Goal: Task Accomplishment & Management: Manage account settings

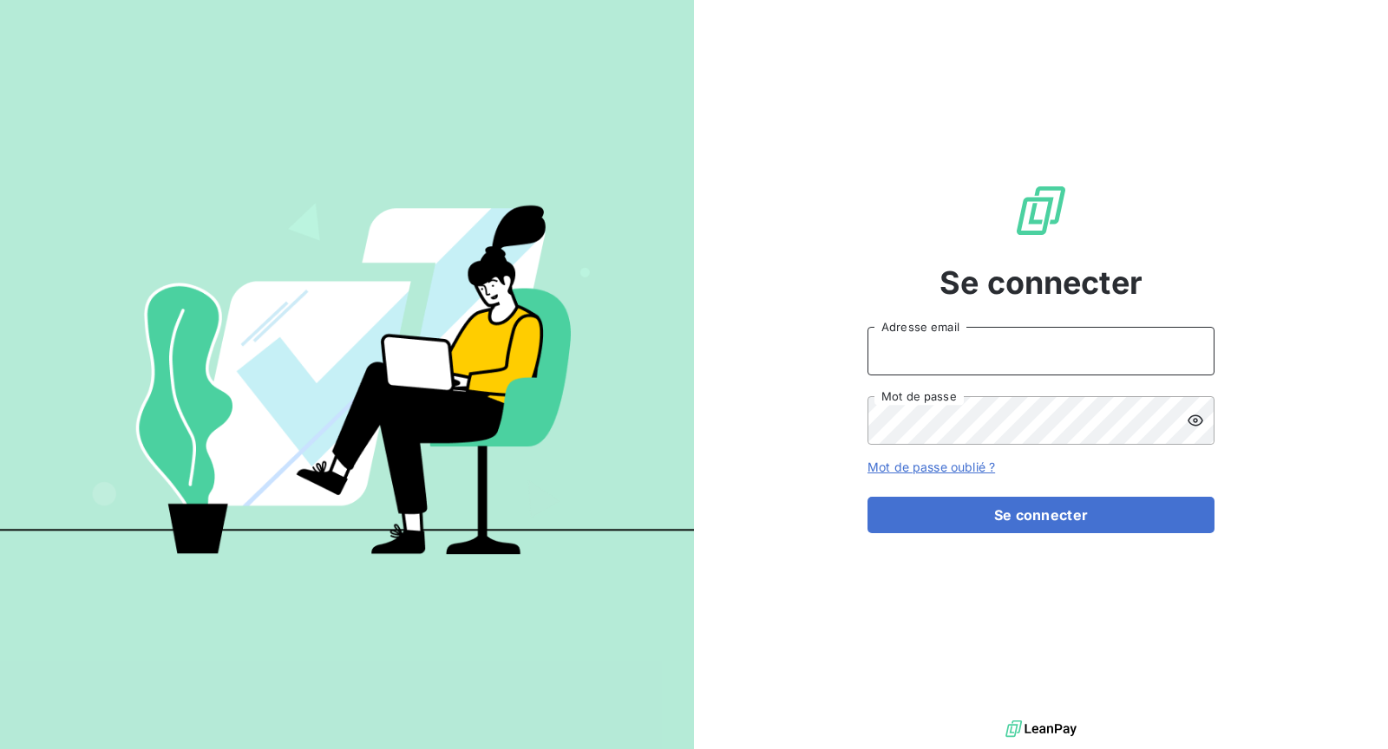
click at [1033, 349] on input "Adresse email" at bounding box center [1040, 351] width 347 height 49
type input "[EMAIL_ADDRESS][DOMAIN_NAME]"
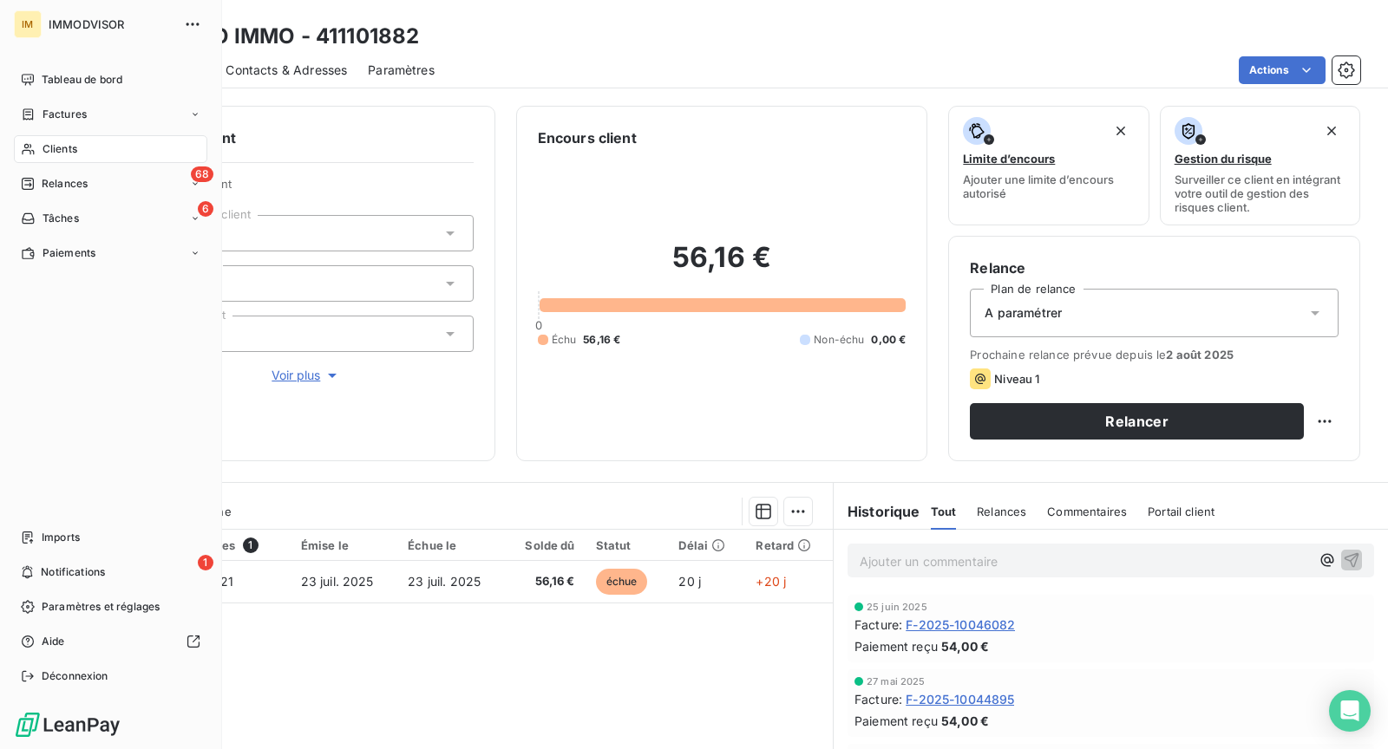
drag, startPoint x: 55, startPoint y: 156, endPoint x: 48, endPoint y: 148, distance: 10.4
click at [48, 148] on span "Clients" at bounding box center [59, 149] width 35 height 16
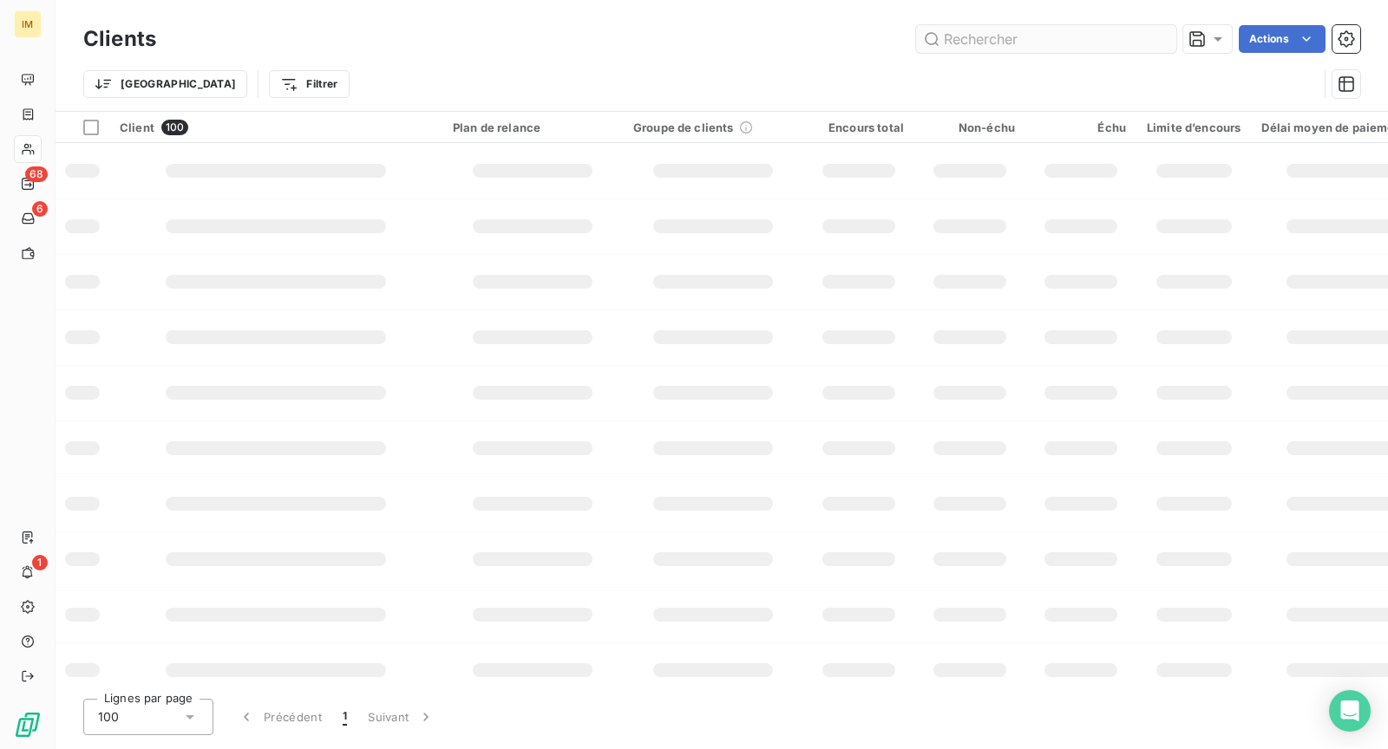
click at [1031, 44] on input "text" at bounding box center [1046, 39] width 260 height 28
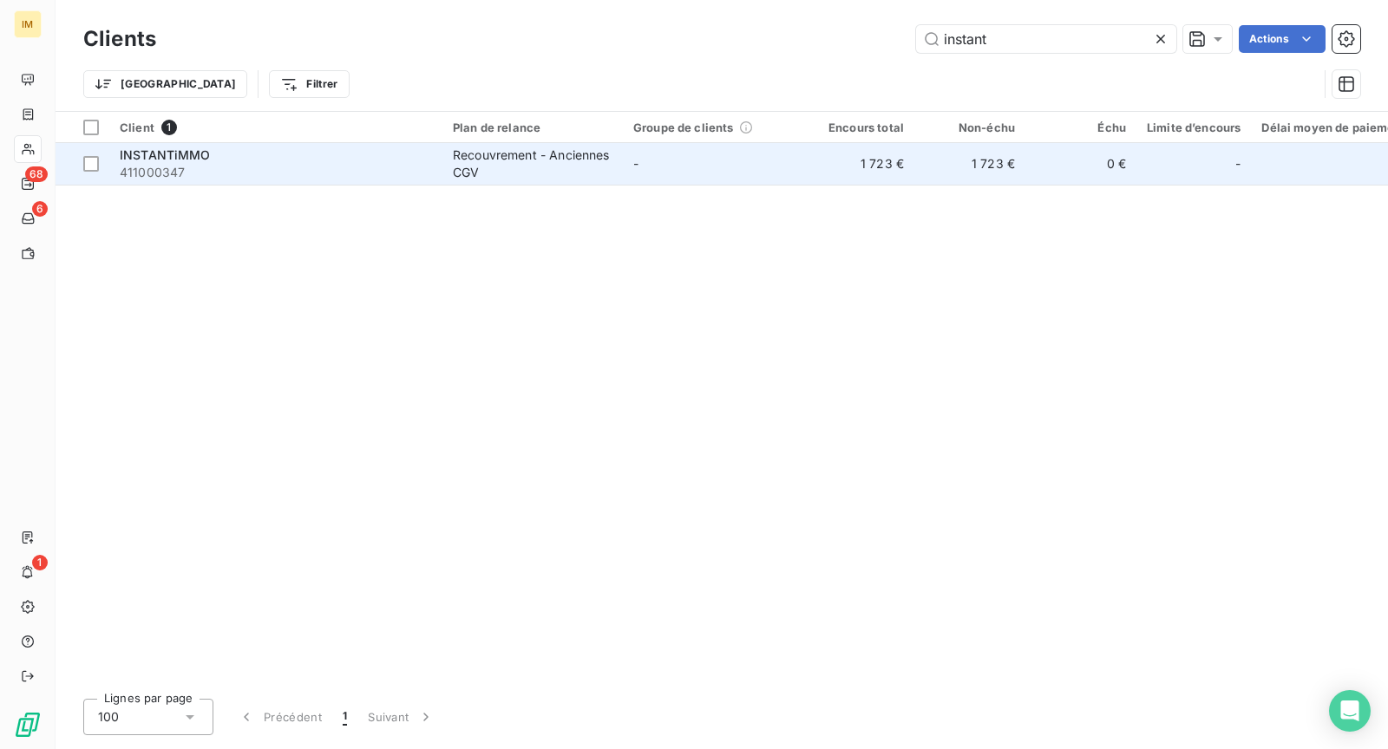
type input "instant"
click at [532, 182] on td "Recouvrement - Anciennes CGV" at bounding box center [532, 164] width 180 height 42
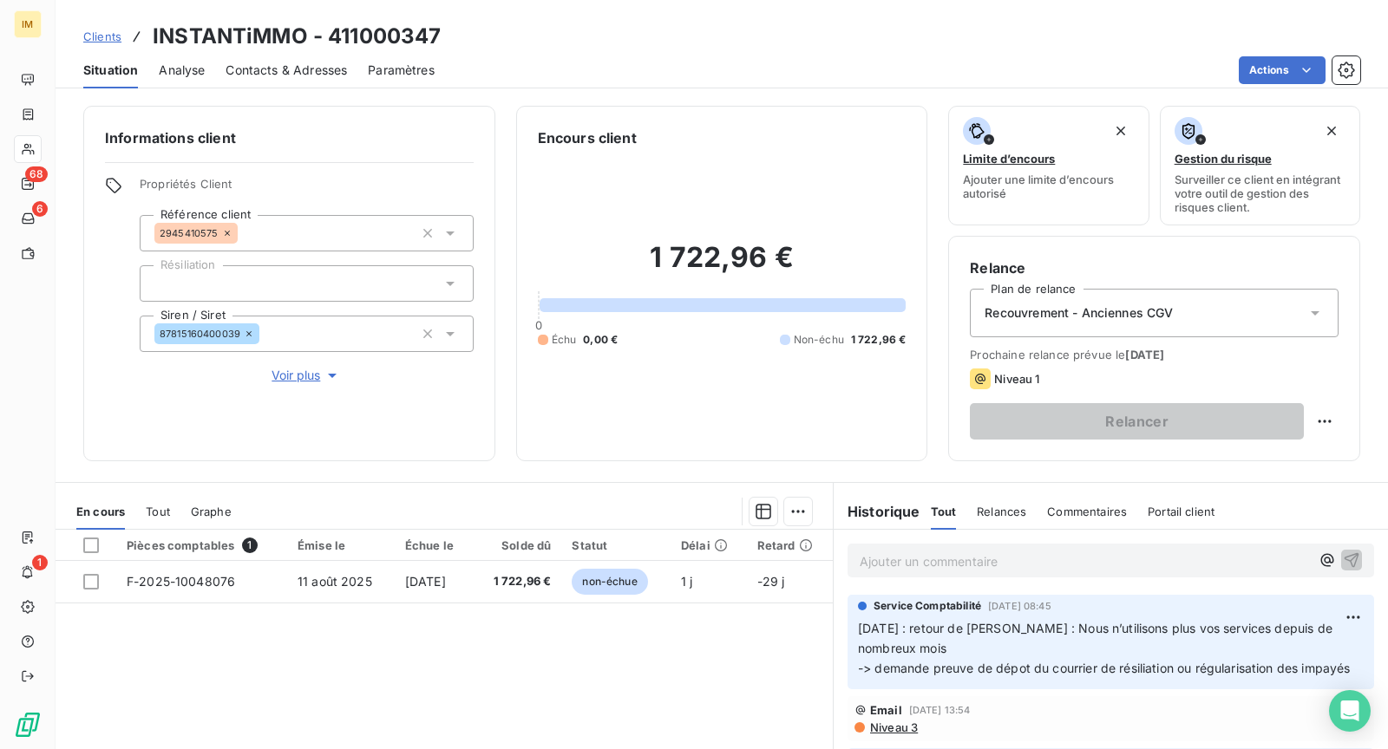
click at [1094, 317] on span "Recouvrement - Anciennes CGV" at bounding box center [1078, 312] width 188 height 17
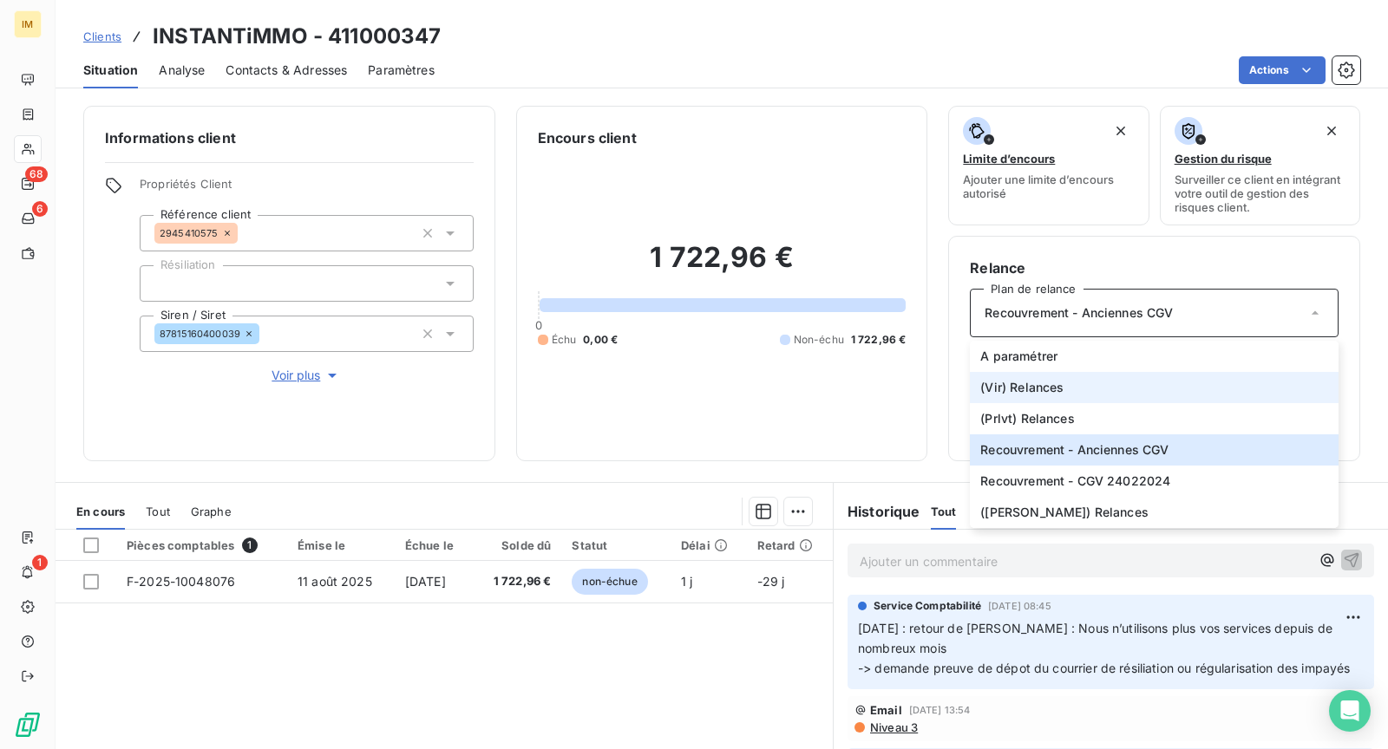
click at [1058, 385] on li "(Vir) Relances" at bounding box center [1154, 387] width 369 height 31
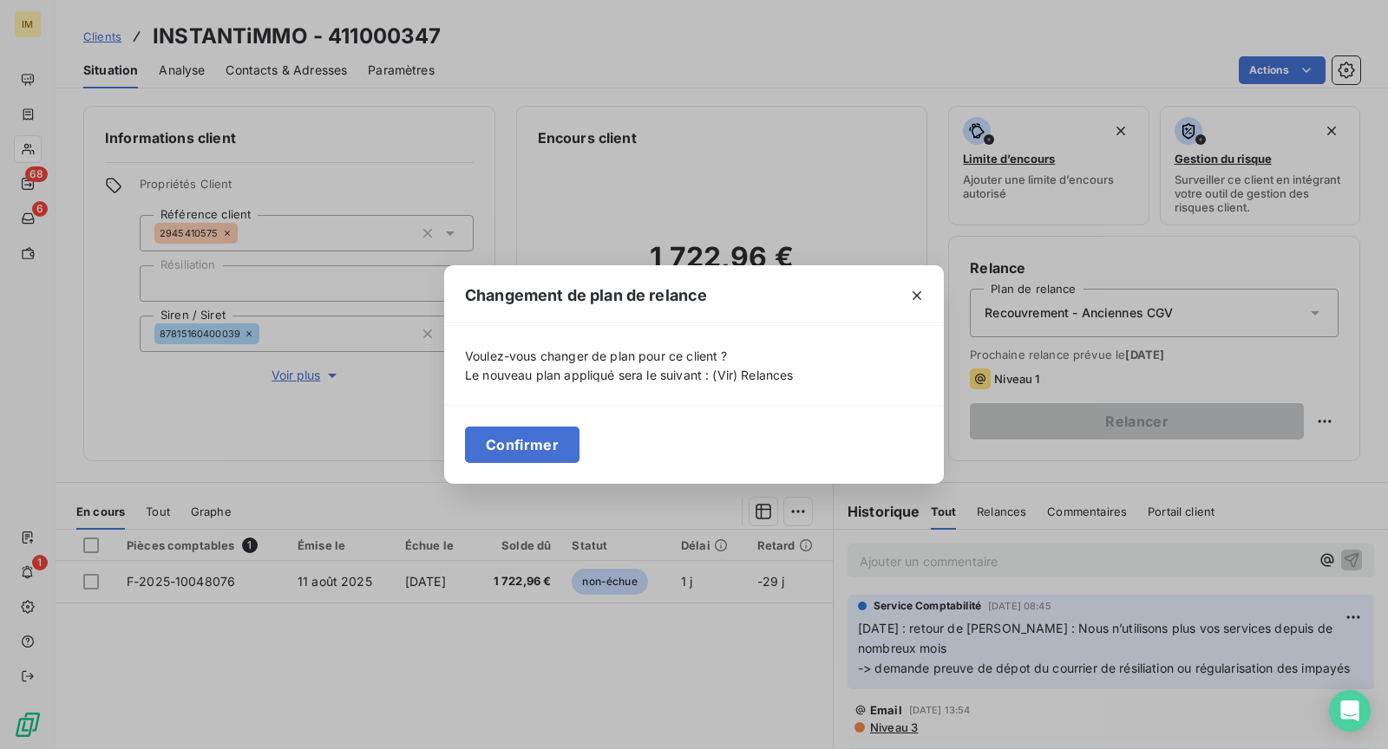
click at [538, 435] on button "Confirmer" at bounding box center [522, 445] width 114 height 36
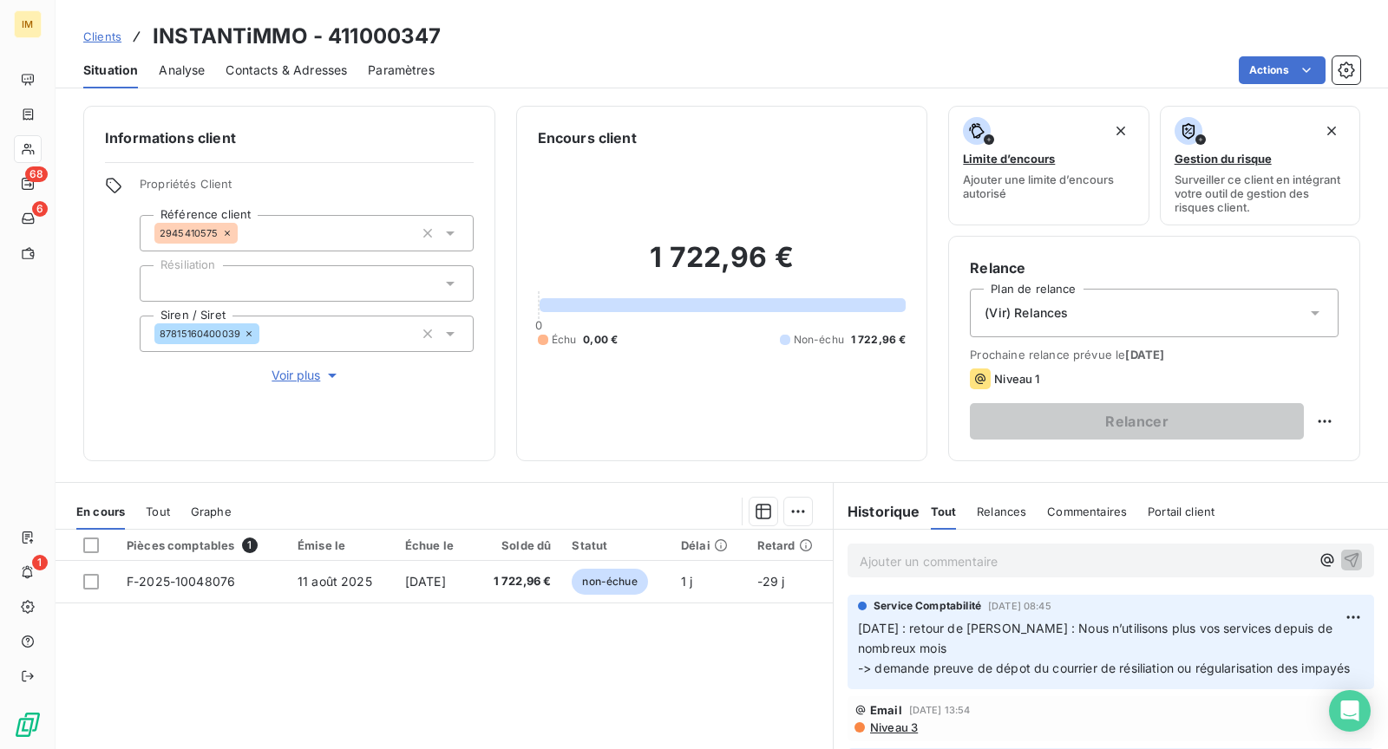
click at [285, 370] on span "Voir plus" at bounding box center [305, 375] width 69 height 17
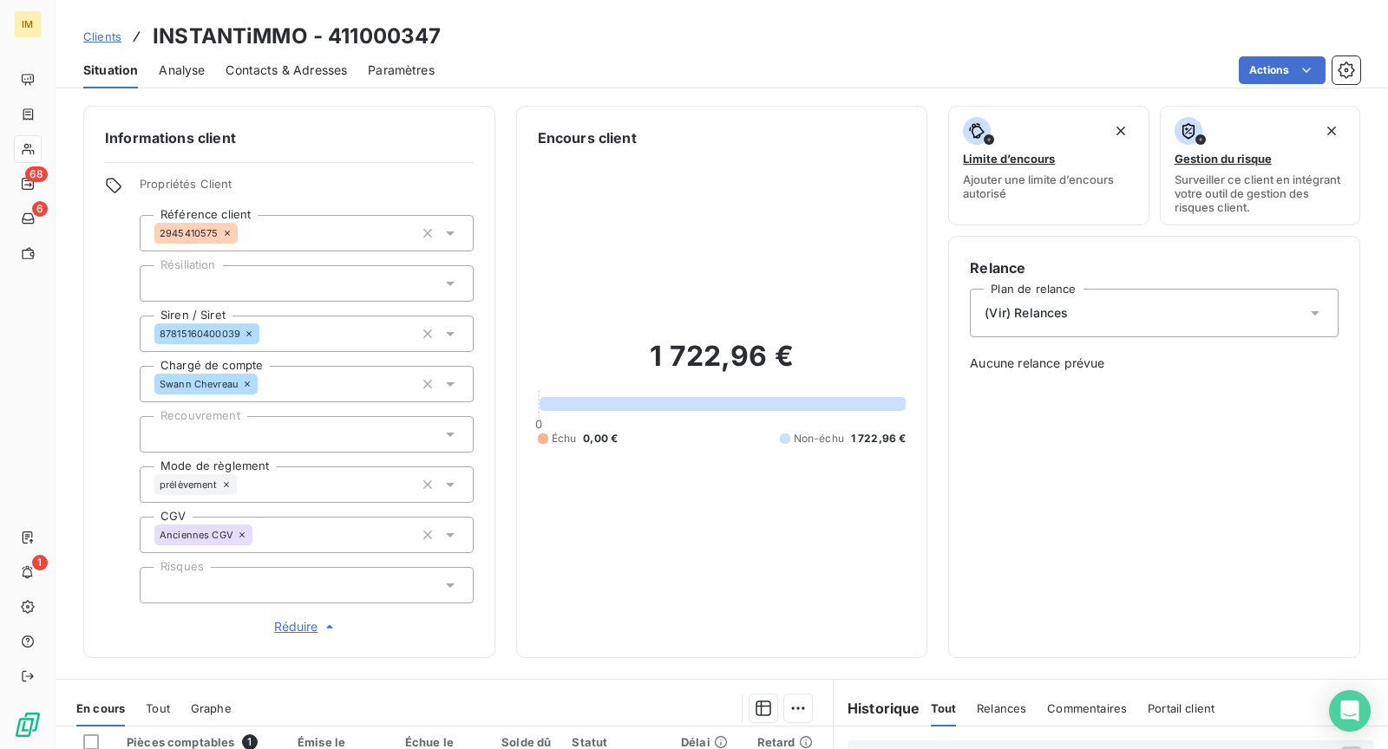
click at [317, 483] on div "prélèvement" at bounding box center [307, 485] width 334 height 36
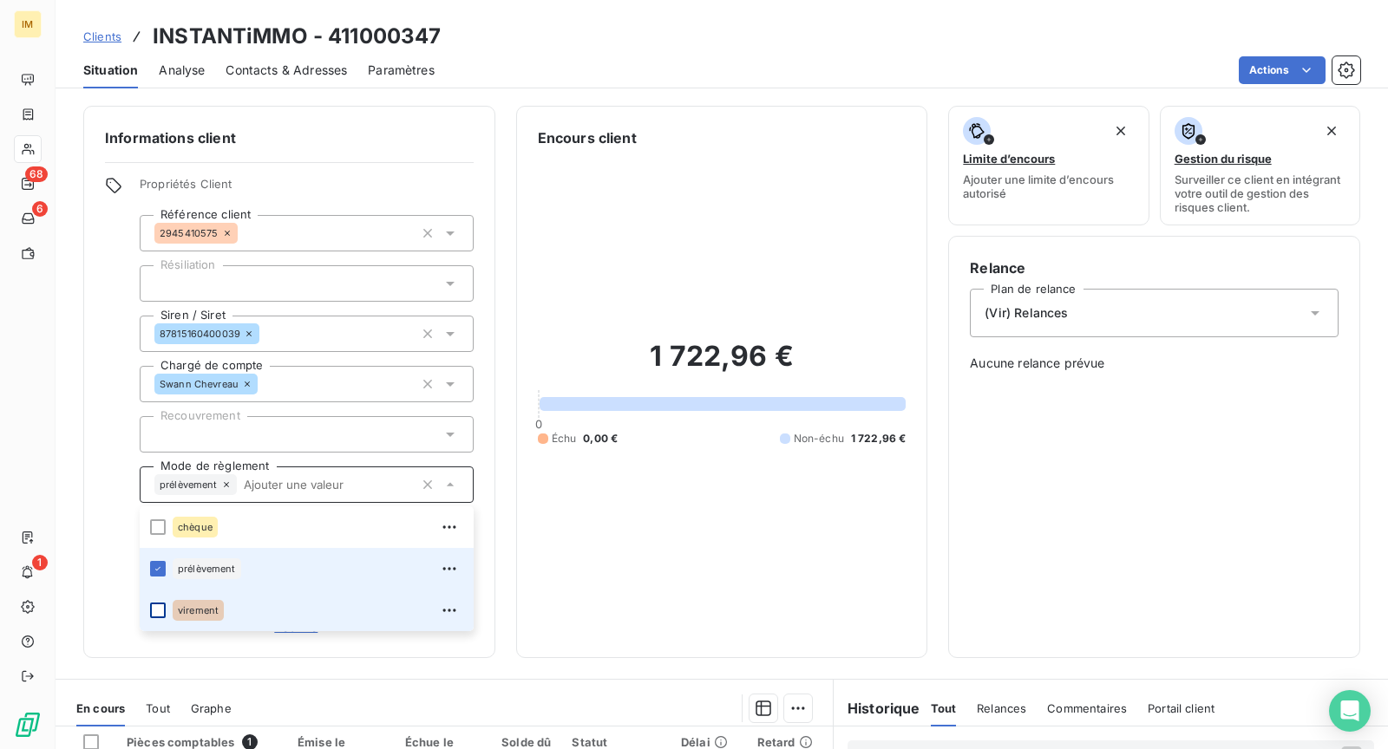
drag, startPoint x: 162, startPoint y: 571, endPoint x: 162, endPoint y: 605, distance: 33.8
click at [162, 571] on icon at bounding box center [158, 569] width 10 height 10
click at [162, 607] on div at bounding box center [158, 611] width 16 height 16
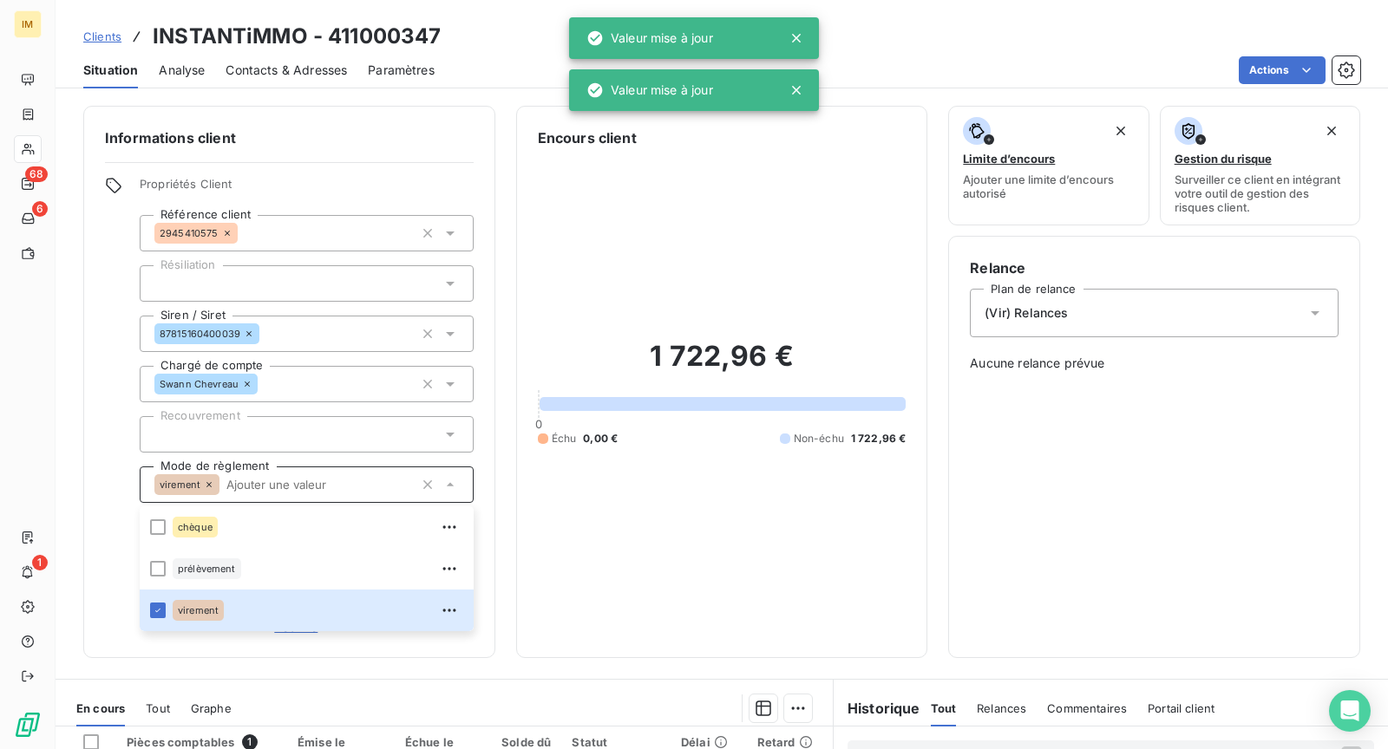
click at [508, 39] on div "Clients INSTANTiMMO - 411000347" at bounding box center [722, 36] width 1332 height 31
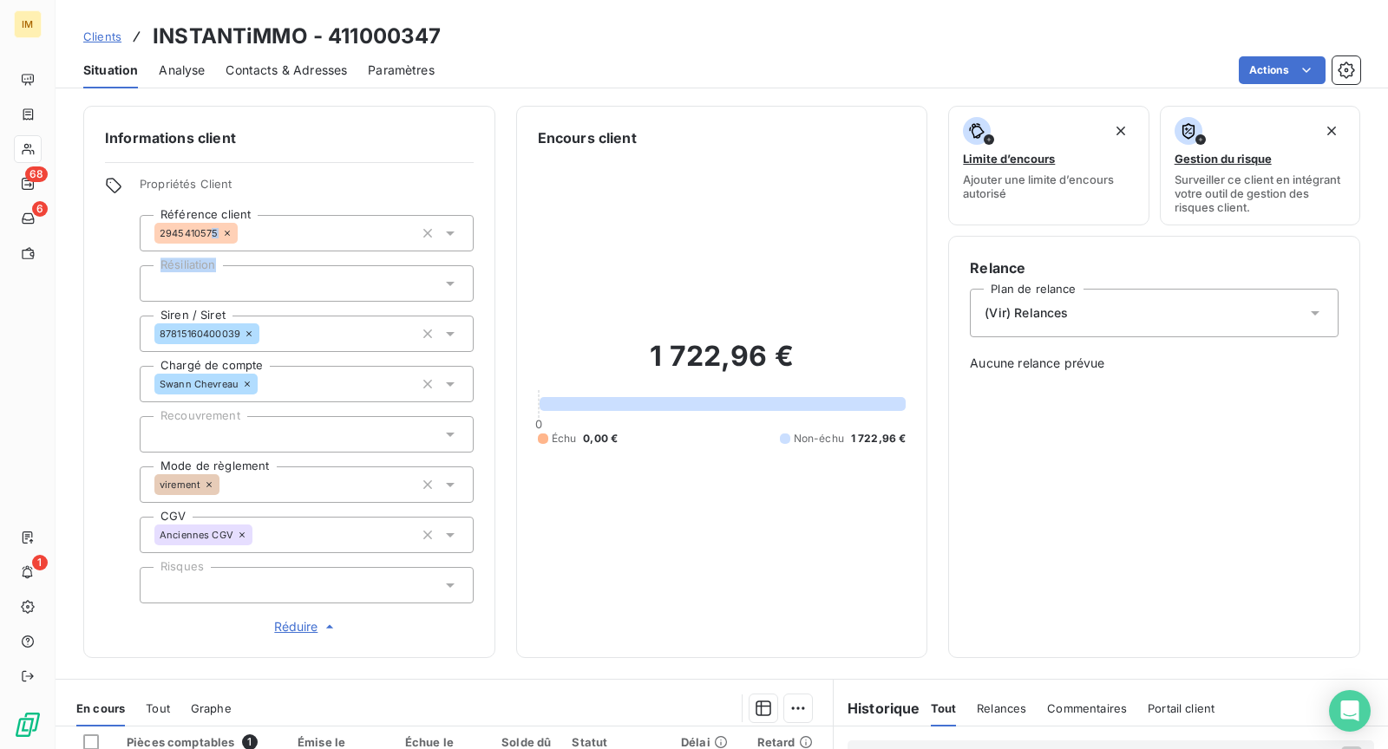
drag, startPoint x: 208, startPoint y: 230, endPoint x: 95, endPoint y: 265, distance: 118.2
click at [95, 261] on div "Informations client Propriétés Client Référence client 2945410575 Résiliation S…" at bounding box center [289, 382] width 412 height 552
drag, startPoint x: 96, startPoint y: 328, endPoint x: 199, endPoint y: 246, distance: 131.5
click at [96, 328] on div "Informations client Propriétés Client Référence client 2945410575 Résiliation S…" at bounding box center [289, 382] width 412 height 552
copy span "2945410575"
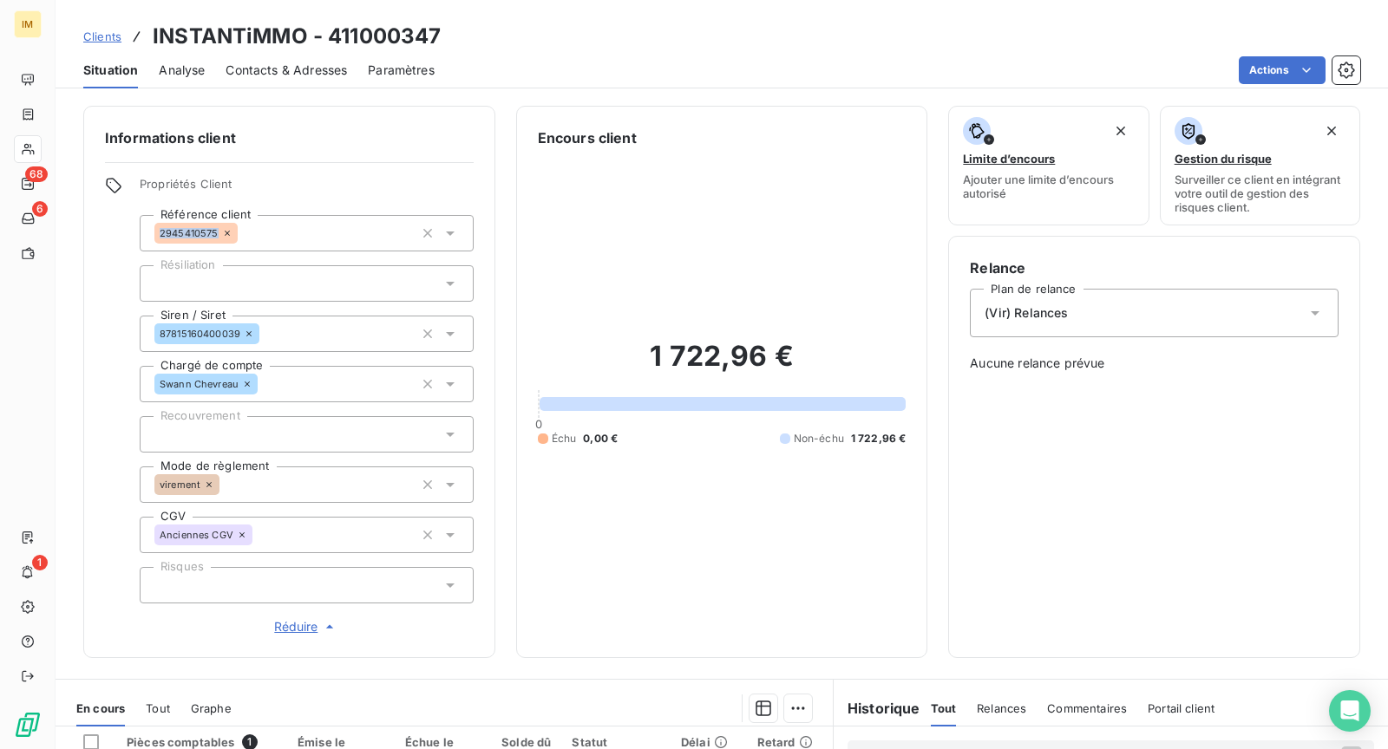
drag, startPoint x: 217, startPoint y: 233, endPoint x: 0, endPoint y: 281, distance: 222.0
click at [59, 378] on div "Informations client Propriétés Client Référence client 2945410575 Résiliation S…" at bounding box center [722, 382] width 1332 height 552
click at [95, 459] on div "Informations client Propriétés Client Référence client 2945410575 Résiliation S…" at bounding box center [289, 382] width 412 height 552
click at [29, 149] on icon at bounding box center [28, 149] width 15 height 14
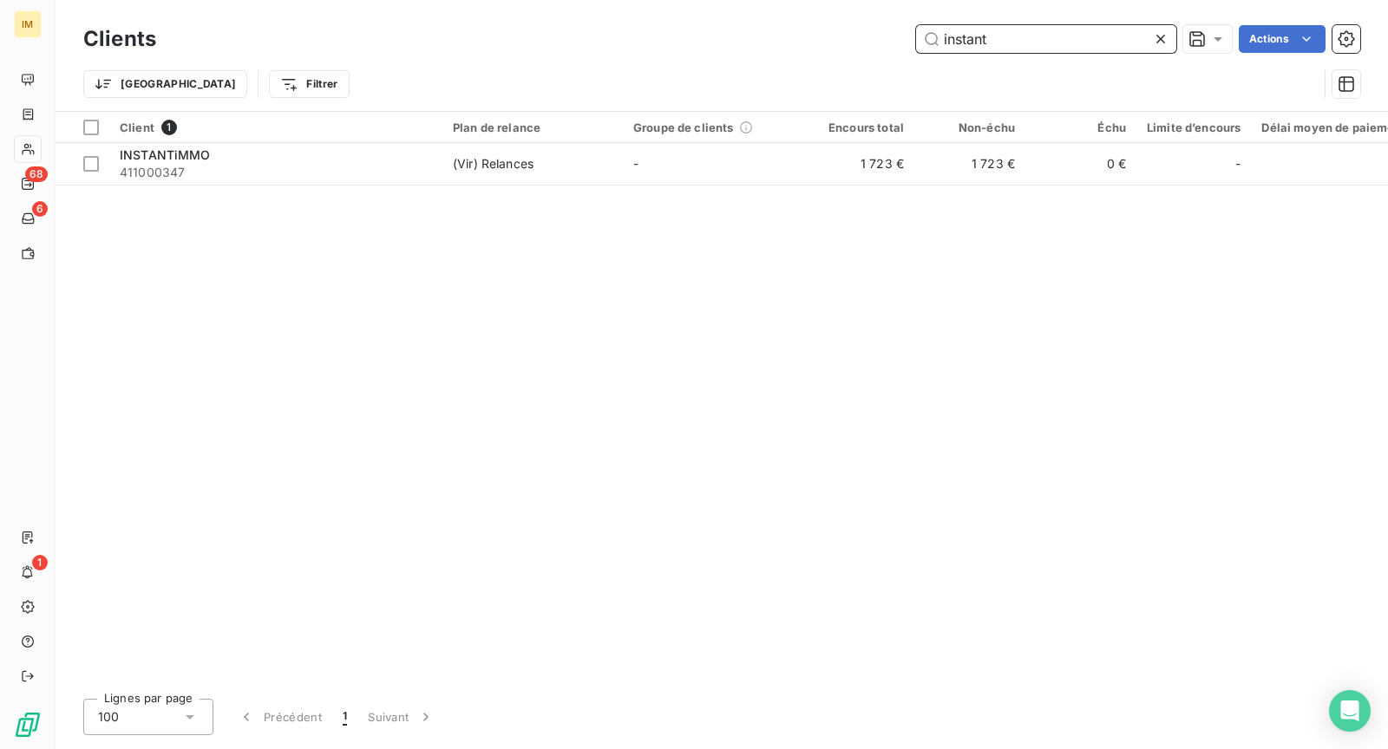
click at [976, 44] on input "instant" at bounding box center [1046, 39] width 260 height 28
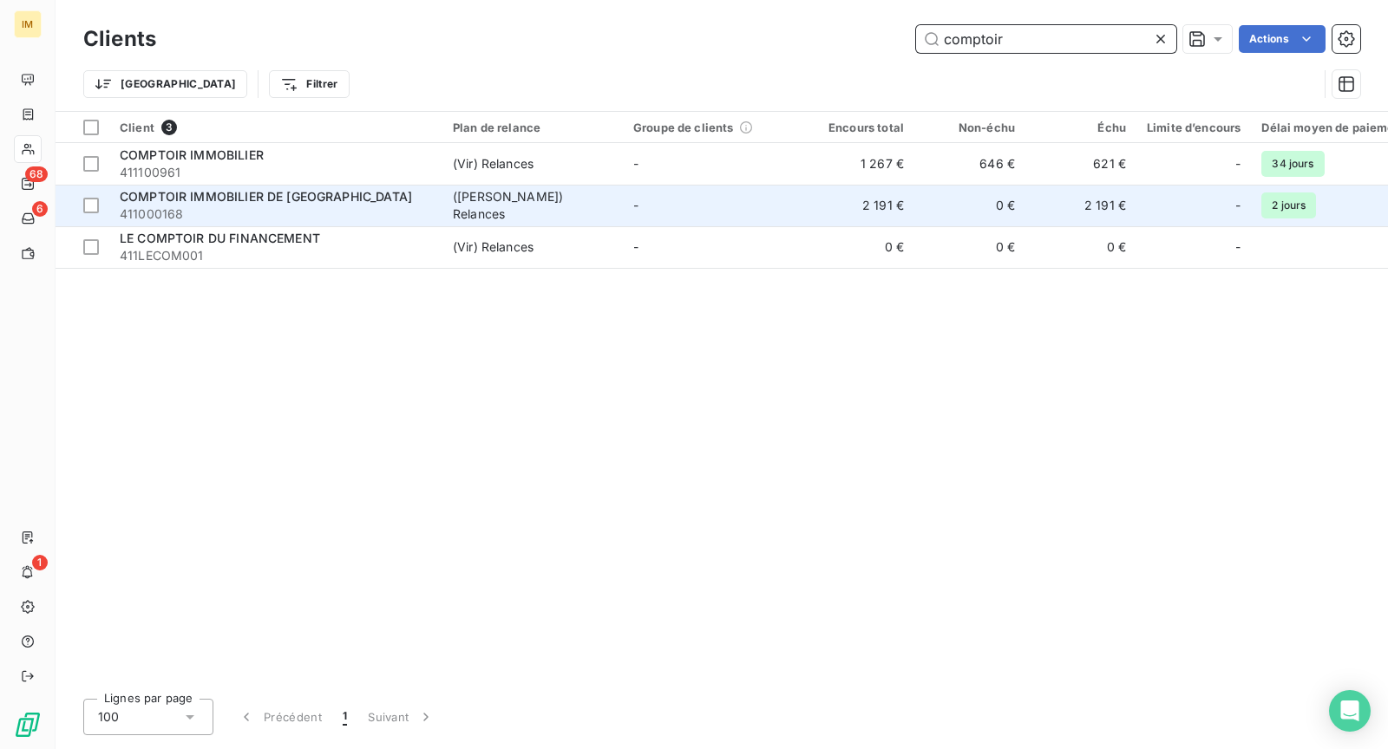
type input "comptoir"
click at [370, 209] on span "411000168" at bounding box center [276, 214] width 312 height 17
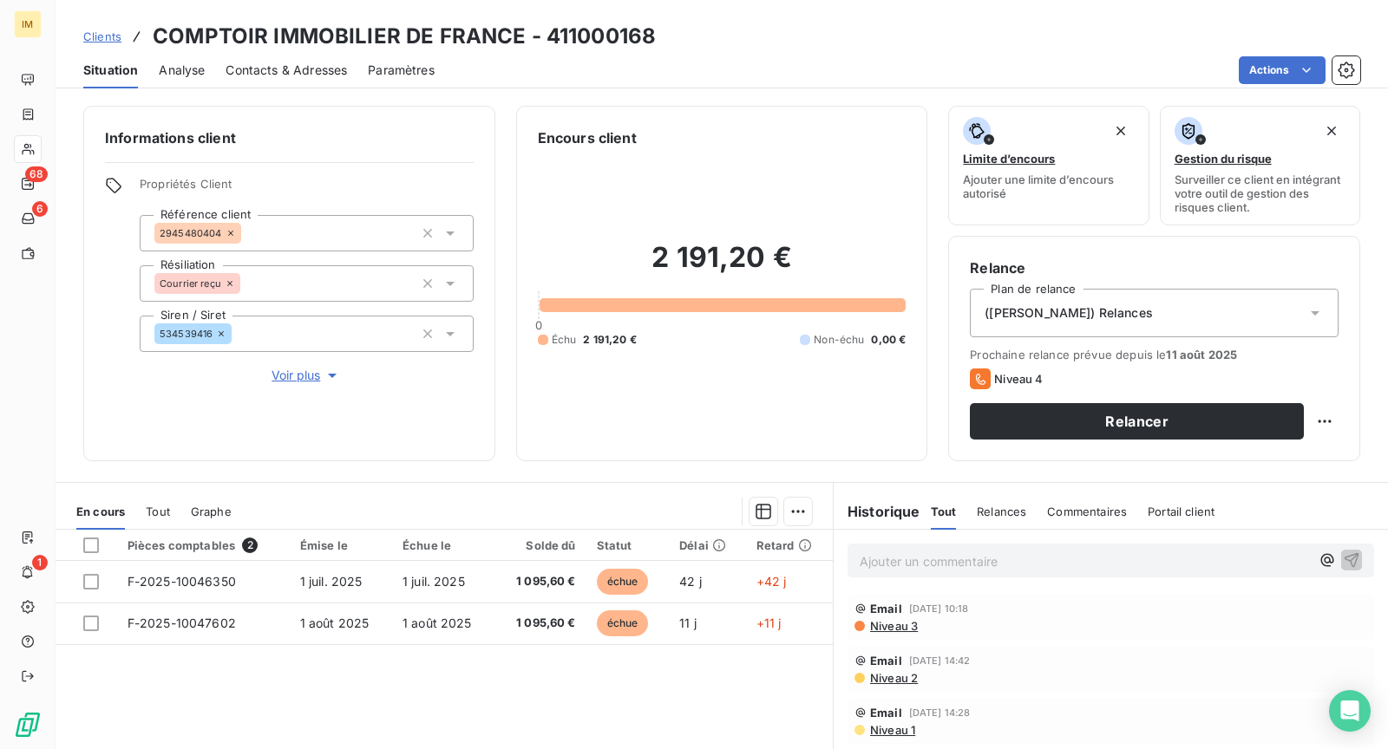
click at [988, 564] on p "Ajouter un commentaire ﻿" at bounding box center [1084, 562] width 450 height 22
click at [1344, 558] on icon "button" at bounding box center [1351, 559] width 15 height 15
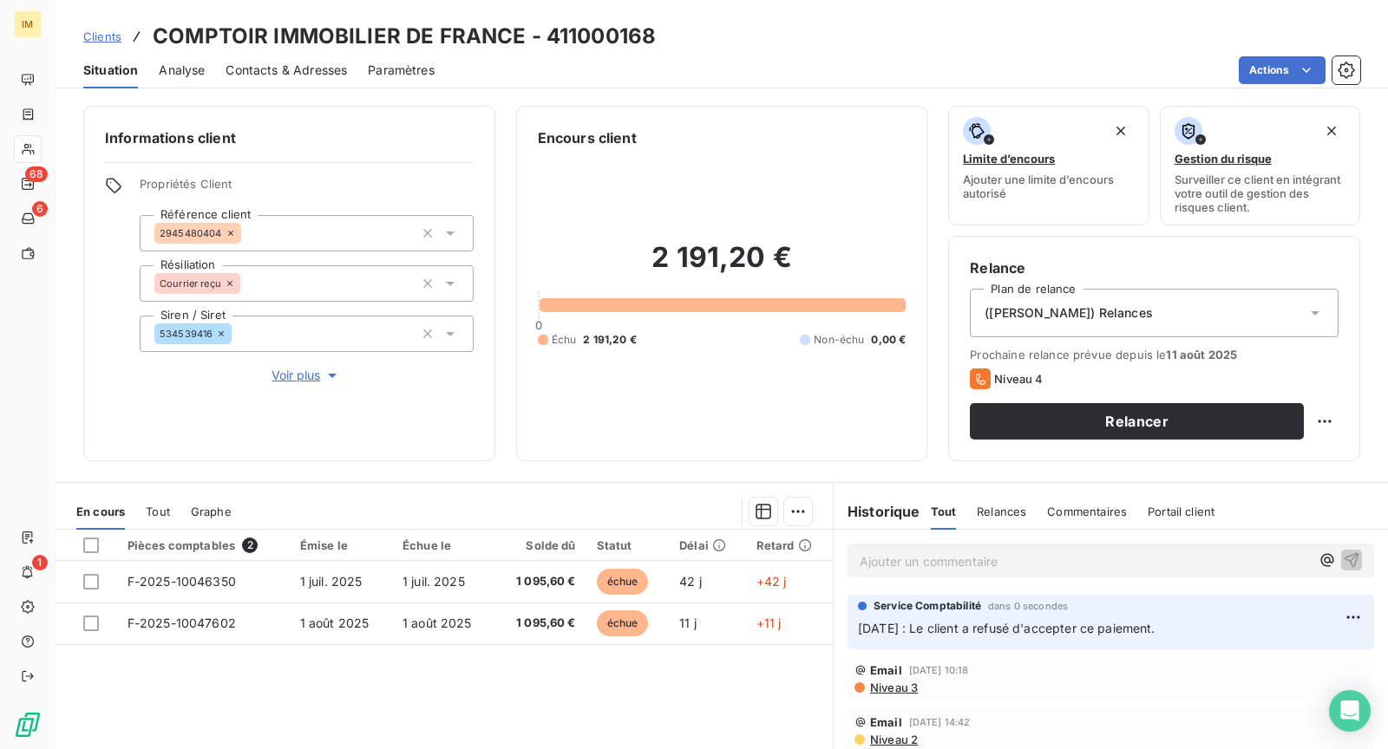
click at [1164, 311] on div "(Manuel) Relances" at bounding box center [1154, 313] width 369 height 49
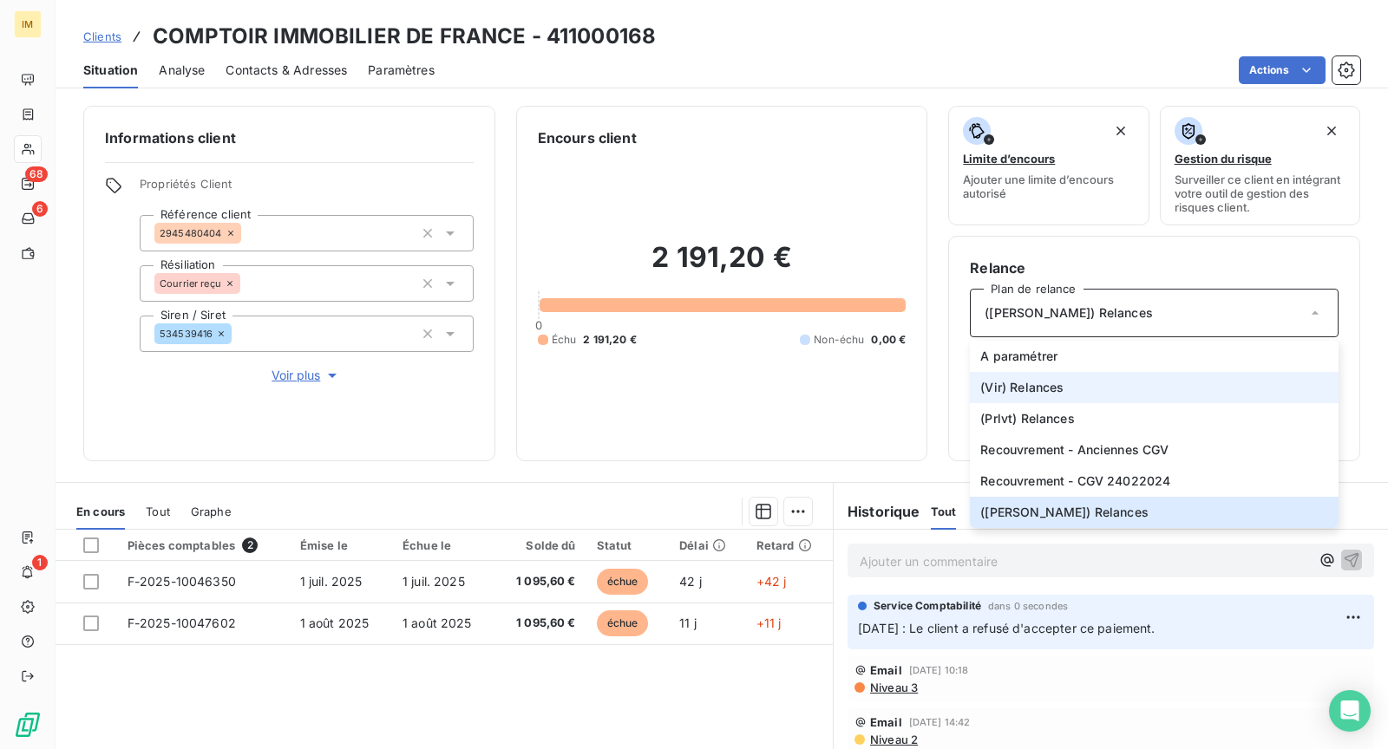
click at [1076, 389] on li "(Vir) Relances" at bounding box center [1154, 387] width 369 height 31
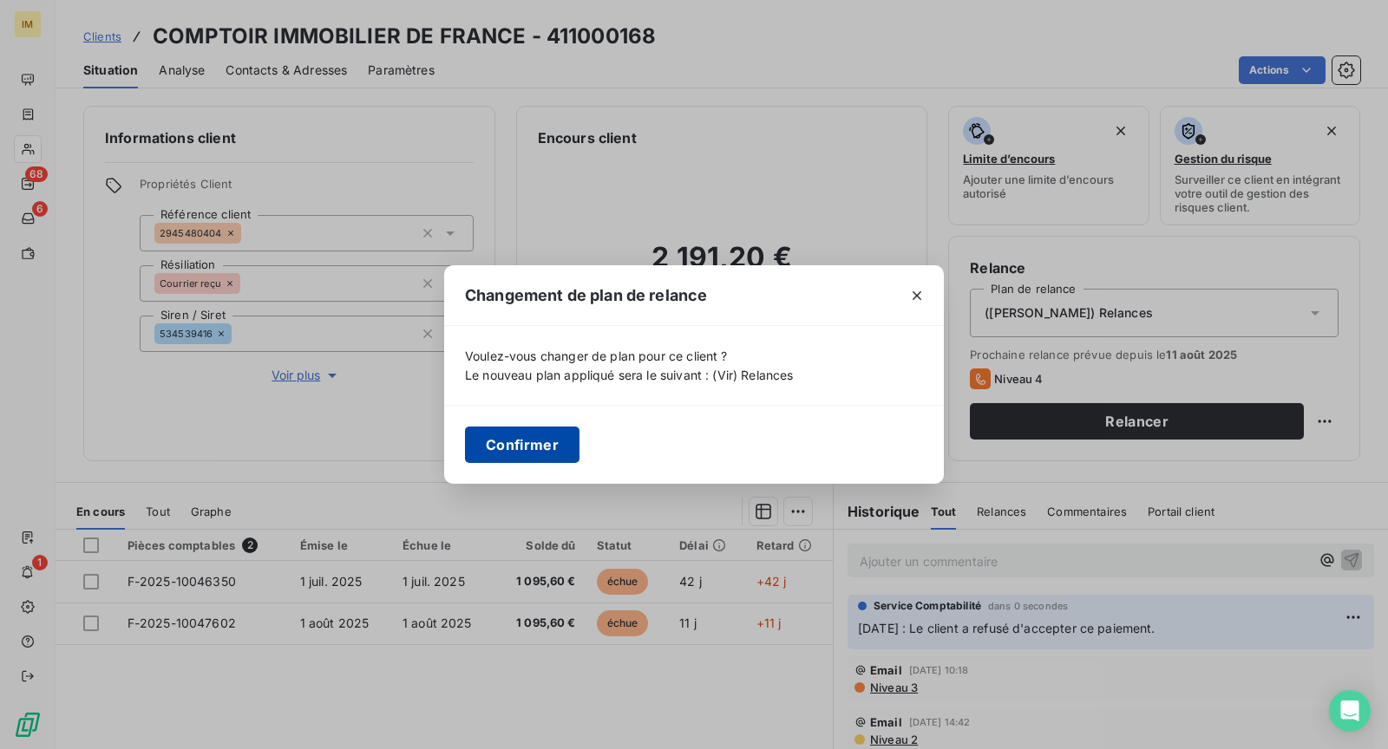
drag, startPoint x: 584, startPoint y: 437, endPoint x: 541, endPoint y: 438, distance: 42.5
click at [573, 438] on div "Confirmer" at bounding box center [694, 444] width 500 height 79
click at [557, 441] on button "Confirmer" at bounding box center [522, 445] width 114 height 36
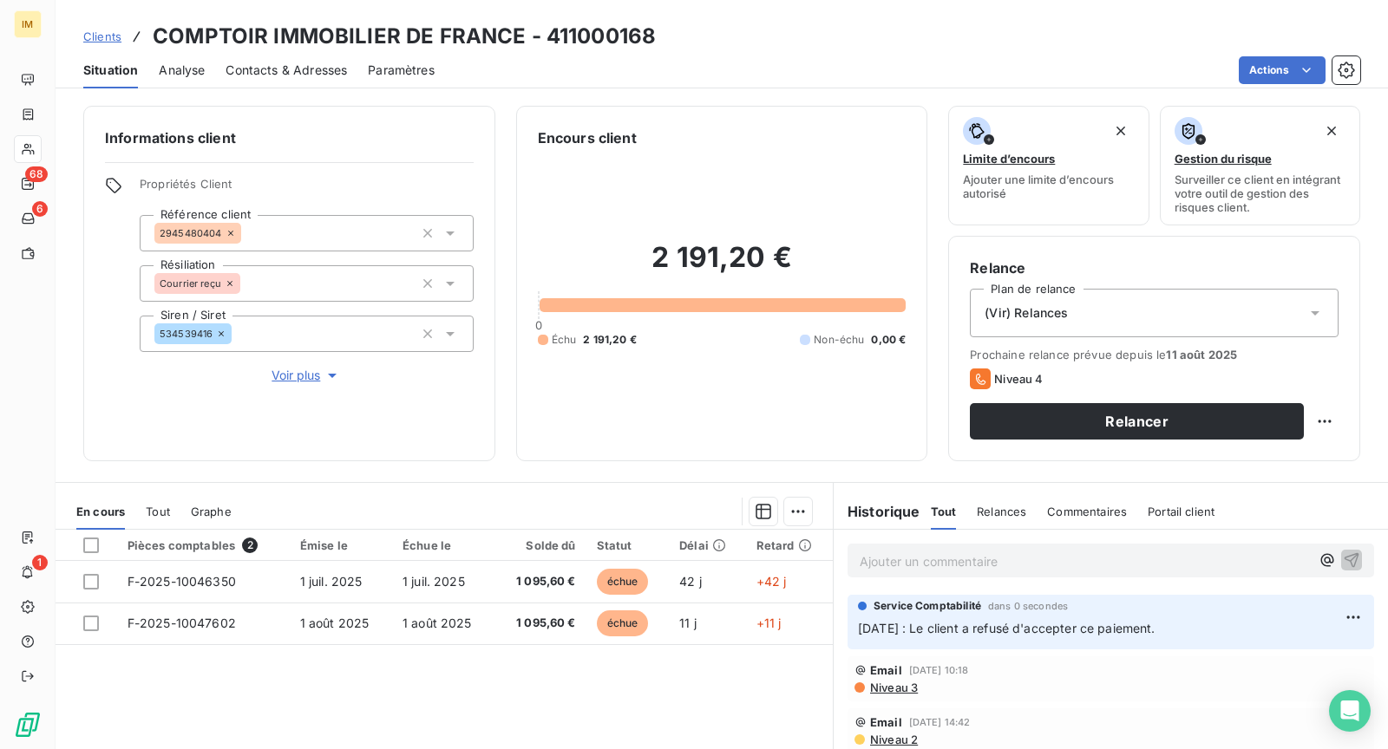
click at [296, 378] on span "Voir plus" at bounding box center [305, 375] width 69 height 17
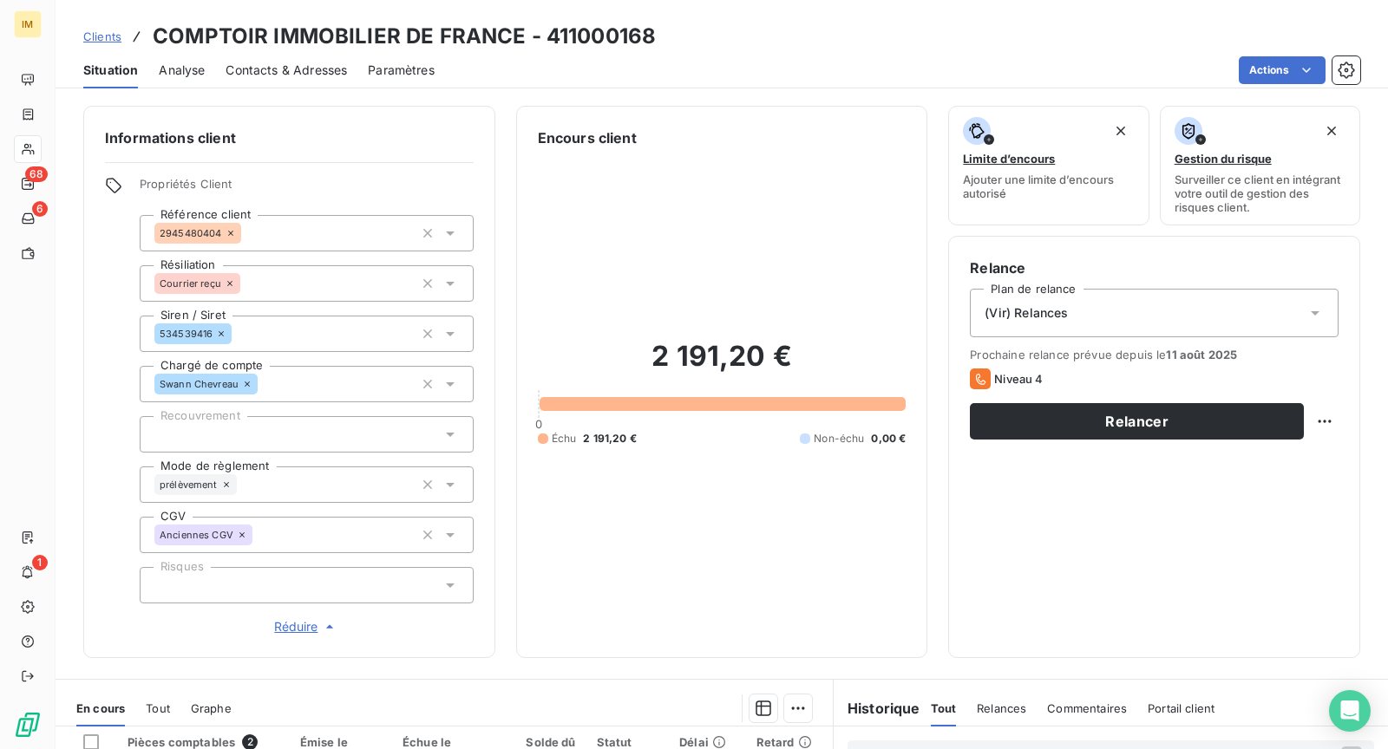
click at [271, 485] on div "prélèvement" at bounding box center [307, 485] width 334 height 36
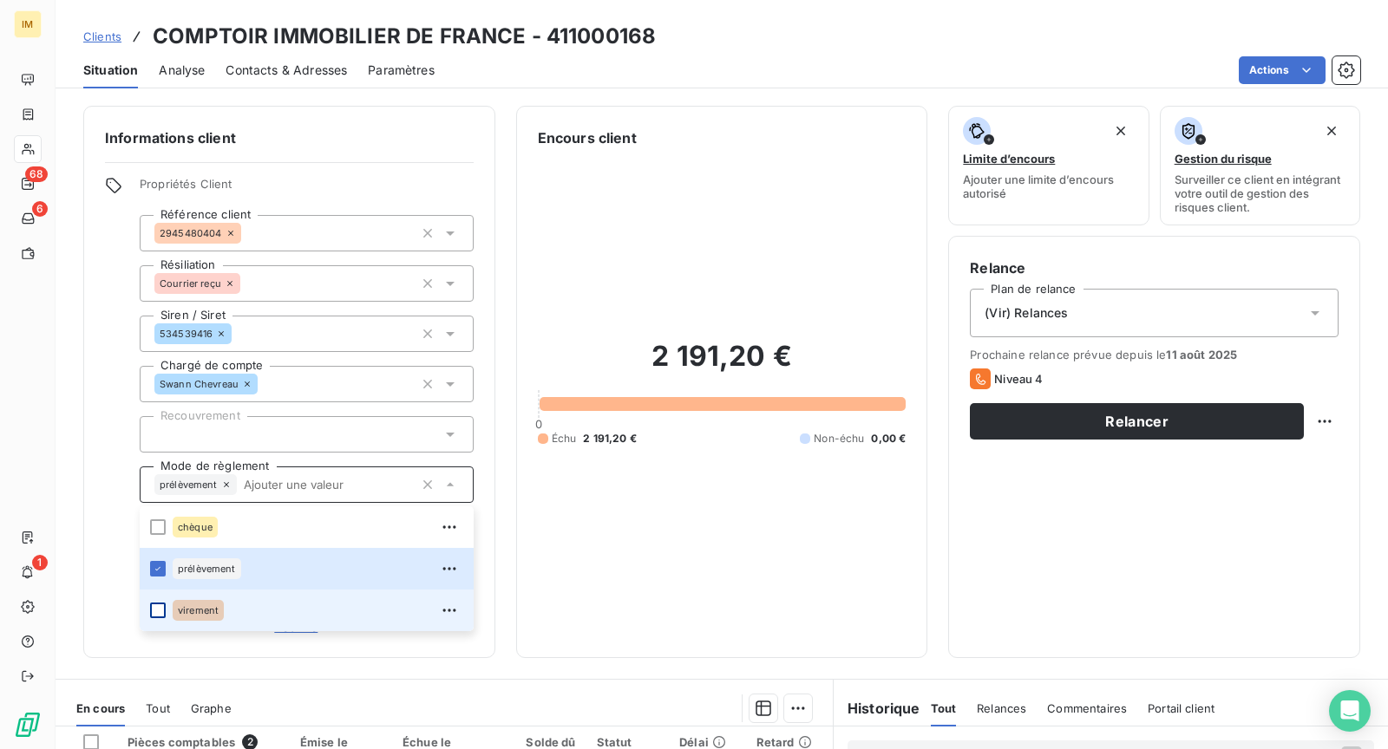
click at [161, 607] on div at bounding box center [158, 611] width 16 height 16
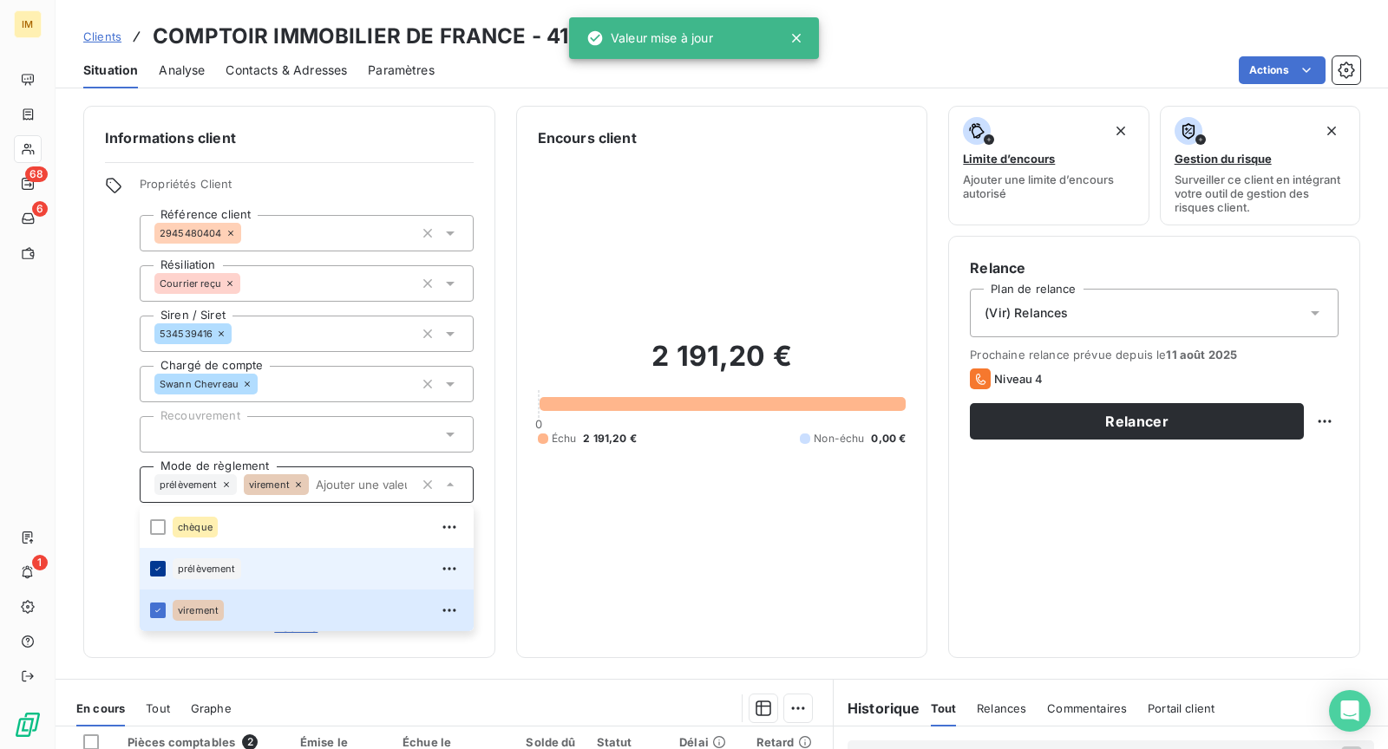
click at [158, 574] on div at bounding box center [158, 569] width 16 height 16
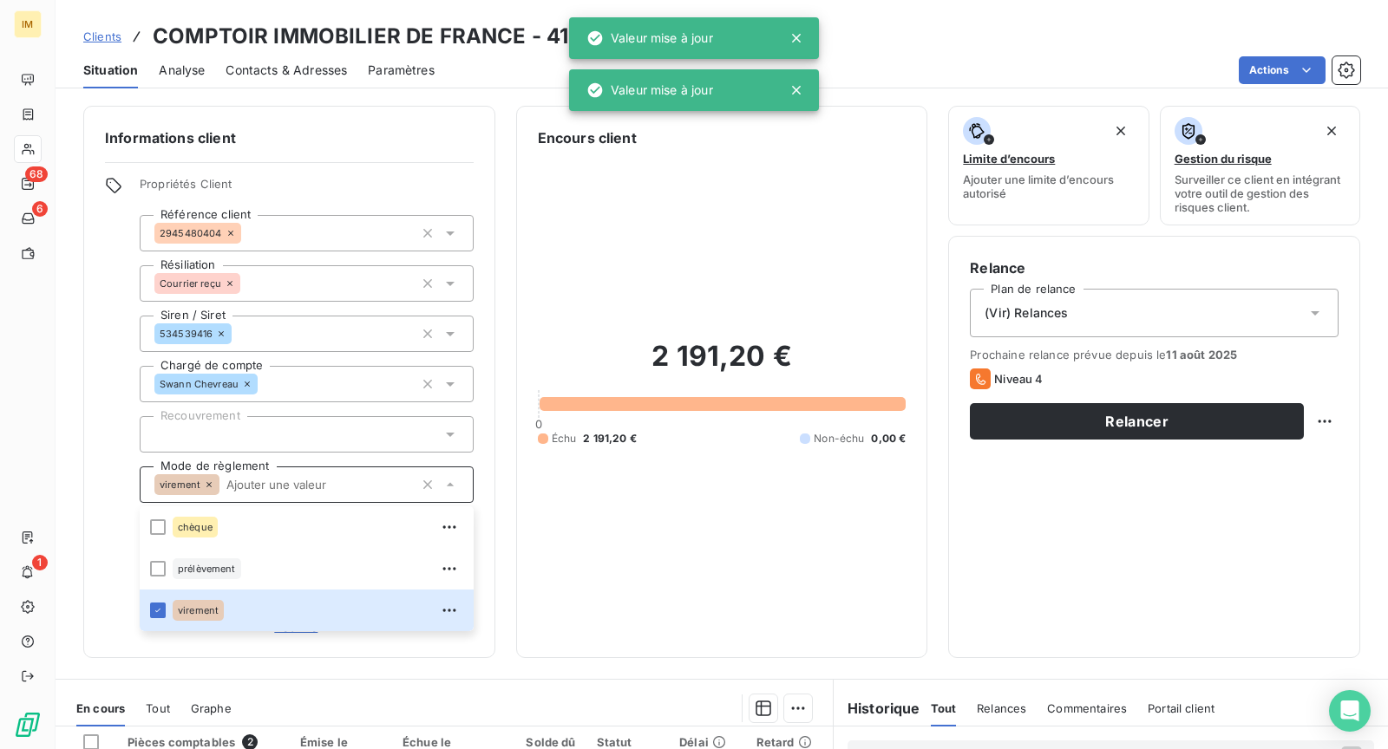
click at [93, 473] on div "Informations client Propriétés Client Référence client 2945480404 Résiliation C…" at bounding box center [289, 382] width 412 height 552
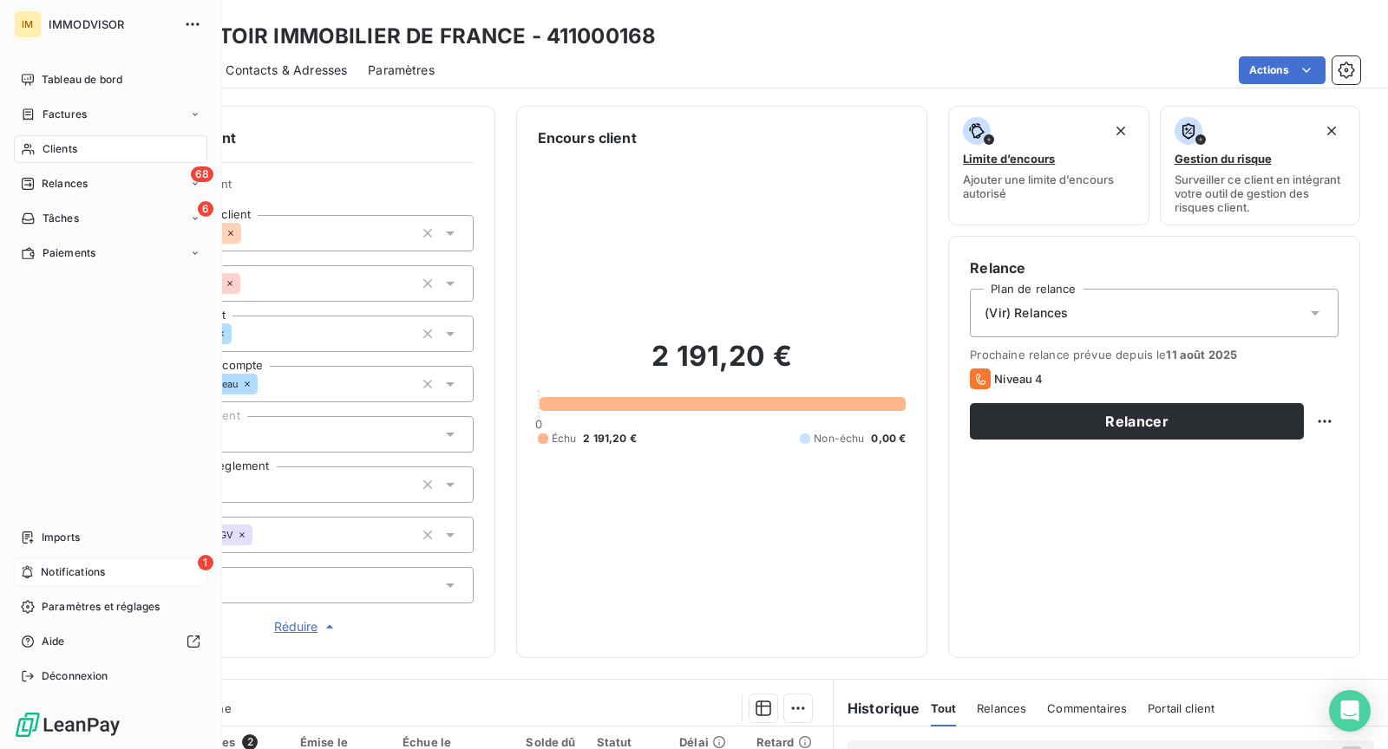
click at [30, 570] on icon at bounding box center [27, 572] width 13 height 14
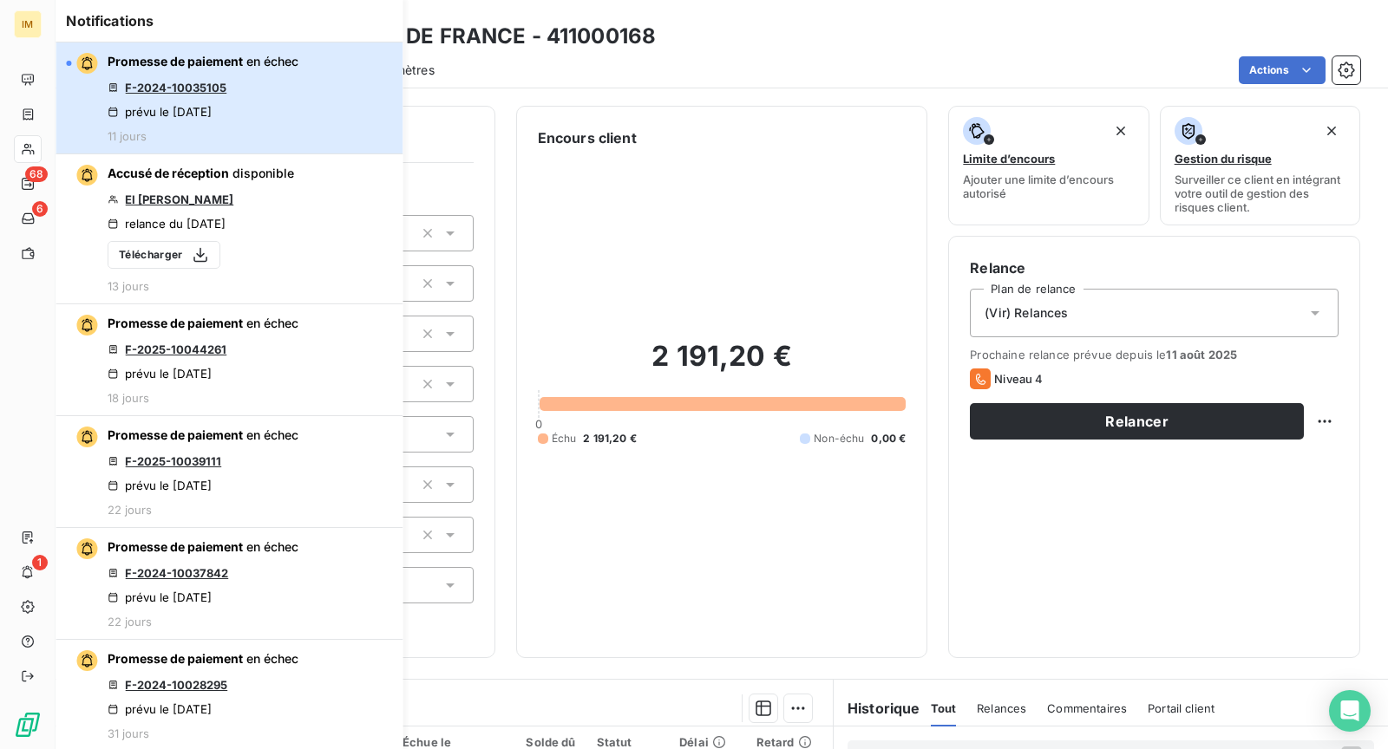
click at [291, 108] on div "Promesse de paiement en échec F-2024-10035105 prévu le 31 juil. 2025 11 jours" at bounding box center [203, 98] width 191 height 90
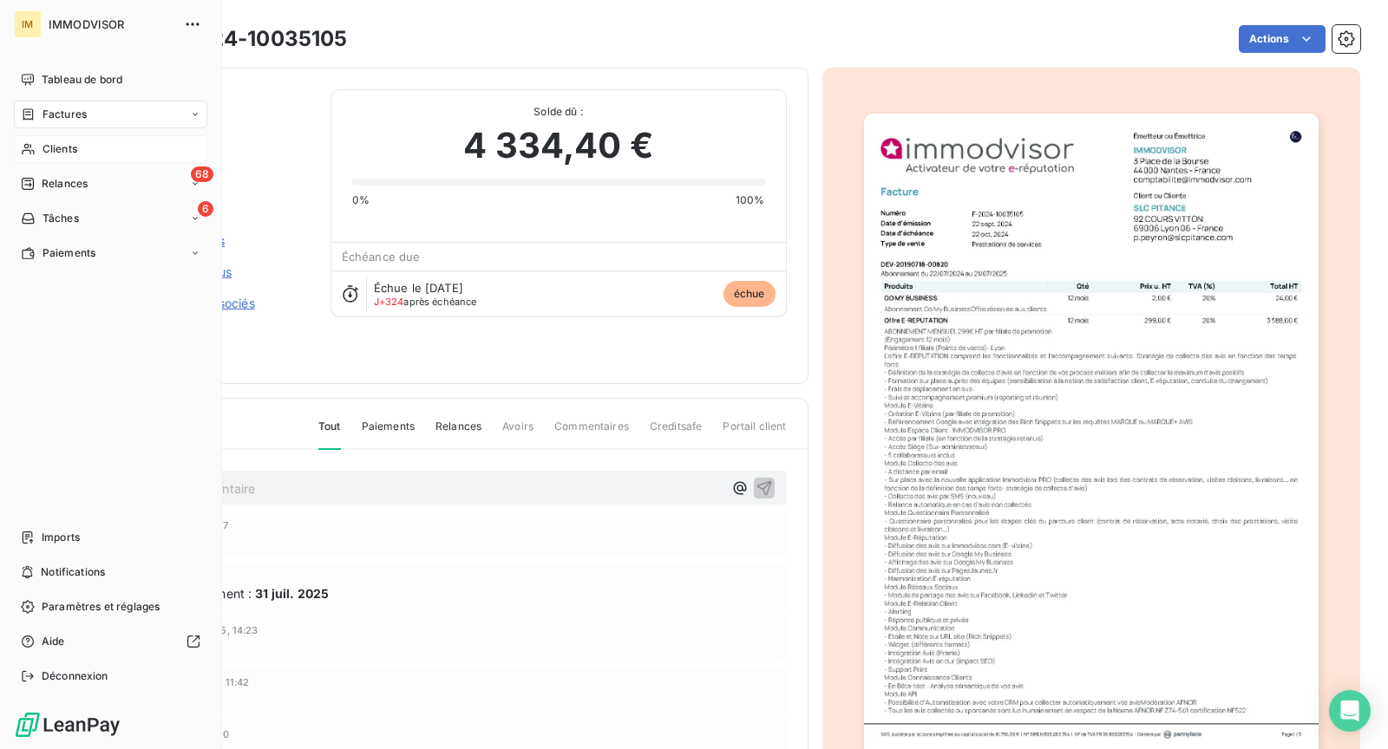
click at [57, 154] on span "Clients" at bounding box center [59, 149] width 35 height 16
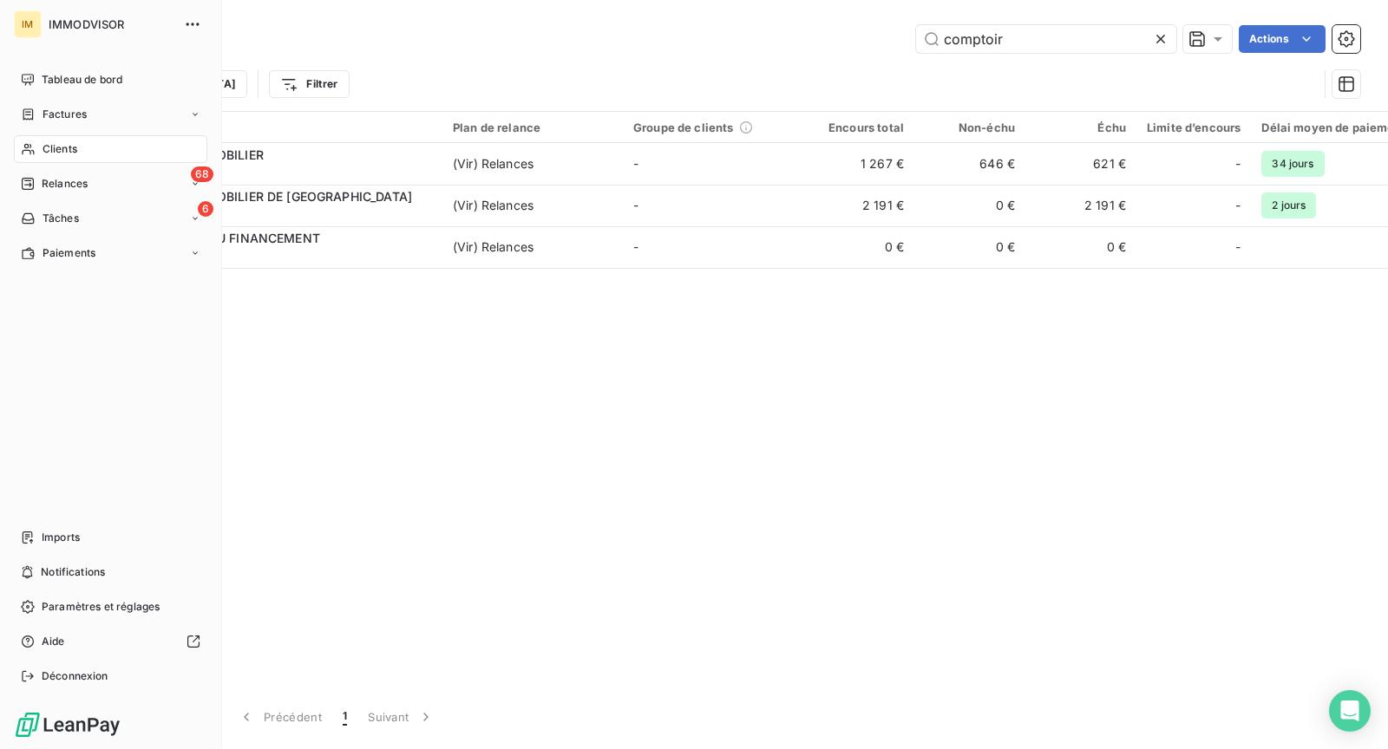
click at [23, 143] on icon at bounding box center [28, 149] width 15 height 14
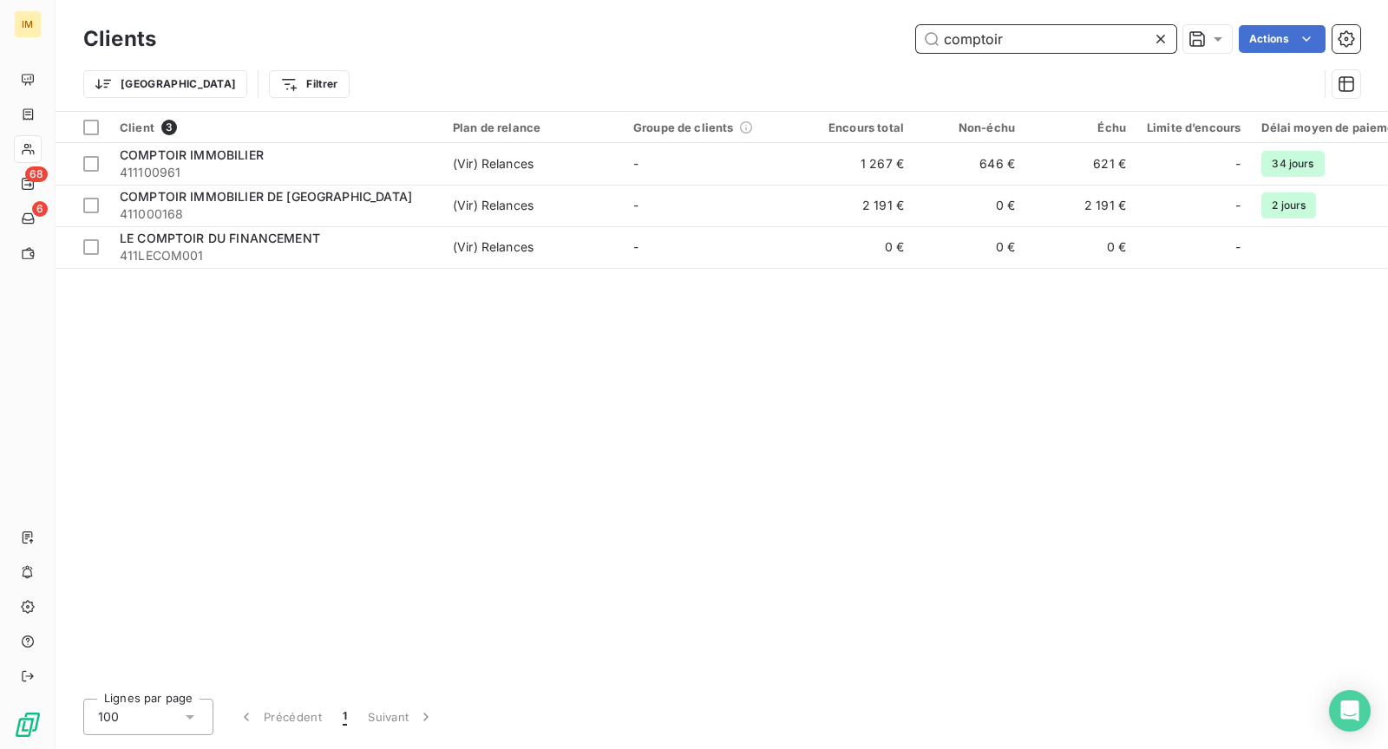
click at [956, 49] on input "comptoir" at bounding box center [1046, 39] width 260 height 28
click at [962, 46] on input "comptoir" at bounding box center [1046, 39] width 260 height 28
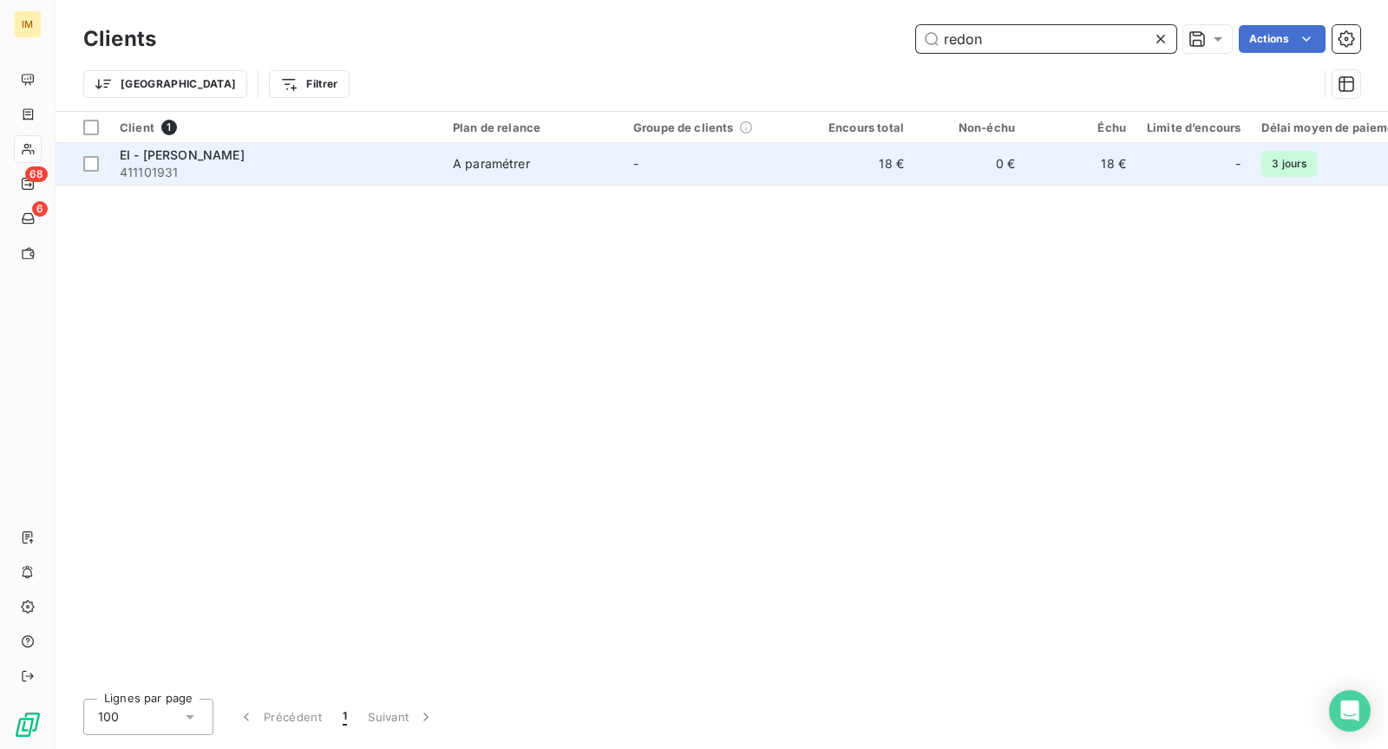
type input "redon"
click at [435, 169] on td "EI - Redon Dalila 411101931" at bounding box center [275, 164] width 333 height 42
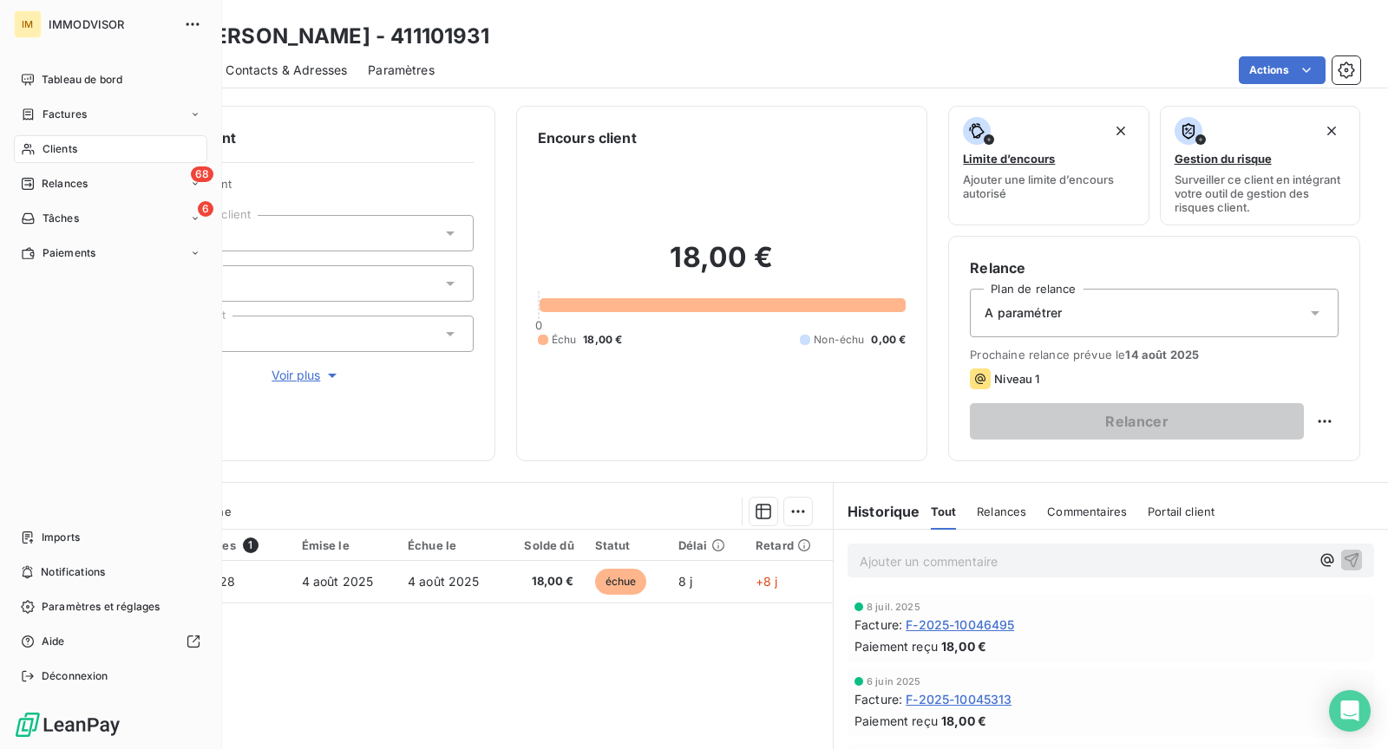
click at [55, 151] on span "Clients" at bounding box center [59, 149] width 35 height 16
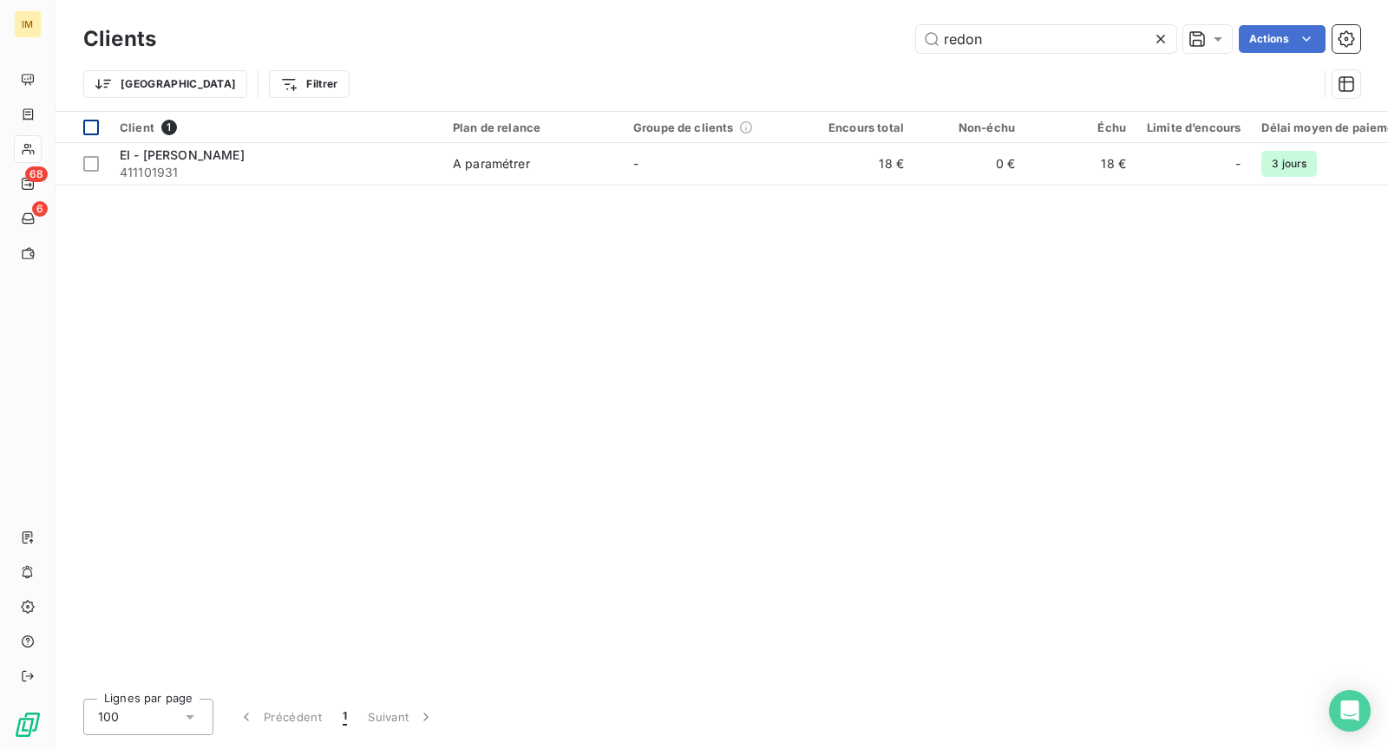
click at [98, 166] on div at bounding box center [91, 164] width 16 height 16
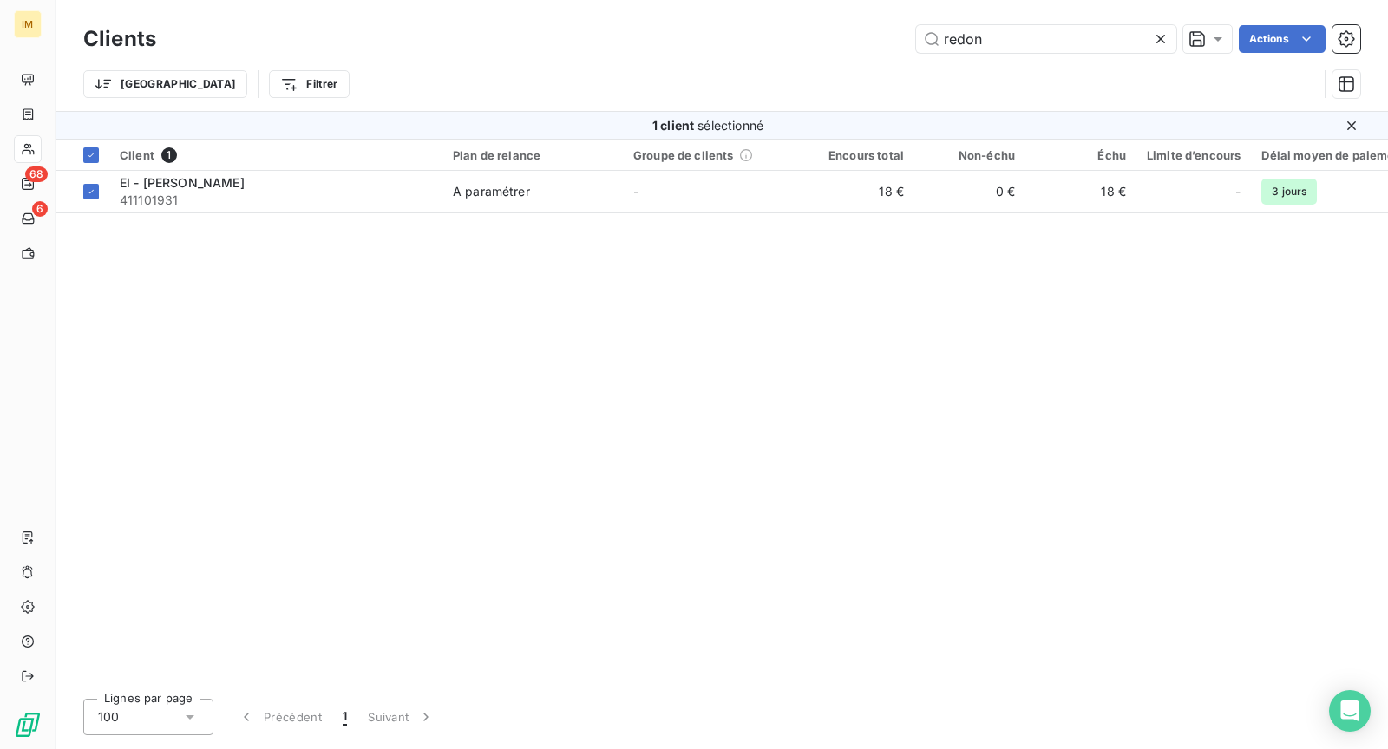
click at [1283, 42] on html "IM 68 6 Clients redon Actions Trier Filtrer 1 client sélectionné Client 1 Plan …" at bounding box center [694, 374] width 1388 height 749
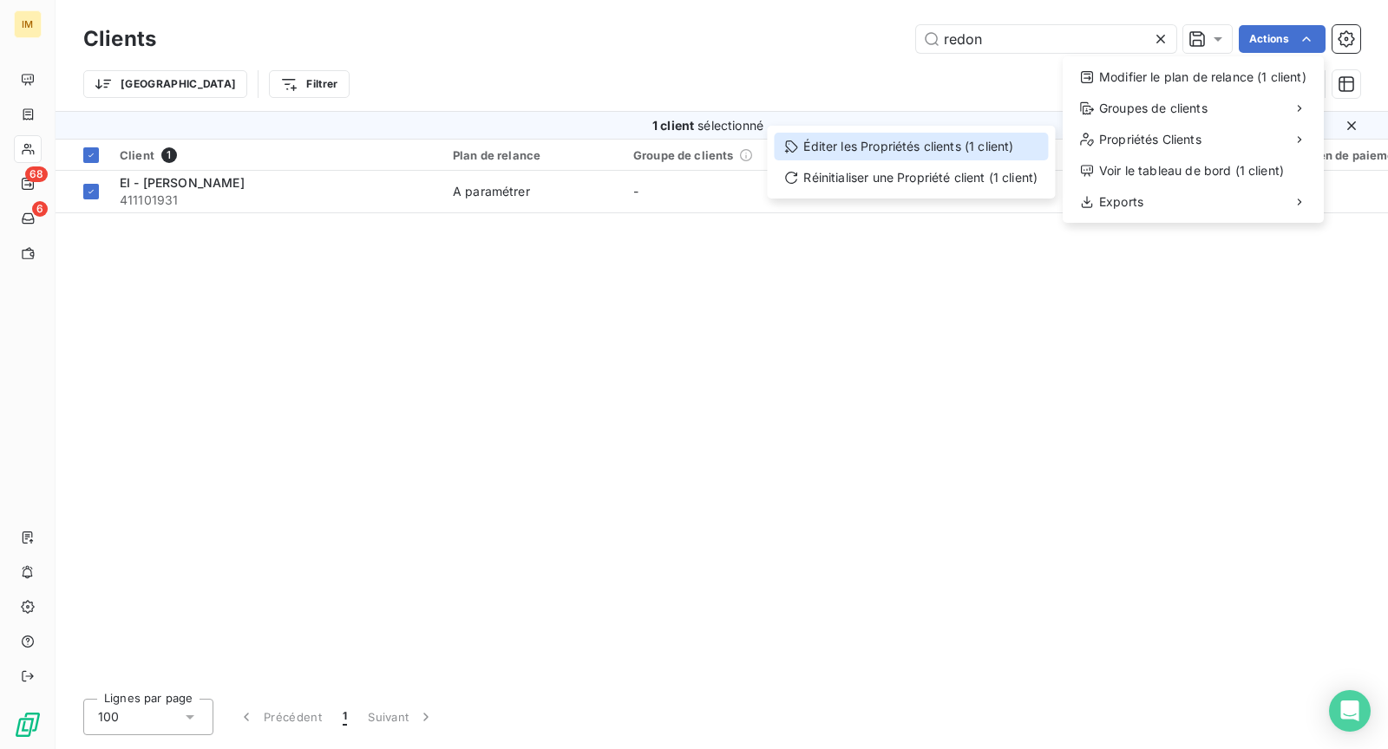
drag, startPoint x: 942, startPoint y: 137, endPoint x: 946, endPoint y: 154, distance: 17.9
click at [942, 137] on div "Éditer les Propriétés clients (1 client)" at bounding box center [911, 147] width 274 height 28
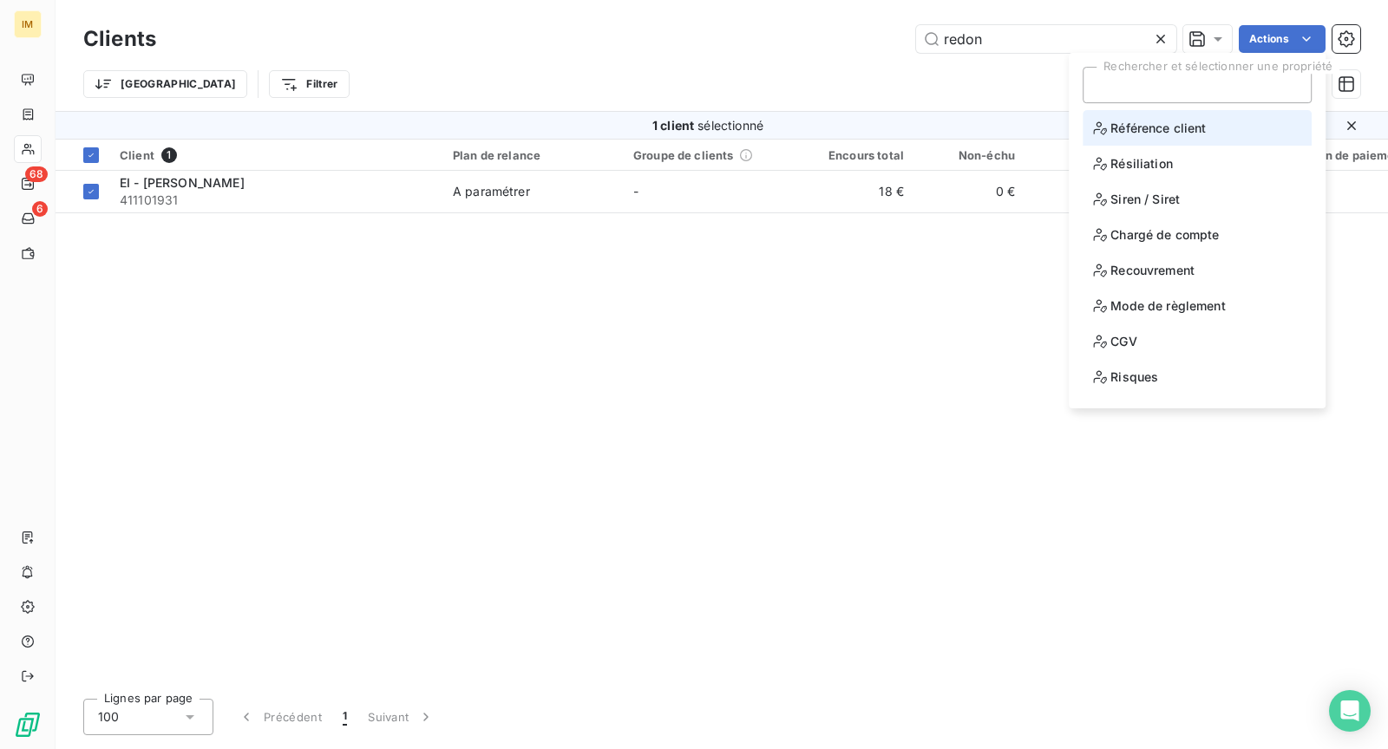
click at [1188, 135] on span "Référence client" at bounding box center [1149, 128] width 113 height 22
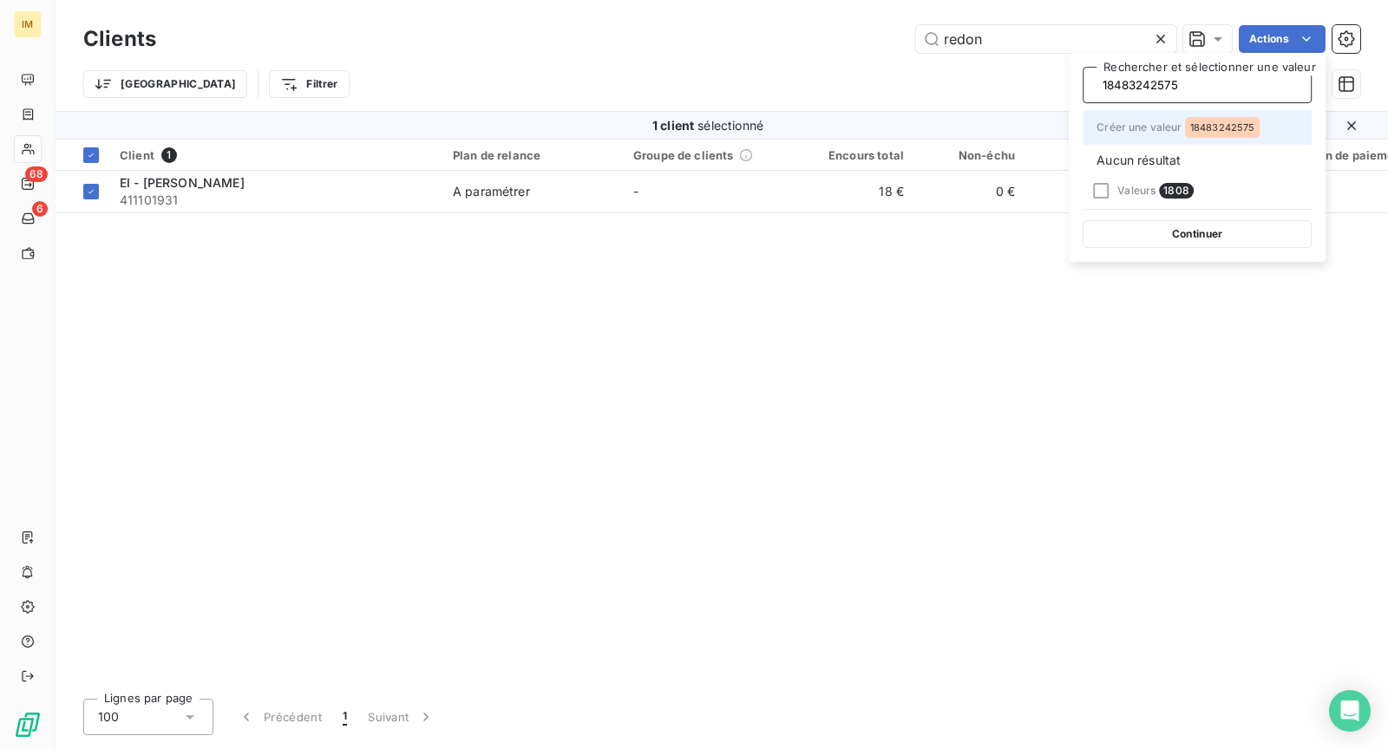
scroll to position [0, 1]
type input "18483242575"
click at [1231, 131] on span "18483242575" at bounding box center [1222, 127] width 65 height 10
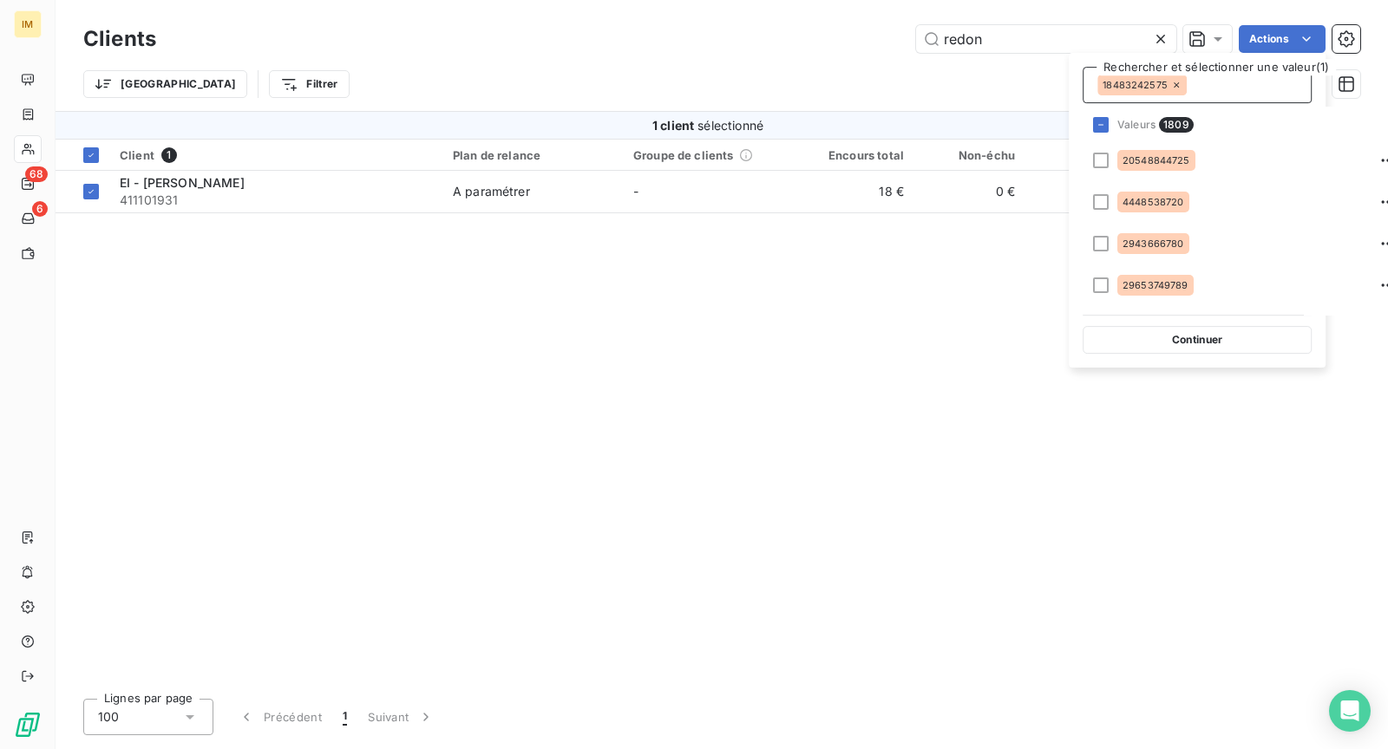
click at [1198, 343] on button "Continuer" at bounding box center [1196, 340] width 229 height 28
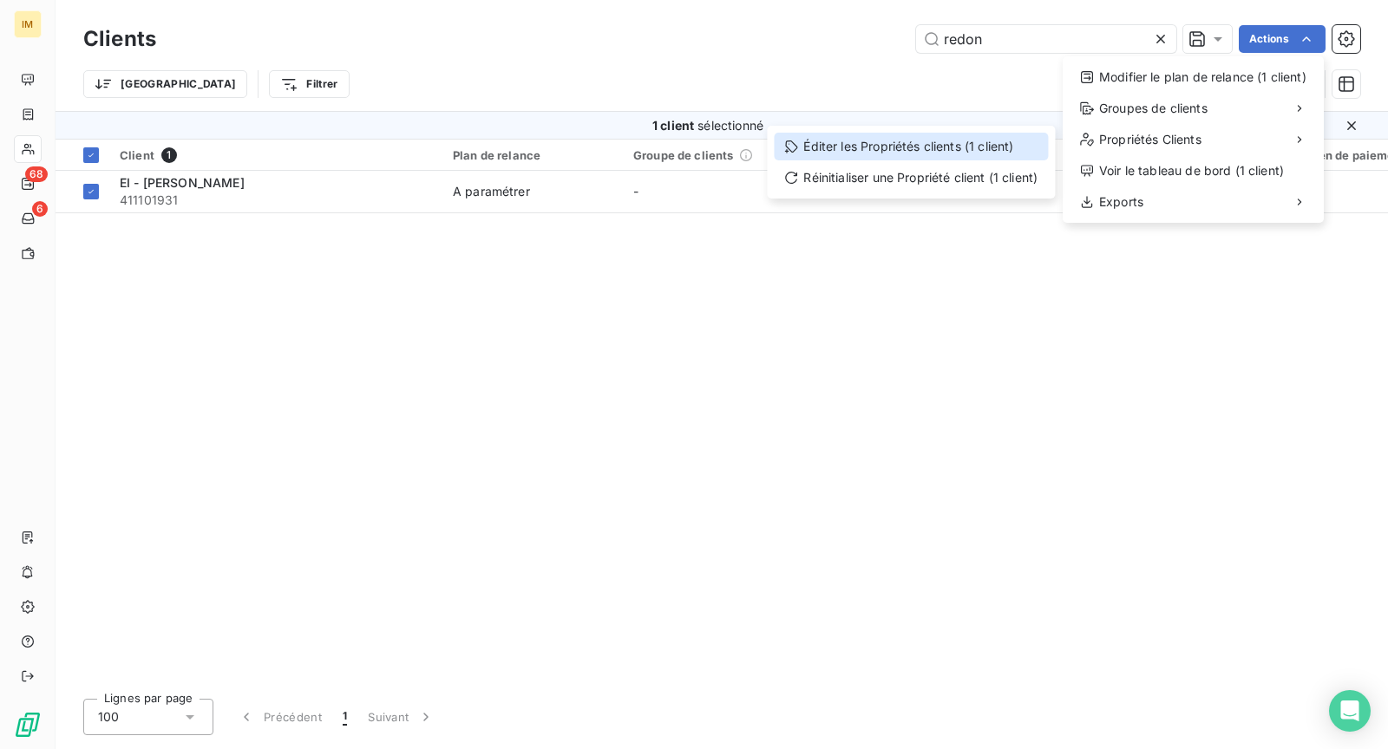
click at [937, 150] on div "Éditer les Propriétés clients (1 client)" at bounding box center [911, 147] width 274 height 28
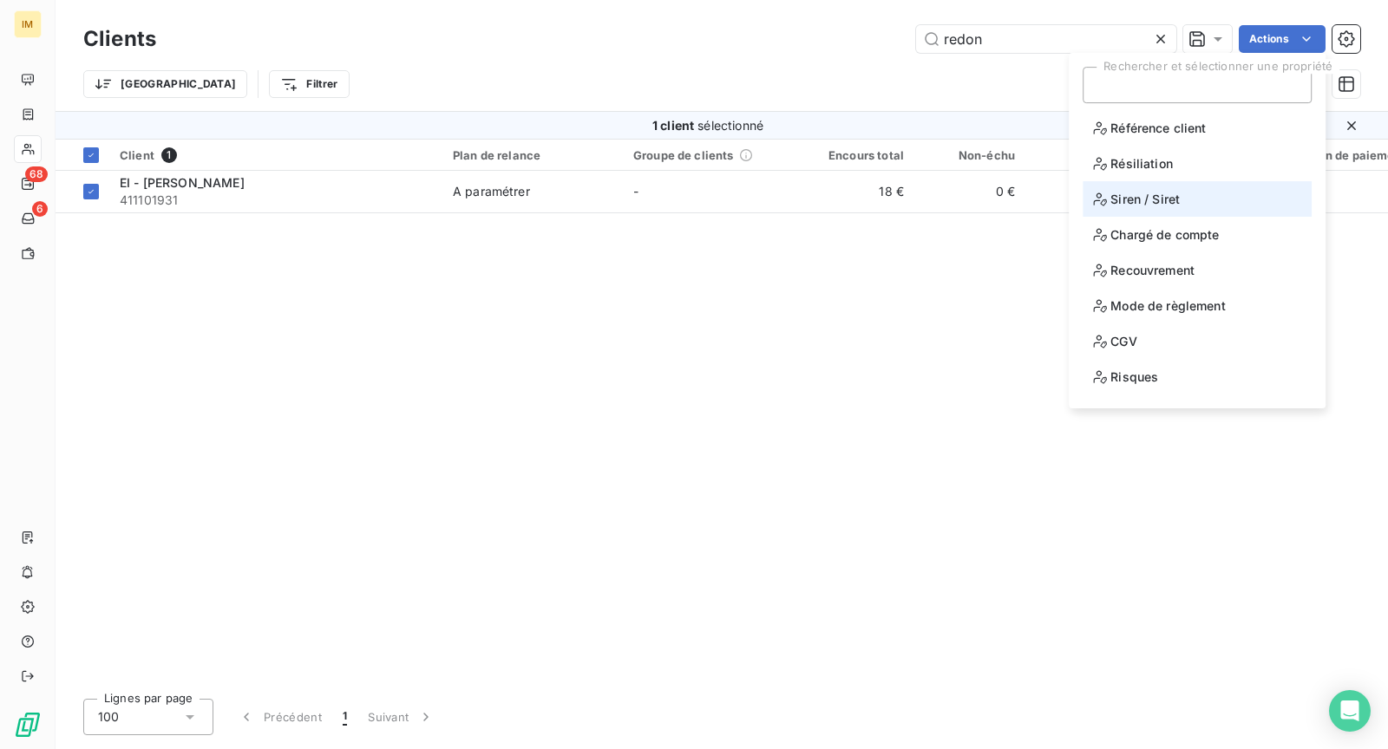
click at [1112, 199] on span "Siren / Siret" at bounding box center [1136, 199] width 87 height 22
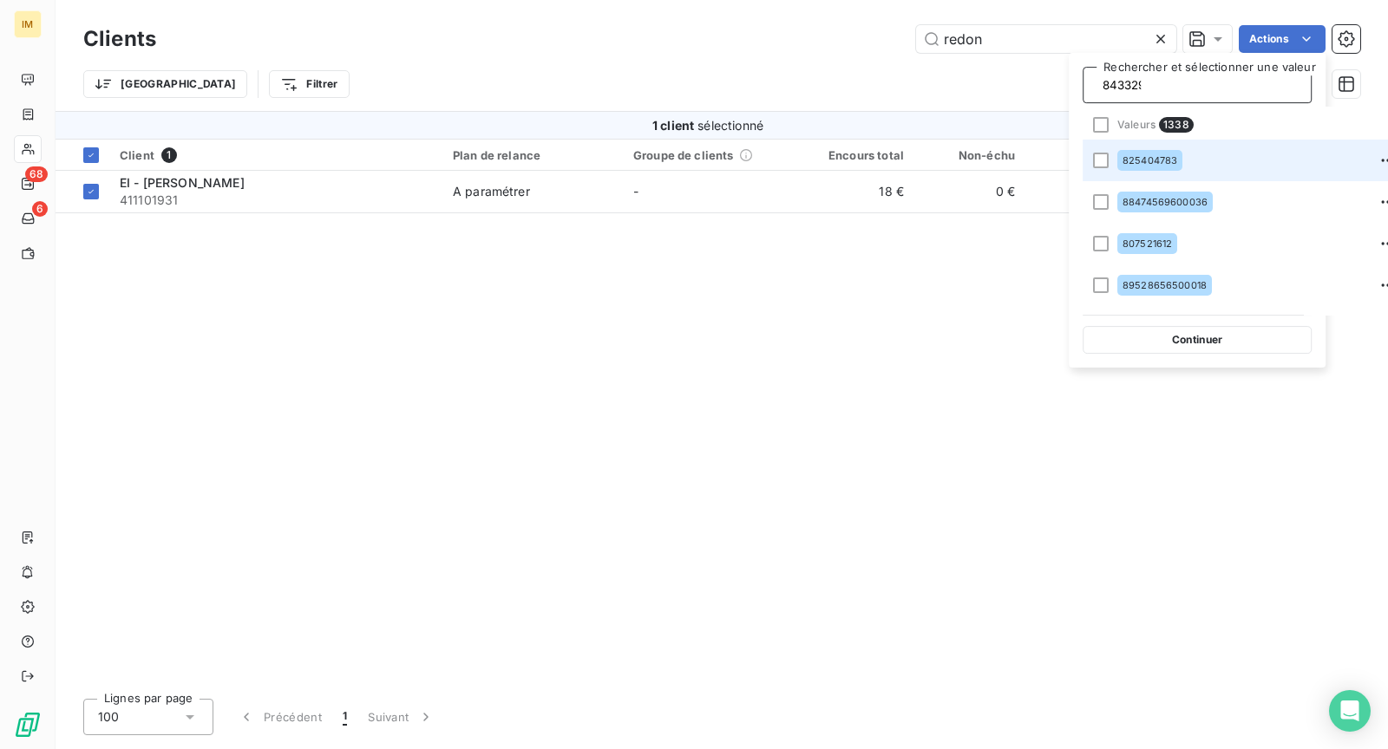
scroll to position [0, 4]
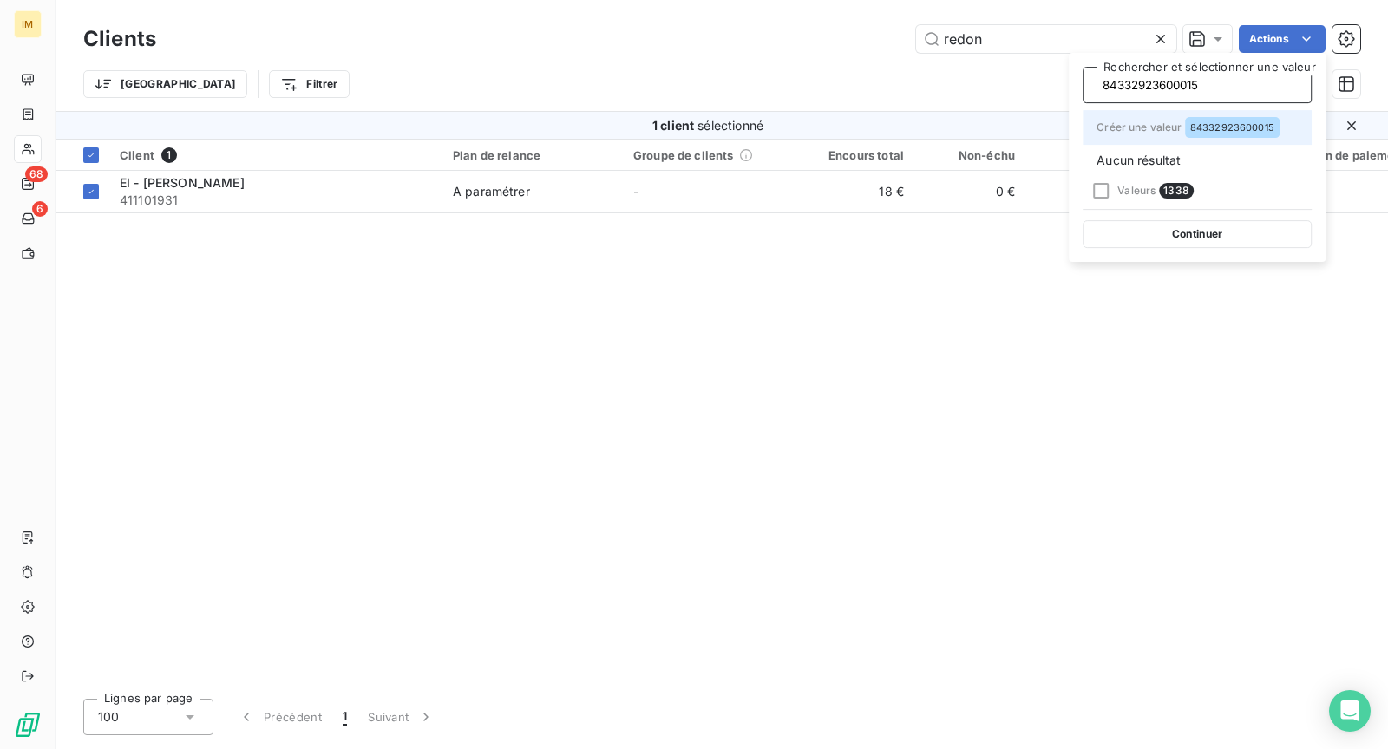
type input "84332923600015"
click at [1256, 131] on span "84332923600015" at bounding box center [1232, 127] width 84 height 10
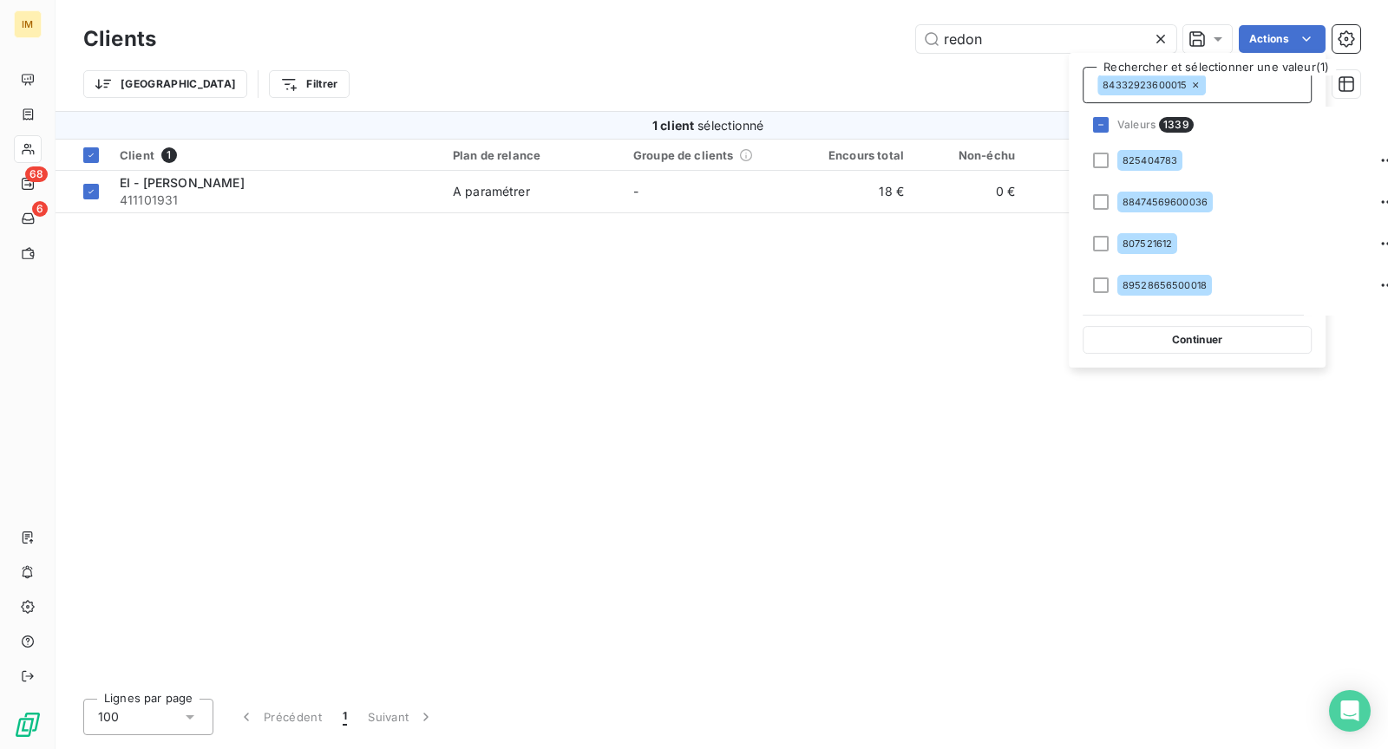
click at [1213, 332] on button "Continuer" at bounding box center [1196, 340] width 229 height 28
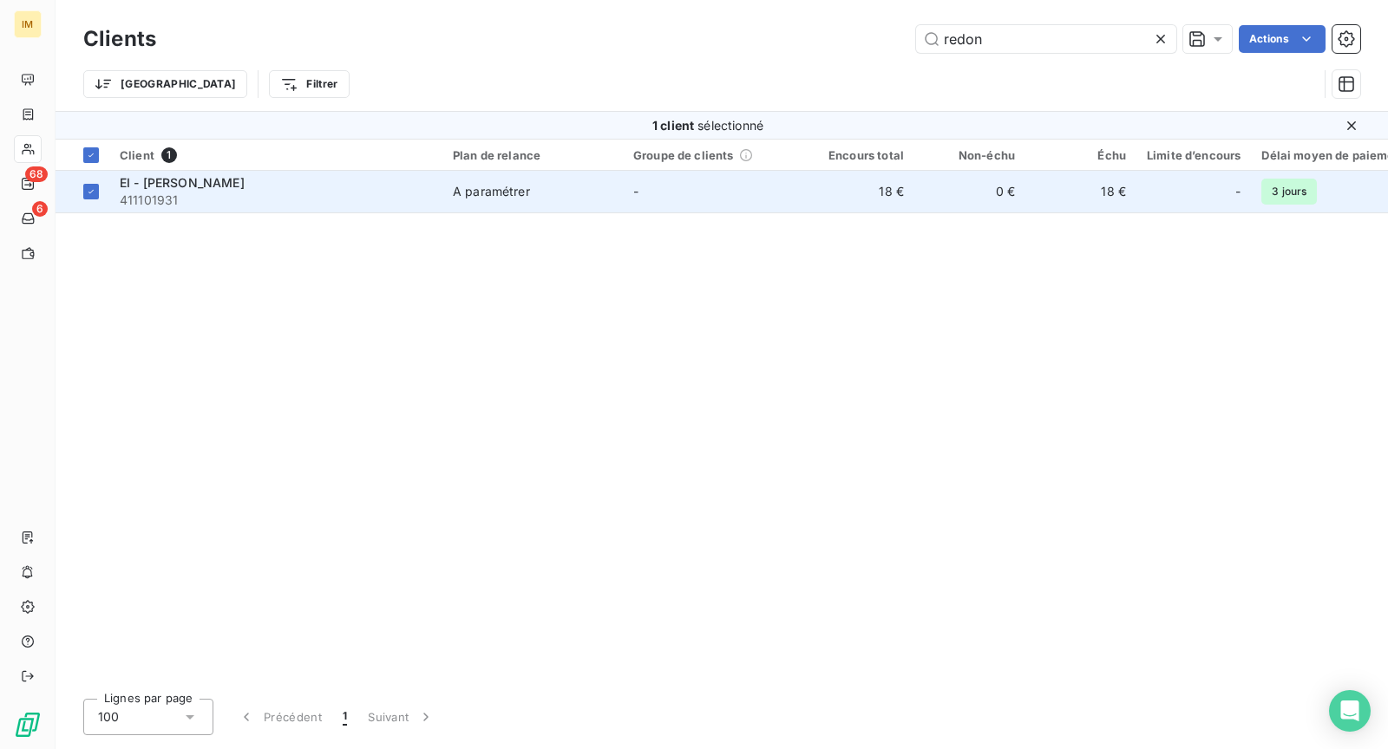
click at [681, 178] on td "-" at bounding box center [713, 192] width 180 height 42
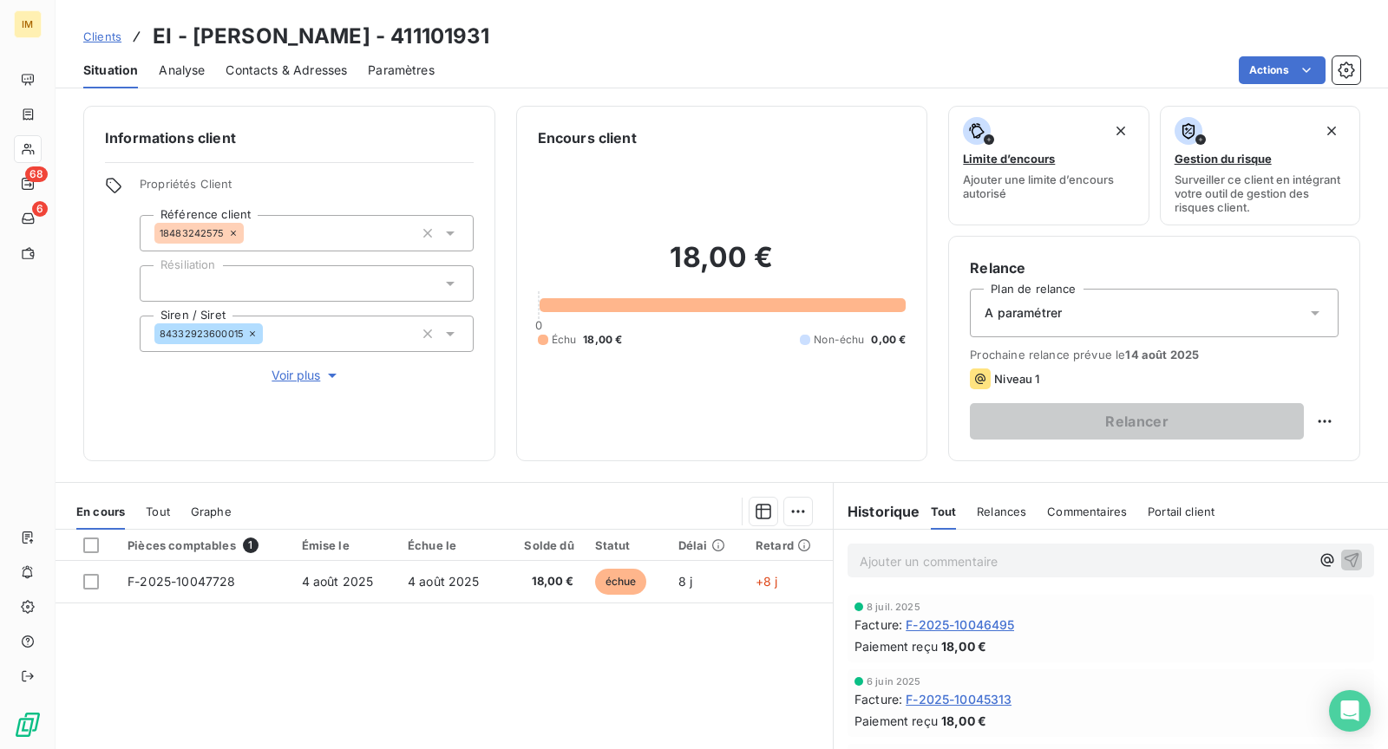
click at [296, 373] on span "Voir plus" at bounding box center [305, 375] width 69 height 17
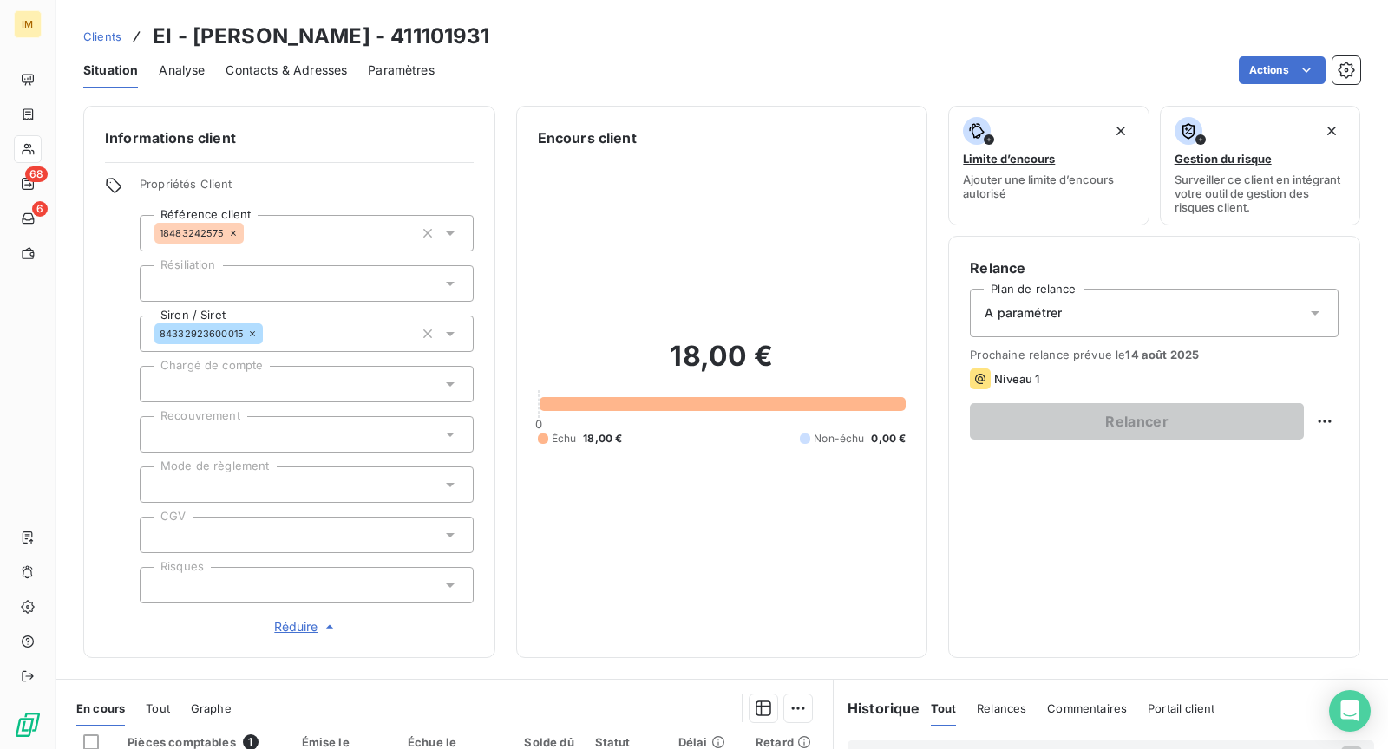
click at [295, 383] on div at bounding box center [307, 384] width 334 height 36
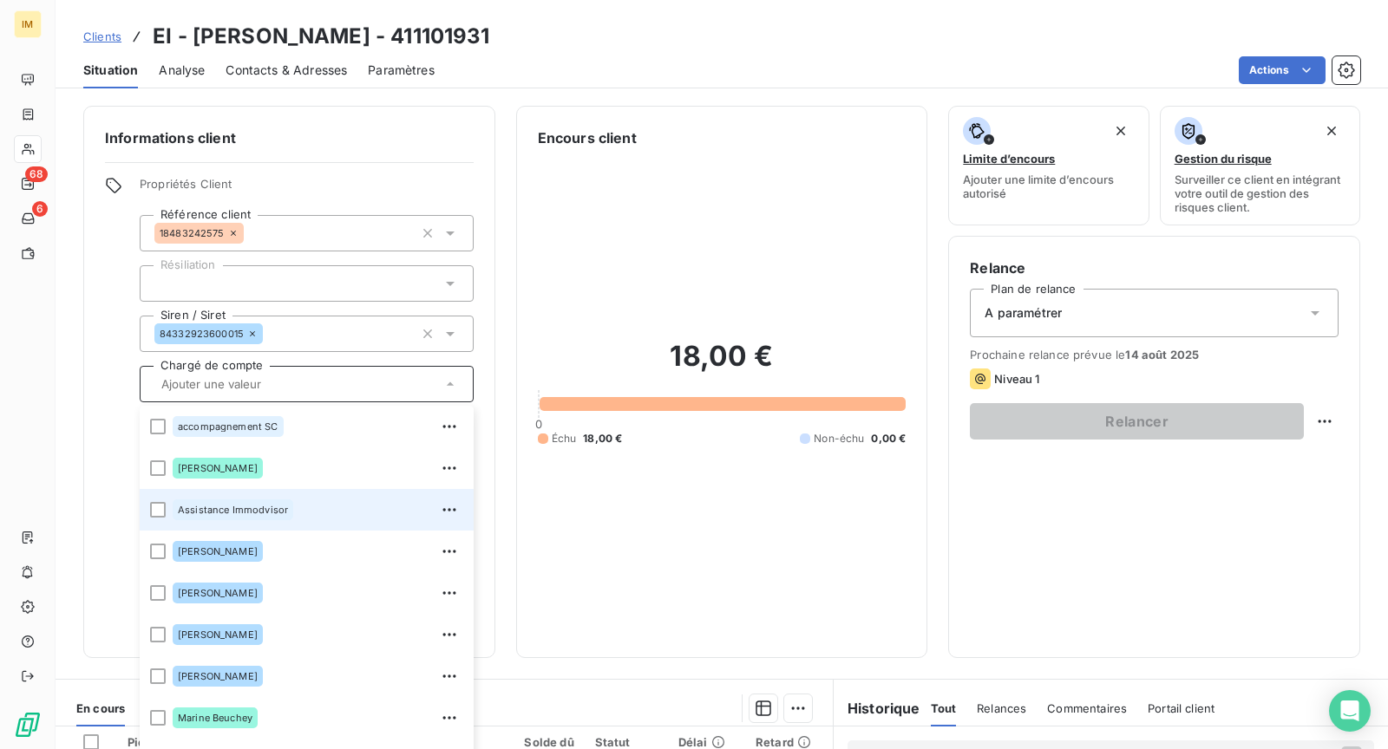
click at [308, 509] on div "Assistance Immodvisor" at bounding box center [318, 510] width 291 height 28
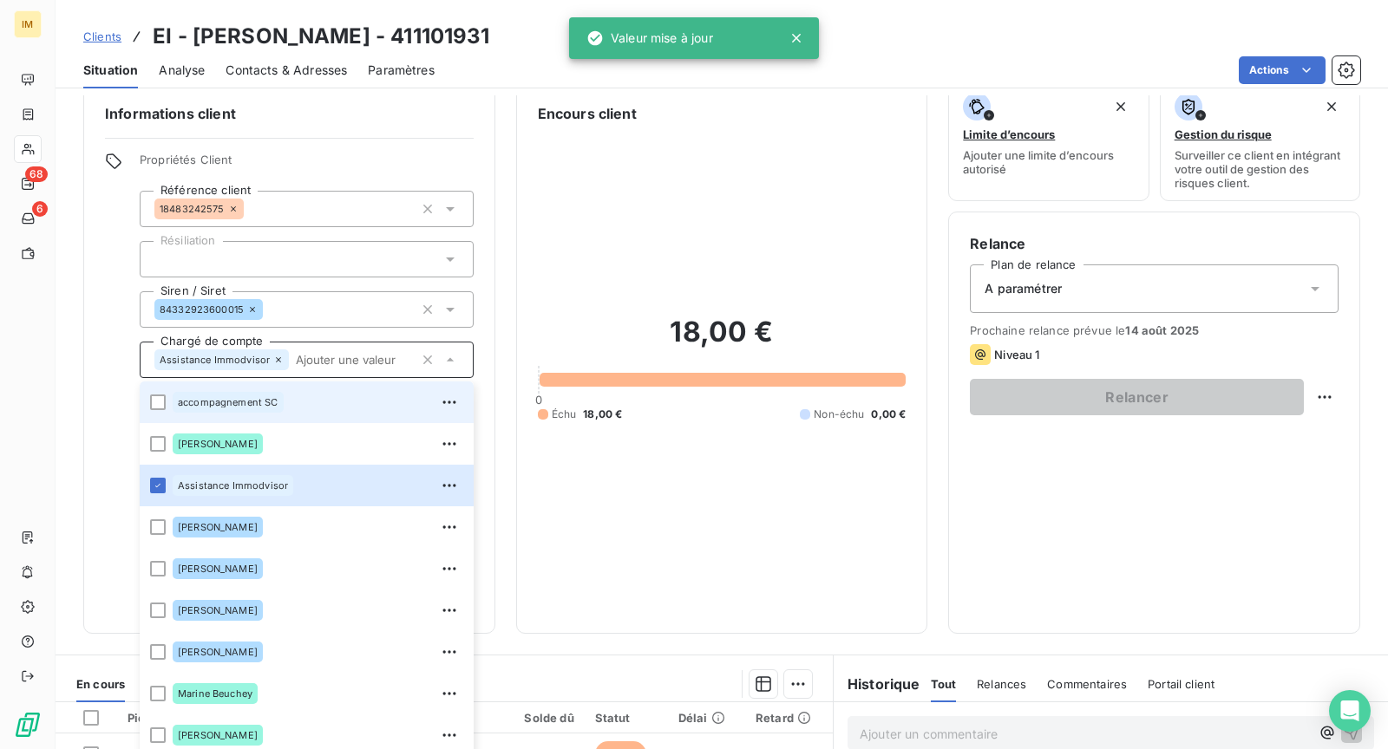
scroll to position [36, 0]
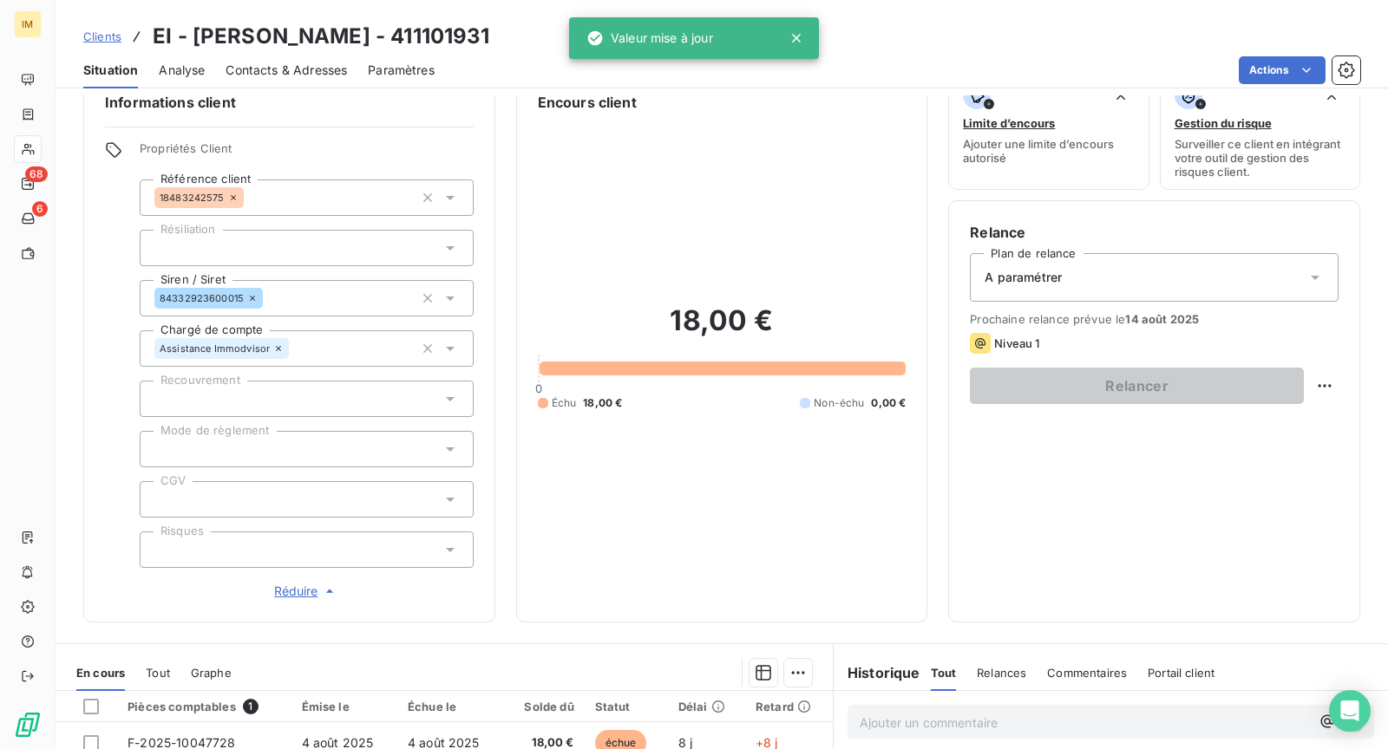
drag, startPoint x: 499, startPoint y: 245, endPoint x: 486, endPoint y: 256, distance: 16.6
click at [500, 245] on div "Informations client Propriétés Client Référence client 18483242575 Résiliation …" at bounding box center [722, 346] width 1332 height 552
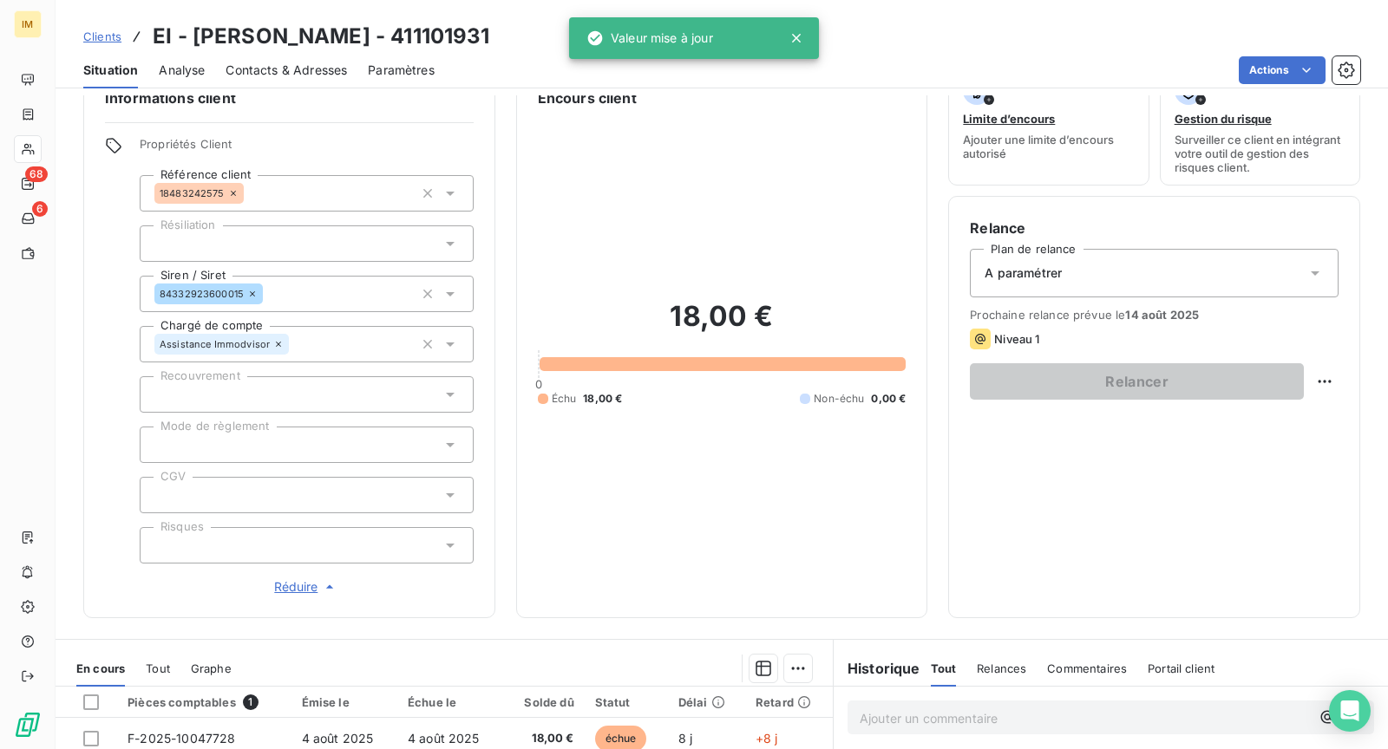
click at [243, 393] on div at bounding box center [307, 394] width 334 height 36
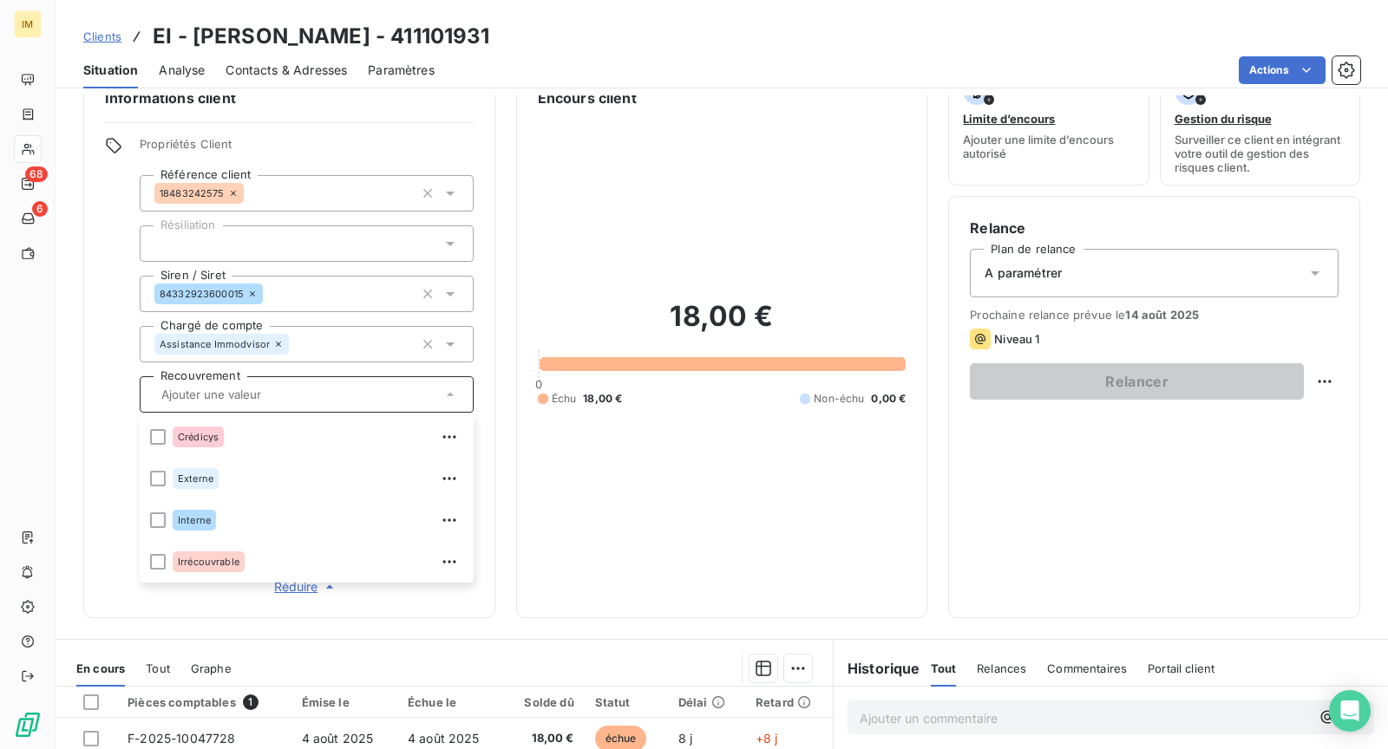
click at [492, 397] on div "Informations client Propriétés Client Référence client 18483242575 Résiliation …" at bounding box center [722, 342] width 1332 height 552
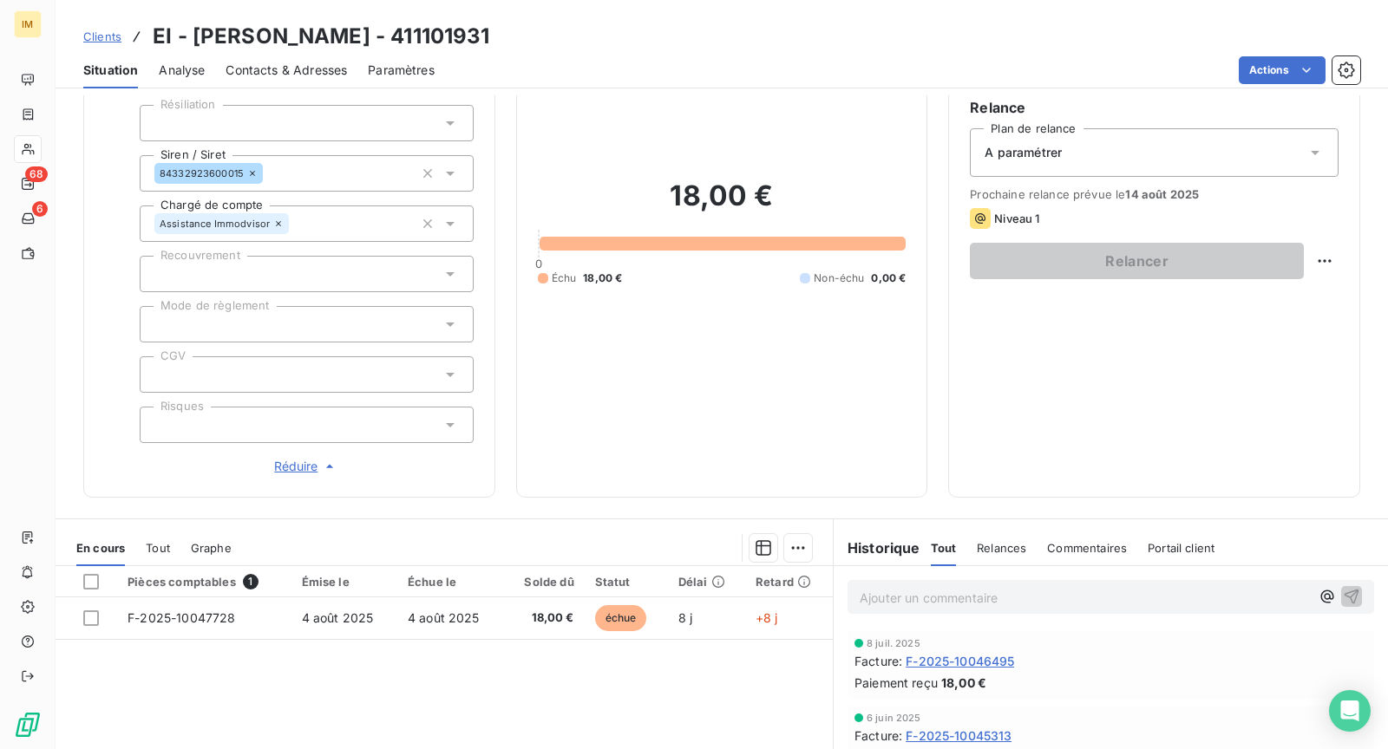
scroll to position [174, 0]
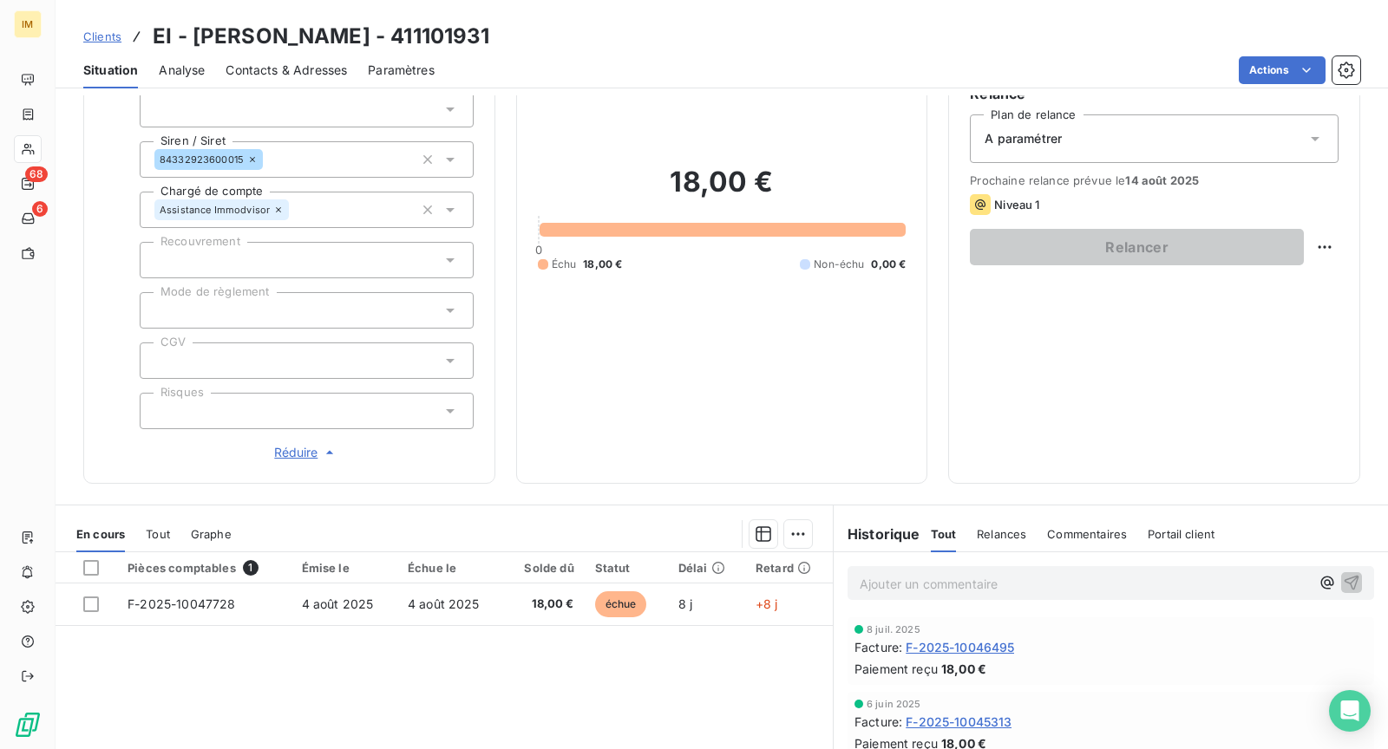
click at [323, 287] on div "Propriétés Client Référence client 18483242575 Résiliation Siren / Siret 843329…" at bounding box center [307, 233] width 334 height 460
drag, startPoint x: 327, startPoint y: 315, endPoint x: 326, endPoint y: 324, distance: 9.6
click at [328, 315] on div at bounding box center [307, 310] width 334 height 36
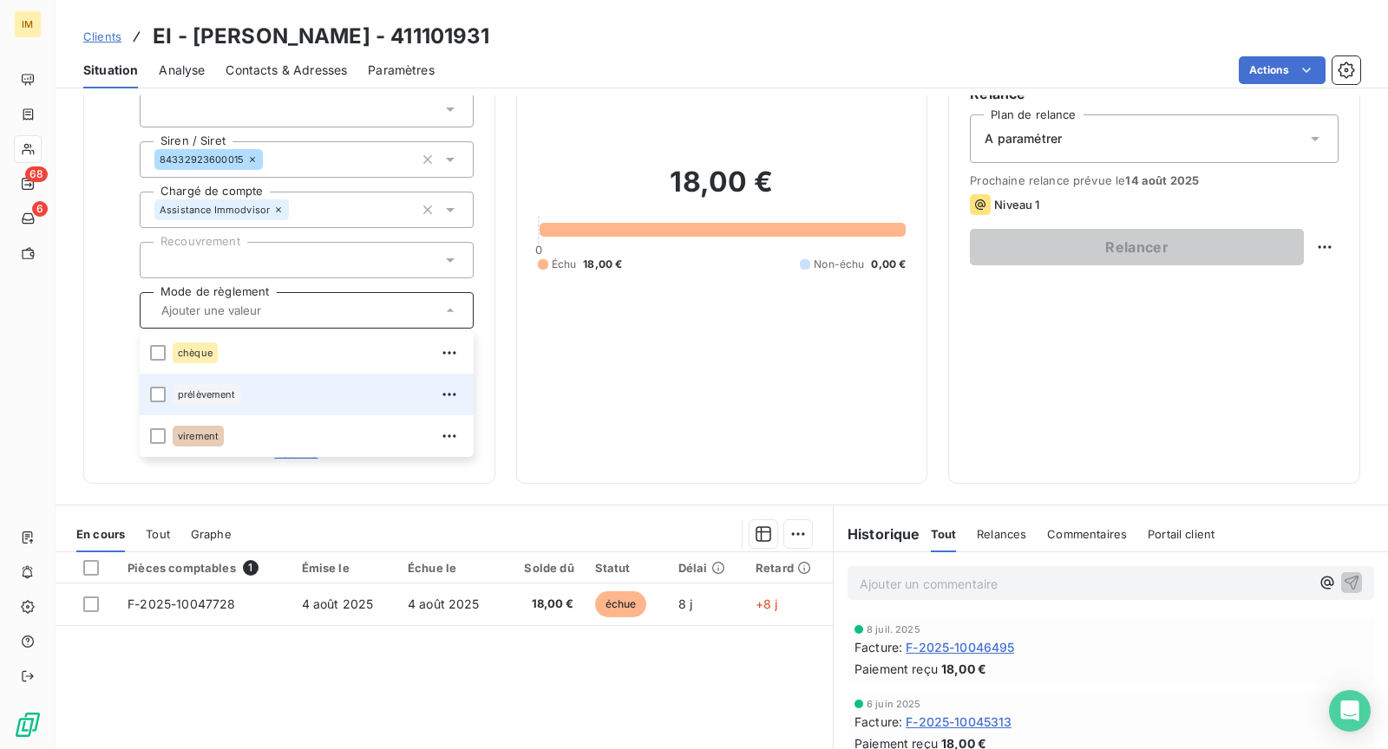
click at [259, 388] on div "prélèvement" at bounding box center [318, 395] width 291 height 28
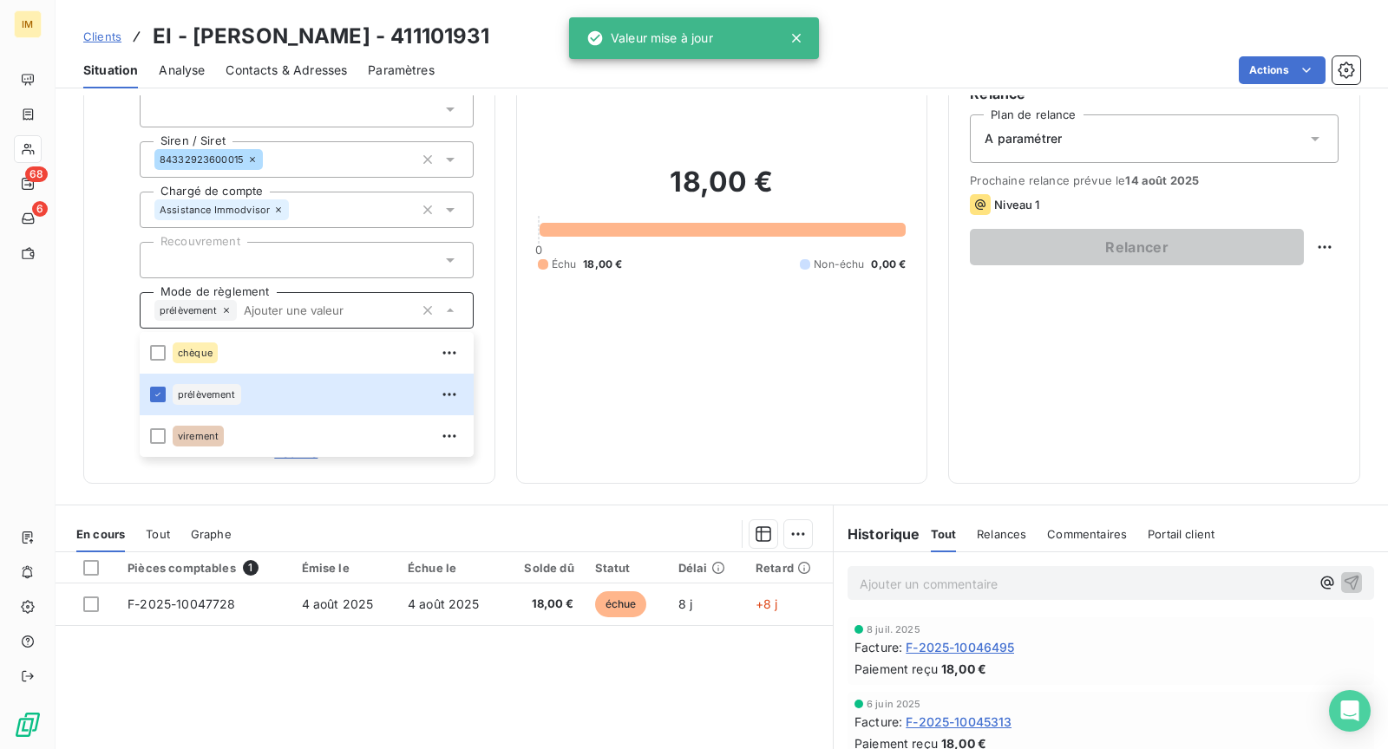
click at [487, 281] on div "Informations client Propriétés Client Référence client 18483242575 Résiliation …" at bounding box center [289, 207] width 412 height 552
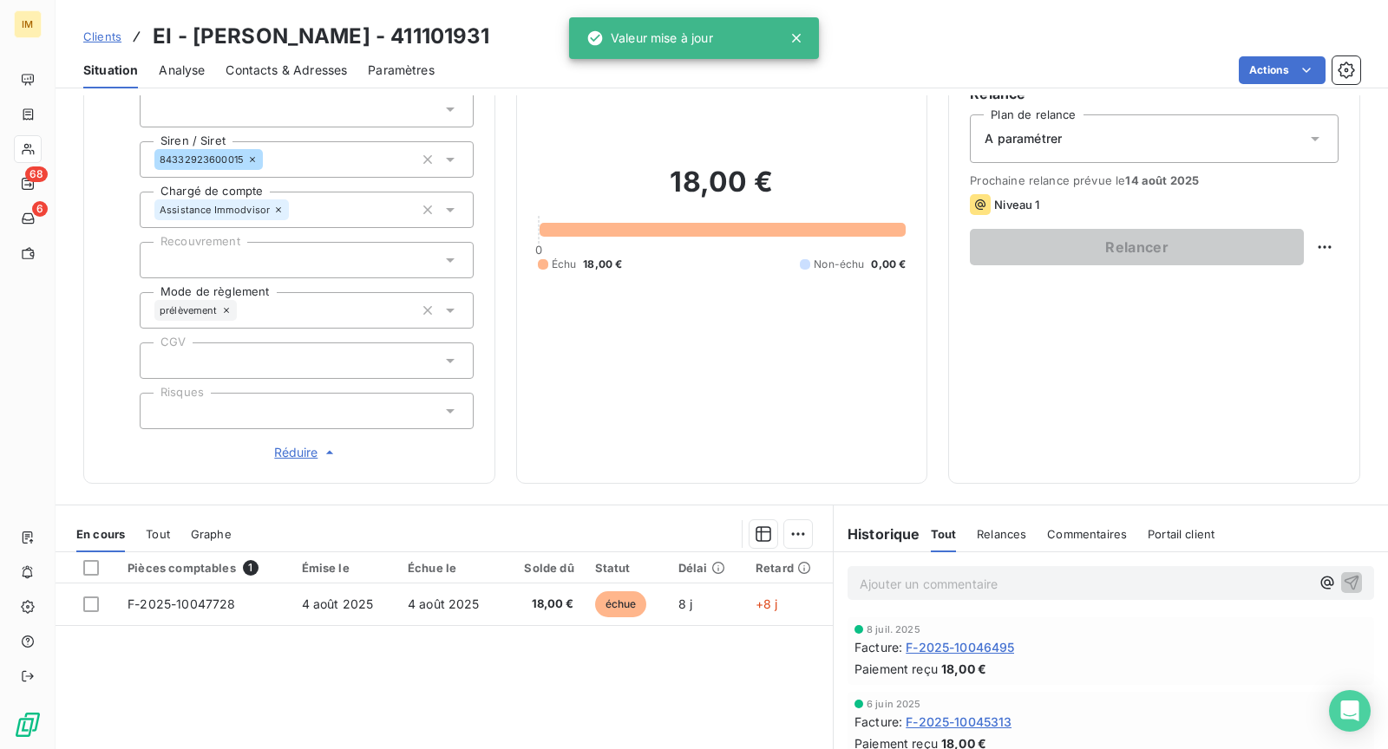
click at [262, 369] on div at bounding box center [307, 361] width 334 height 36
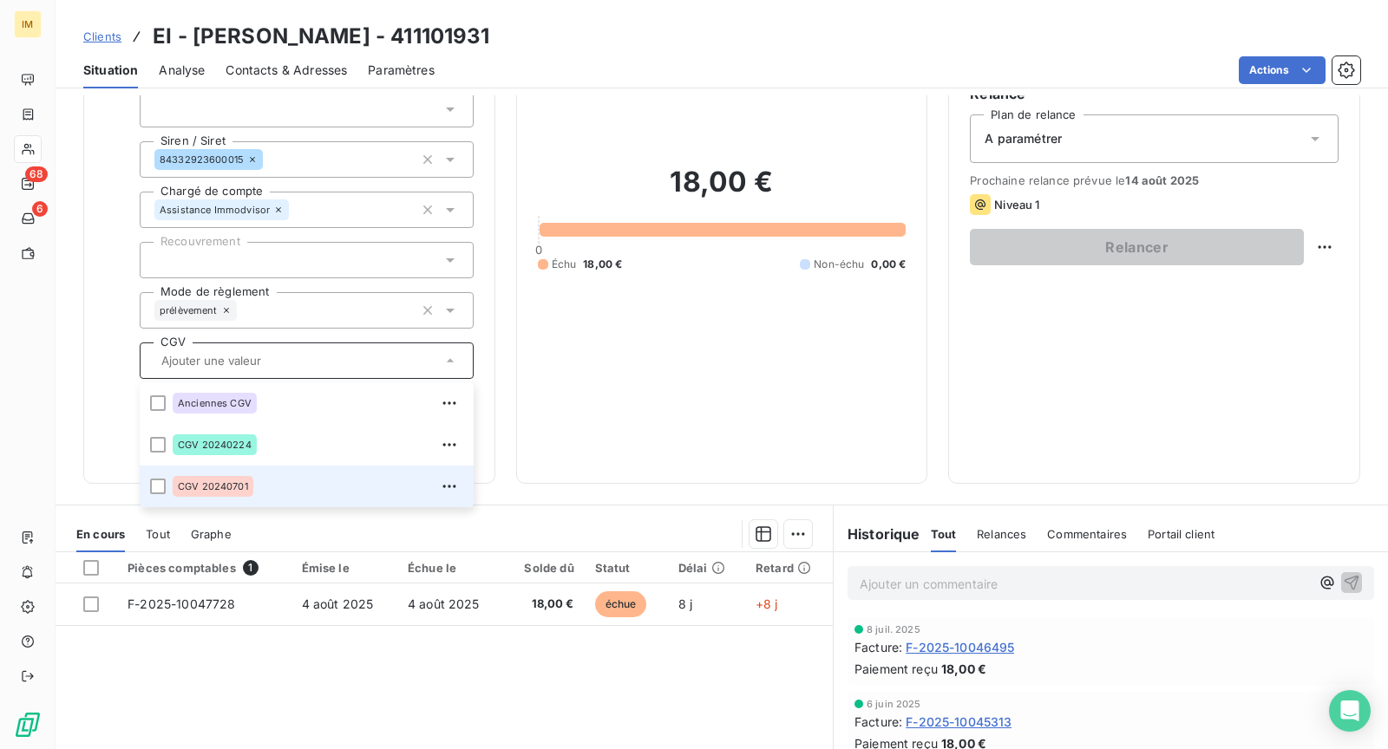
click at [314, 497] on div "CGV 20240701" at bounding box center [318, 487] width 291 height 28
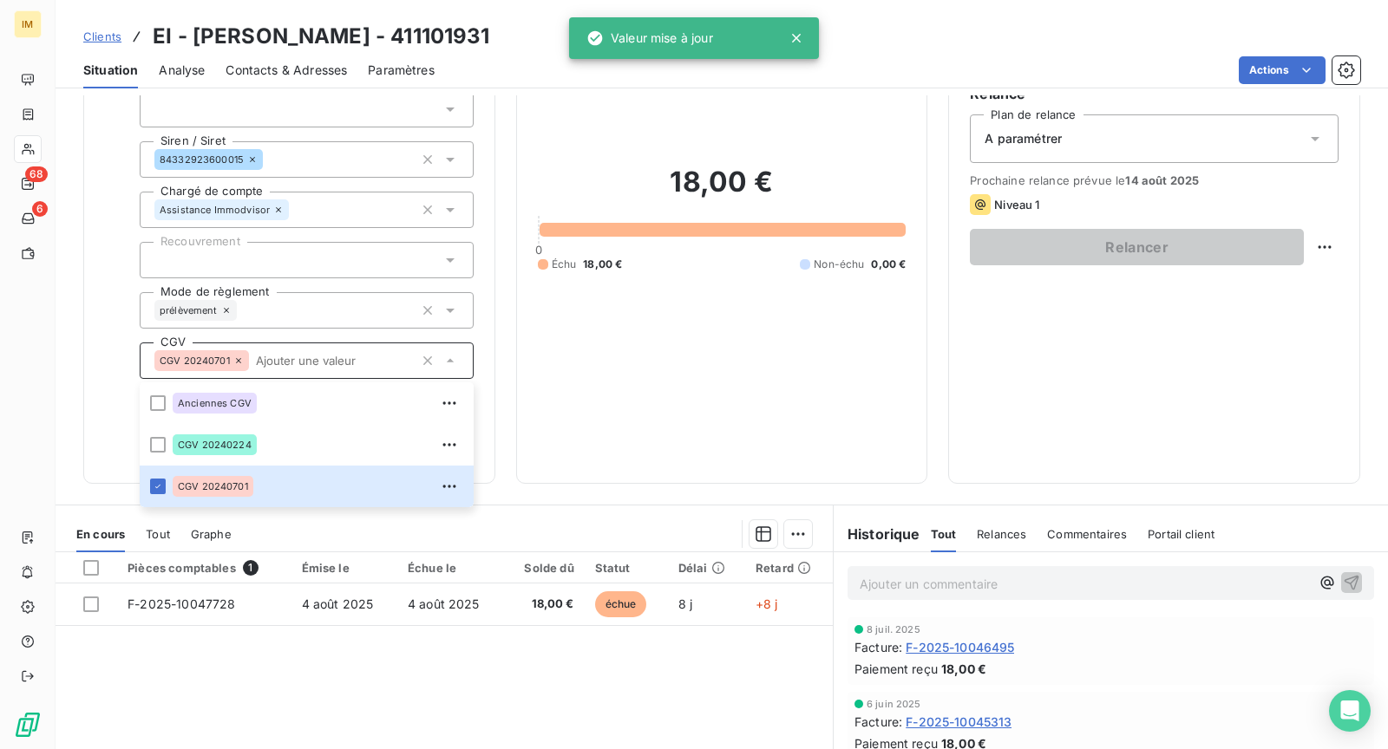
click at [496, 418] on div "Informations client Propriétés Client Référence client 18483242575 Résiliation …" at bounding box center [722, 207] width 1332 height 552
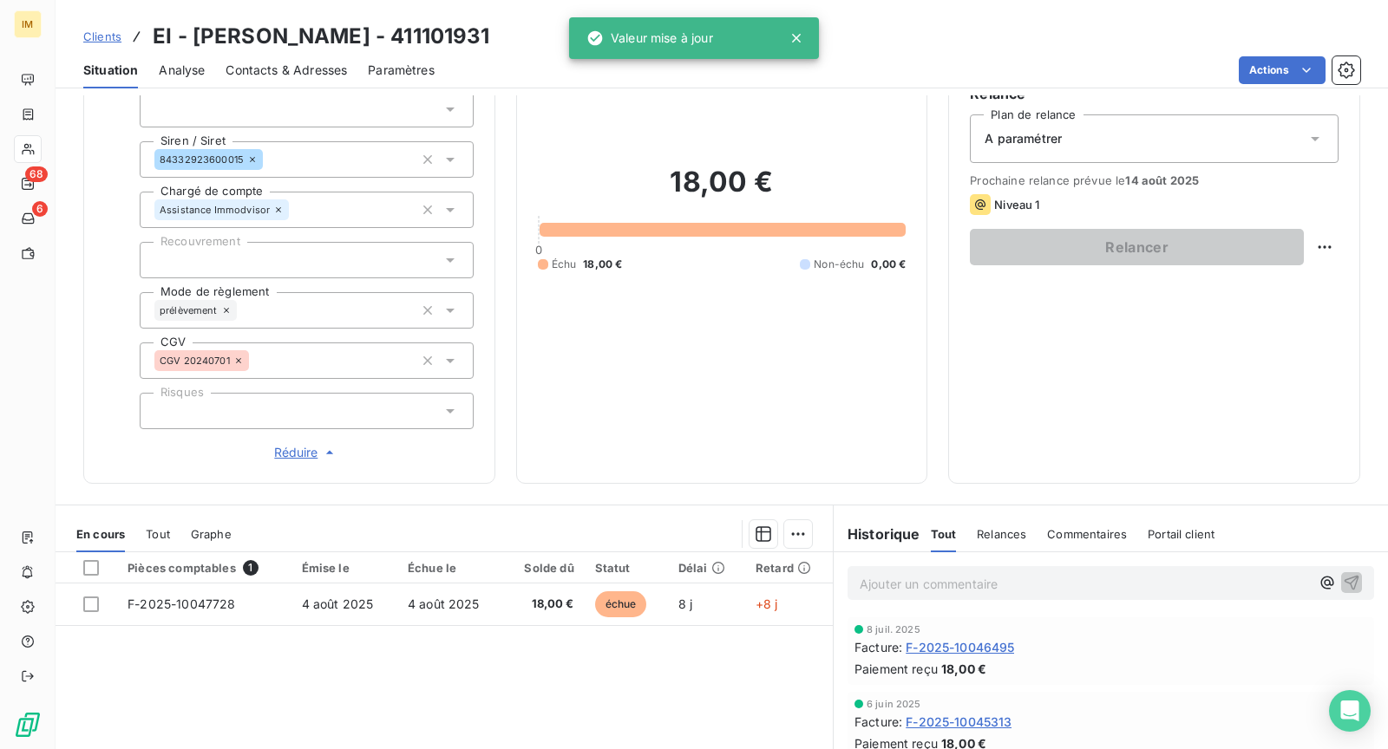
click at [260, 419] on div at bounding box center [307, 411] width 334 height 36
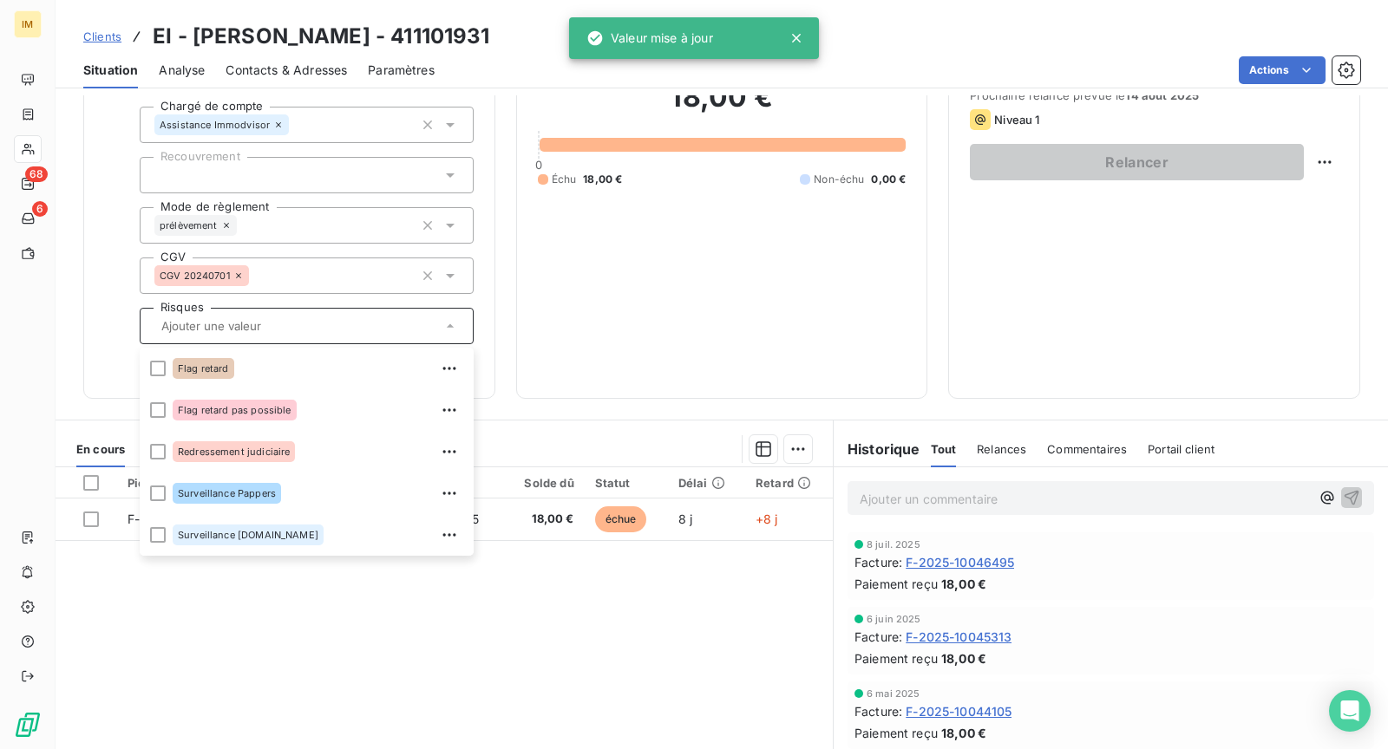
scroll to position [0, 0]
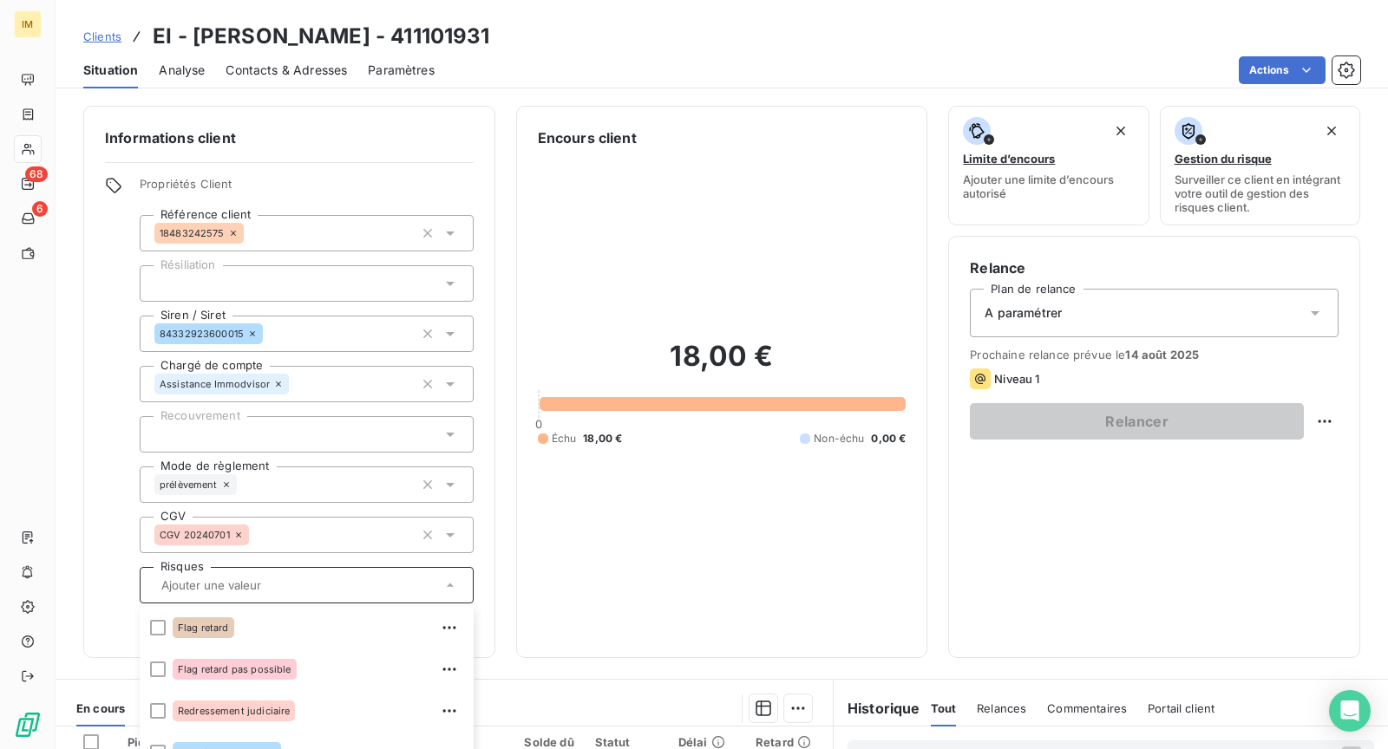
click at [486, 323] on div "Informations client Propriétés Client Référence client 18483242575 Résiliation …" at bounding box center [289, 382] width 412 height 552
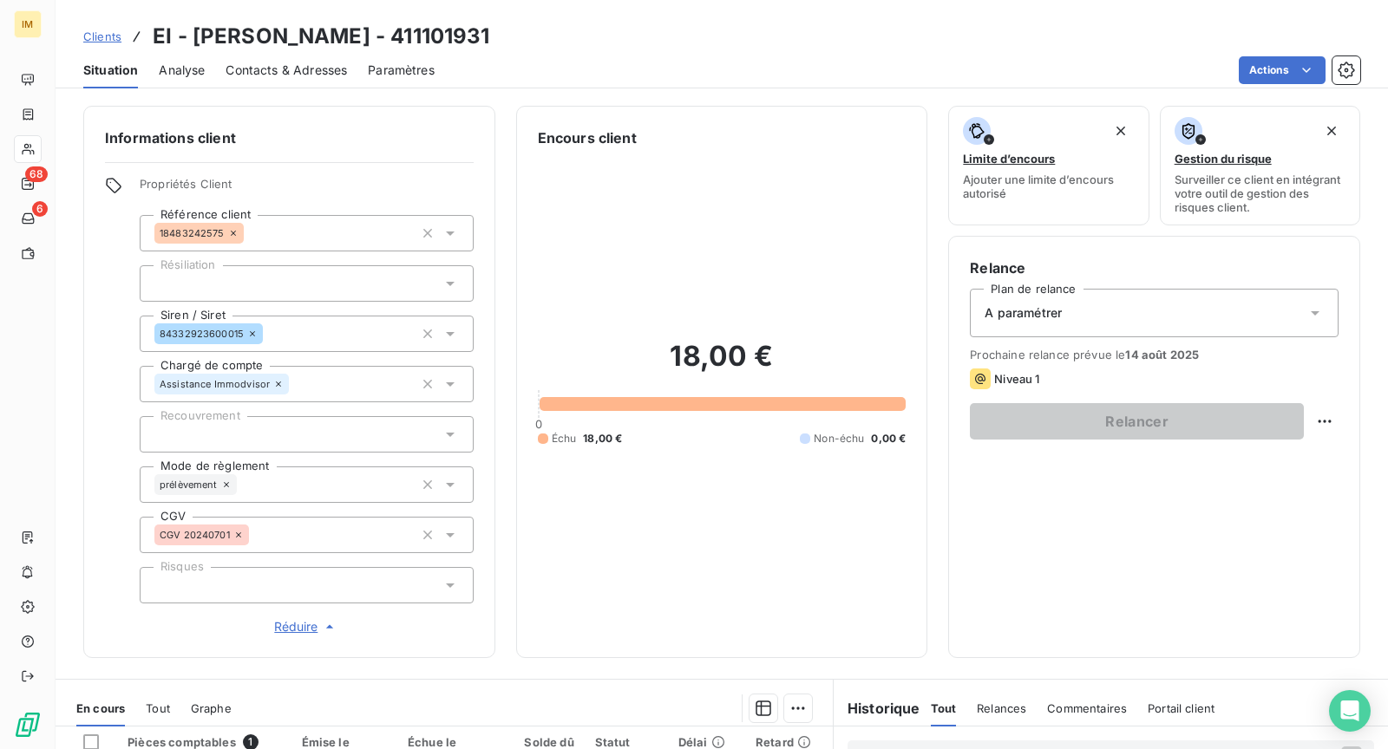
click at [1113, 331] on div "A paramétrer" at bounding box center [1154, 313] width 369 height 49
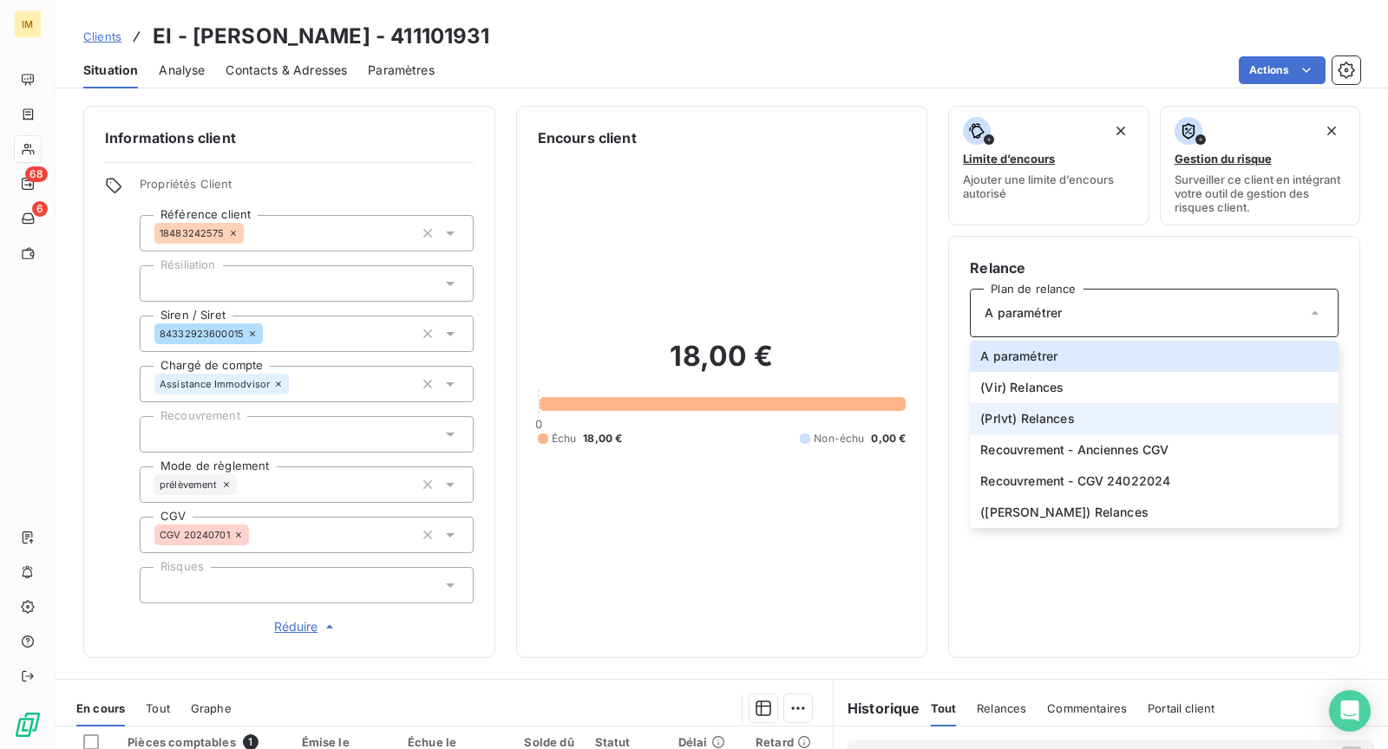
click at [1087, 420] on li "(Prlvt) Relances" at bounding box center [1154, 418] width 369 height 31
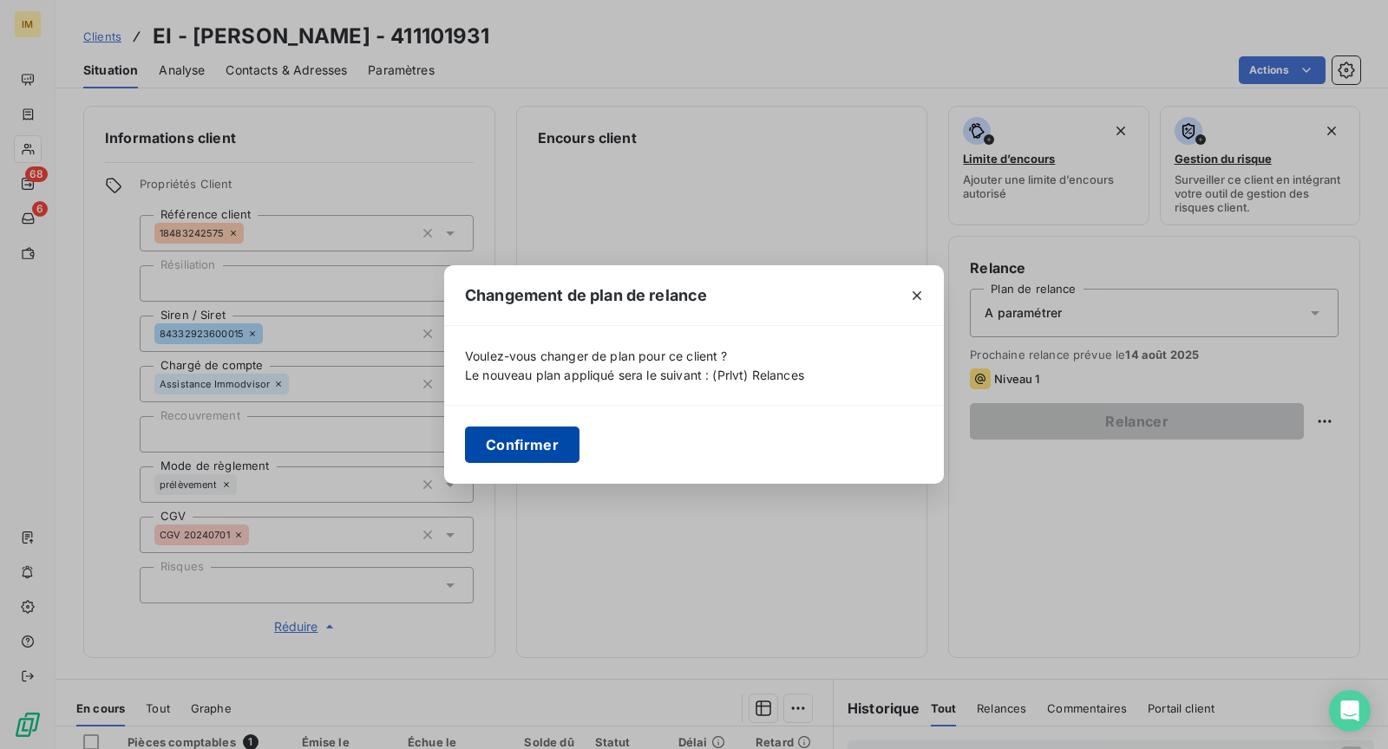
click at [546, 447] on button "Confirmer" at bounding box center [522, 445] width 114 height 36
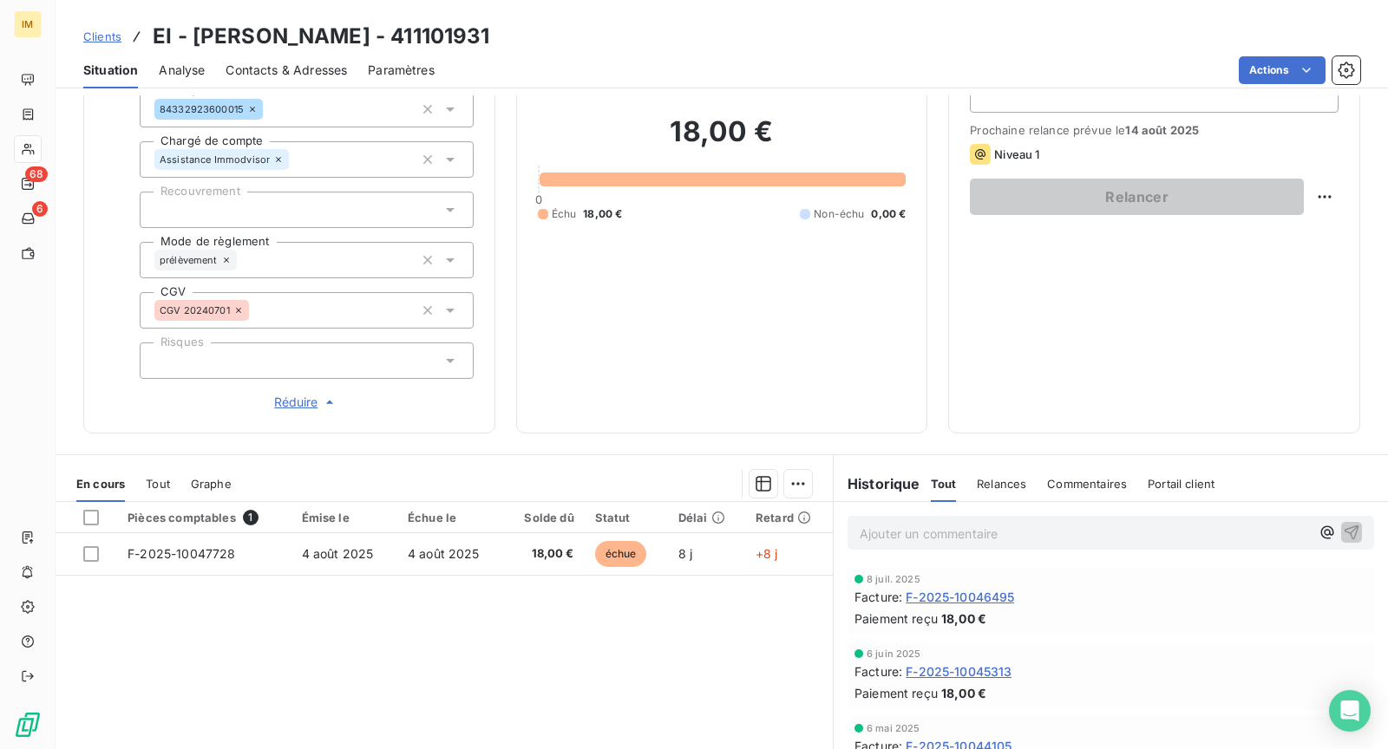
scroll to position [310, 0]
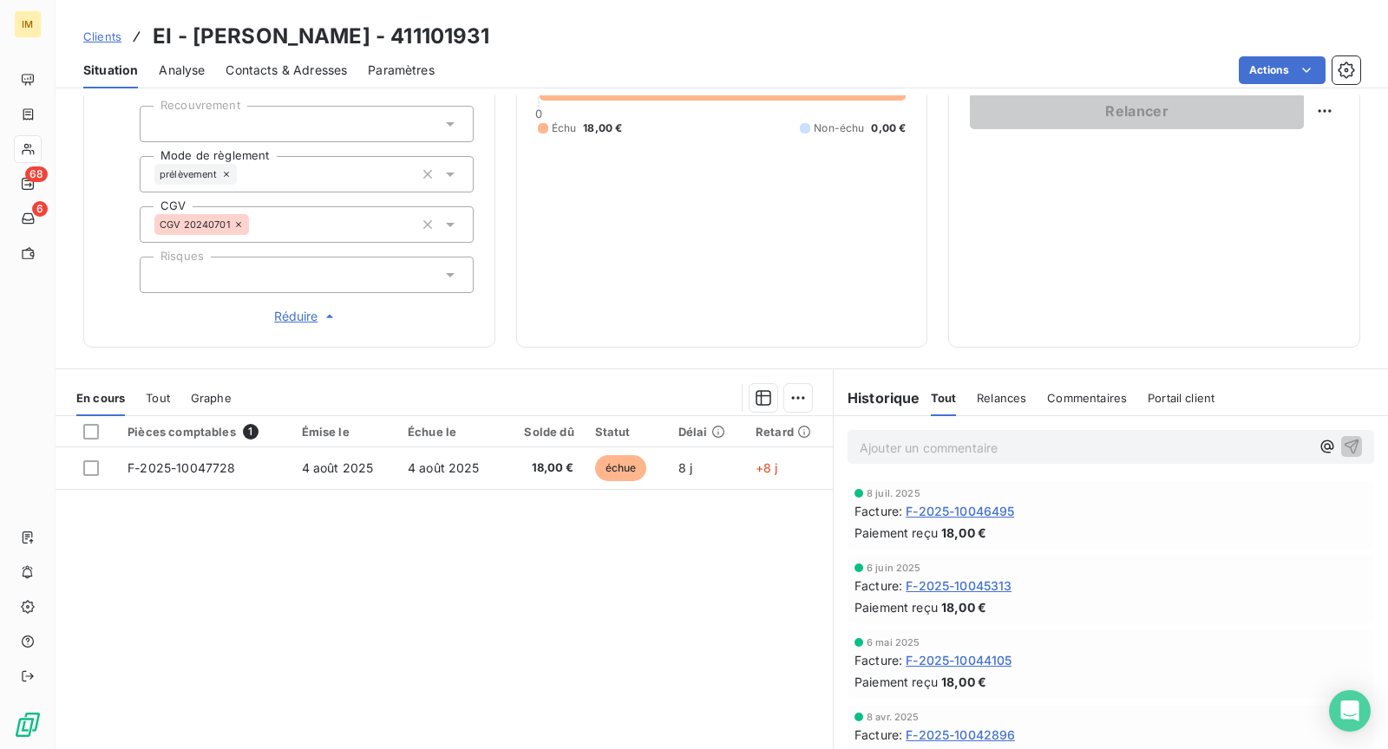
click at [899, 441] on p "Ajouter un commentaire ﻿" at bounding box center [1084, 448] width 450 height 22
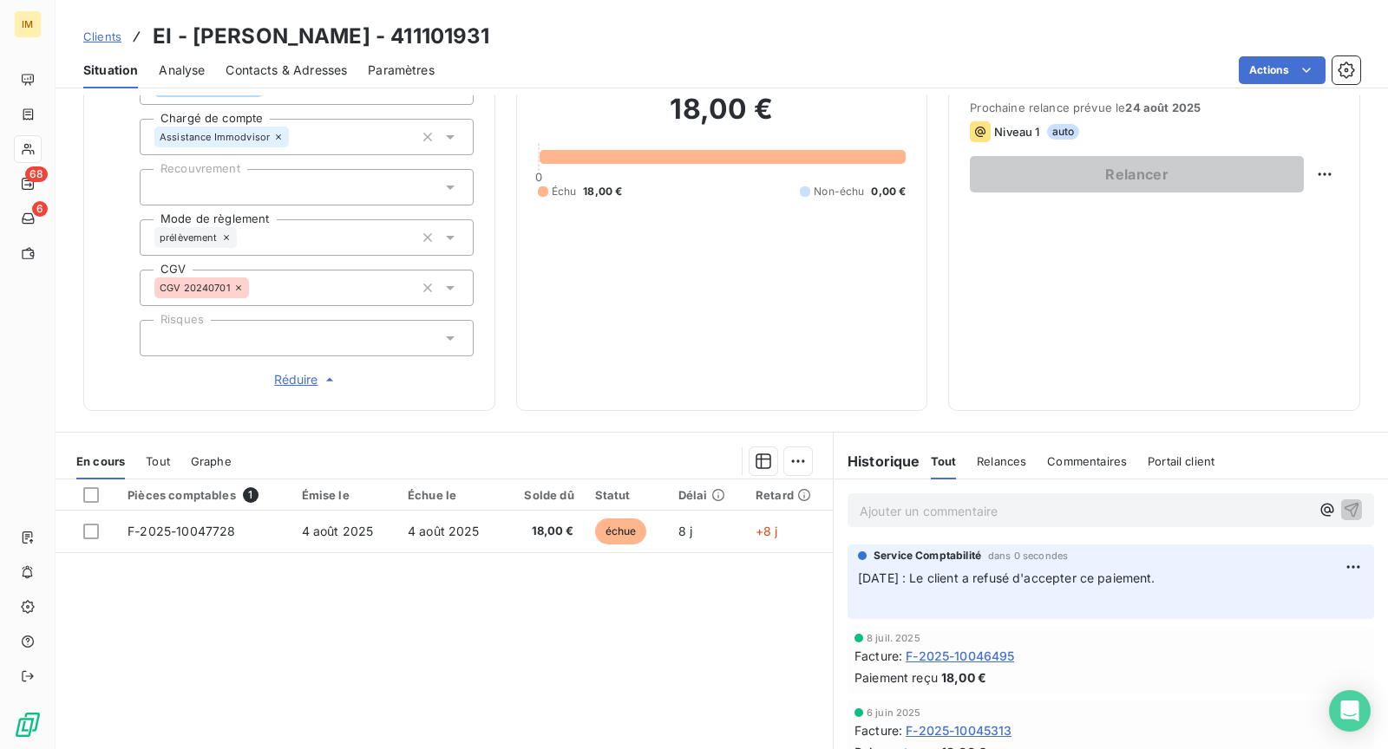
scroll to position [234, 0]
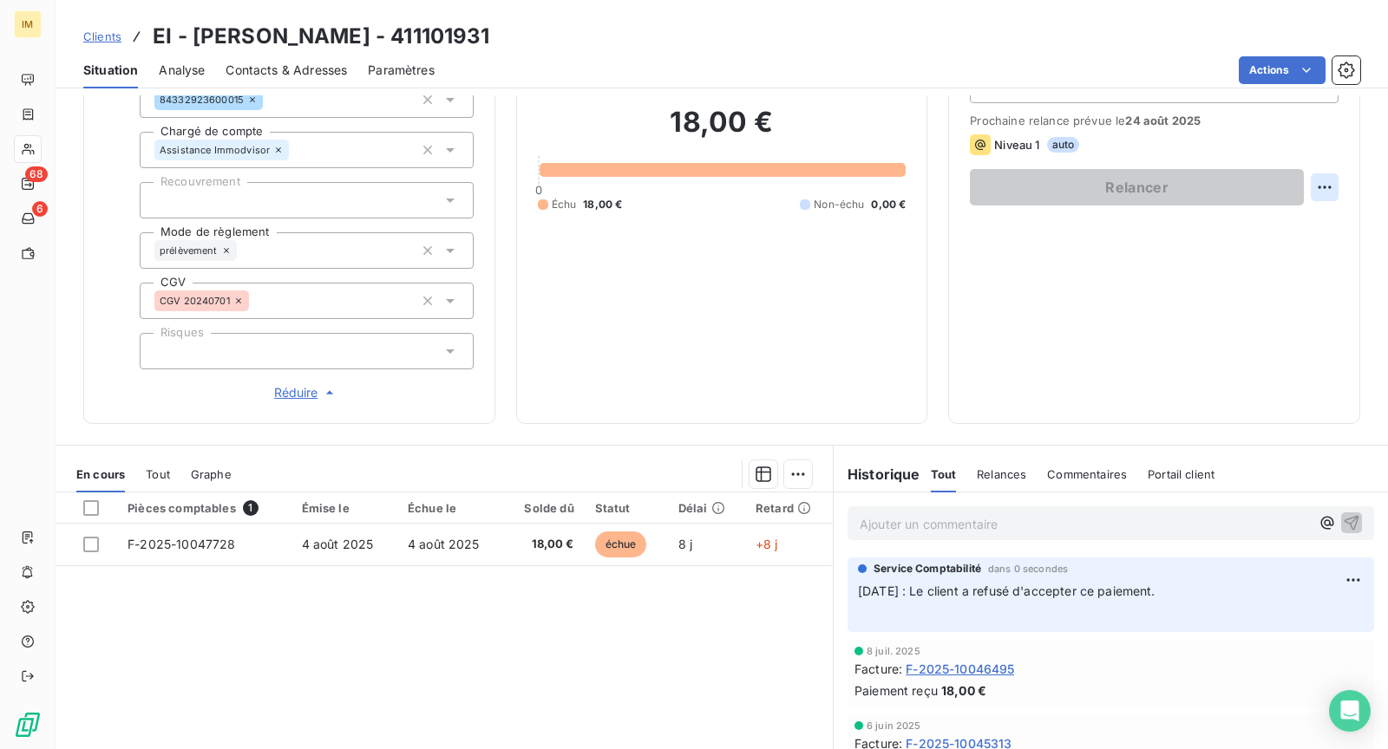
click at [1310, 186] on html "IM 68 6 Clients EI - Redon Dalila - 411101931 Situation Analyse Contacts & Adre…" at bounding box center [694, 374] width 1388 height 749
click at [1298, 213] on div "Replanifier cette action" at bounding box center [1238, 224] width 155 height 28
select select "7"
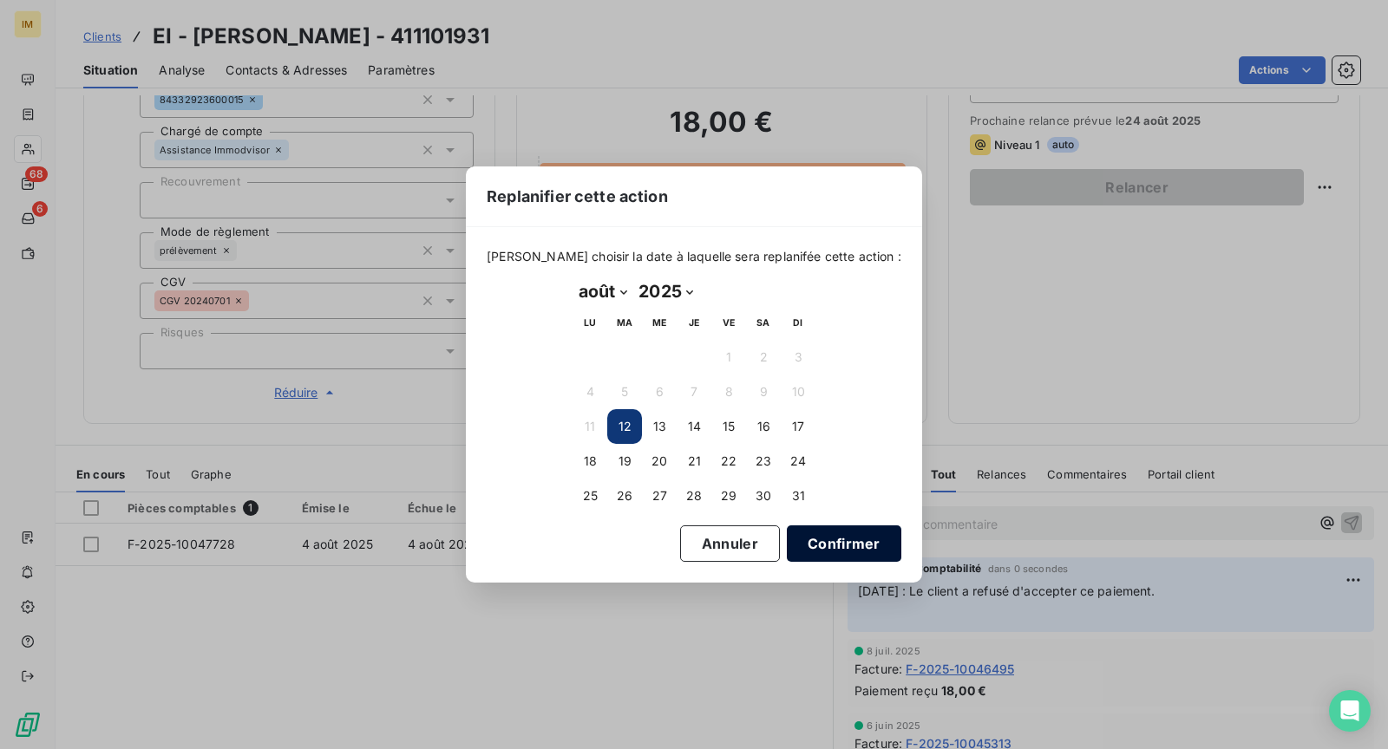
click at [787, 530] on button "Confirmer" at bounding box center [844, 544] width 114 height 36
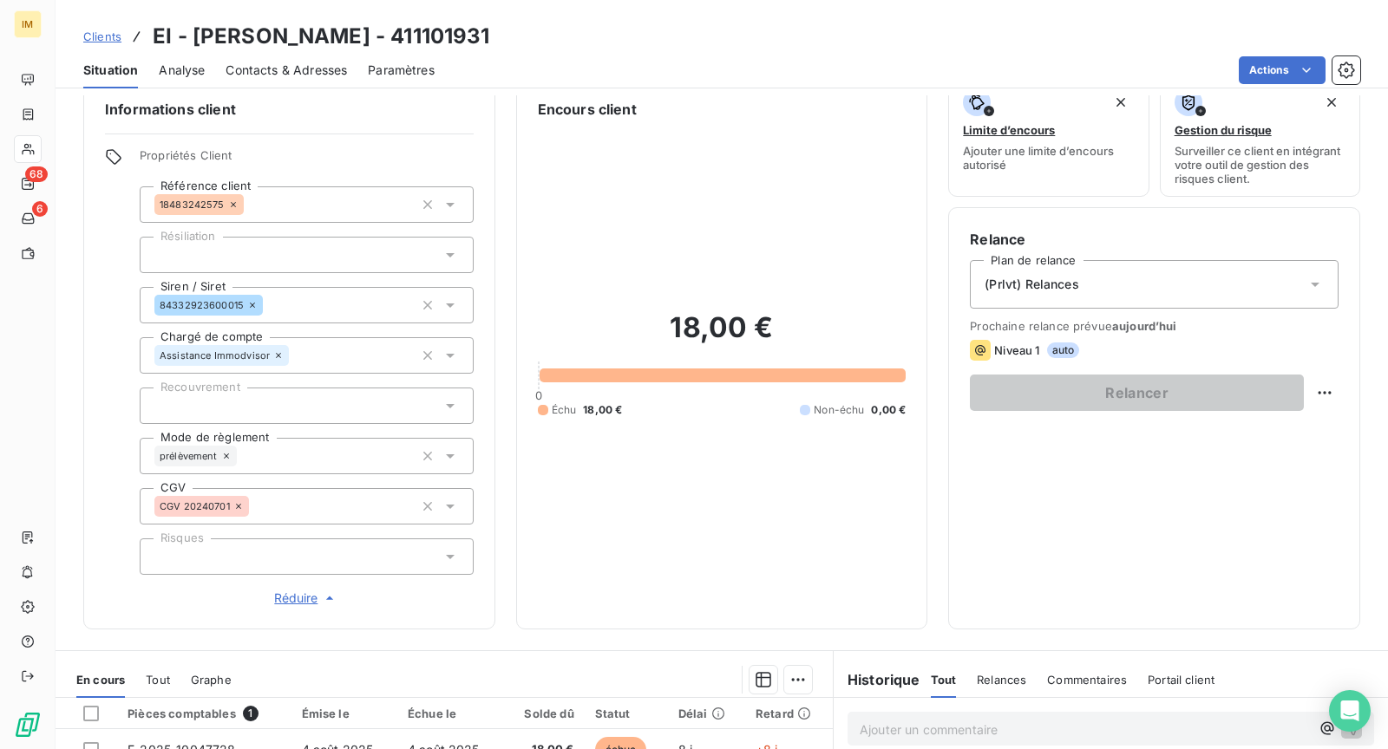
scroll to position [0, 0]
